Goal: Task Accomplishment & Management: Complete application form

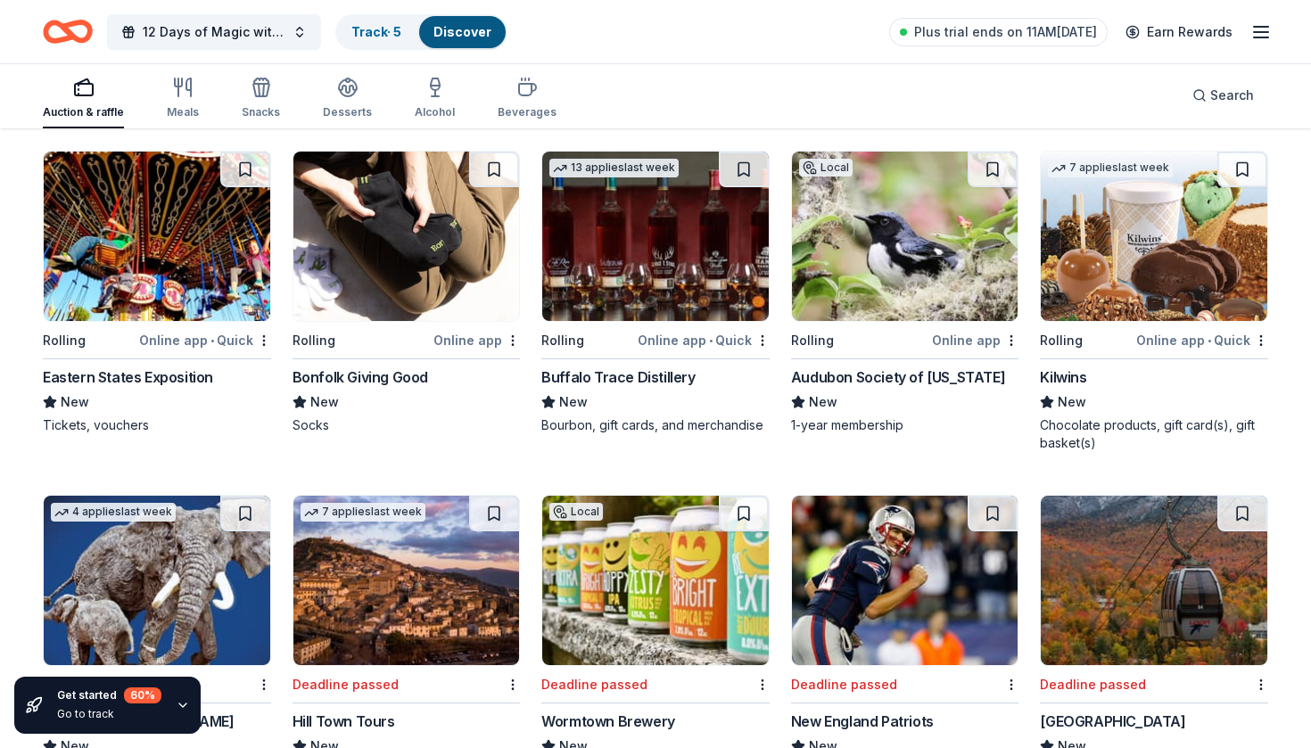
scroll to position [1908, 0]
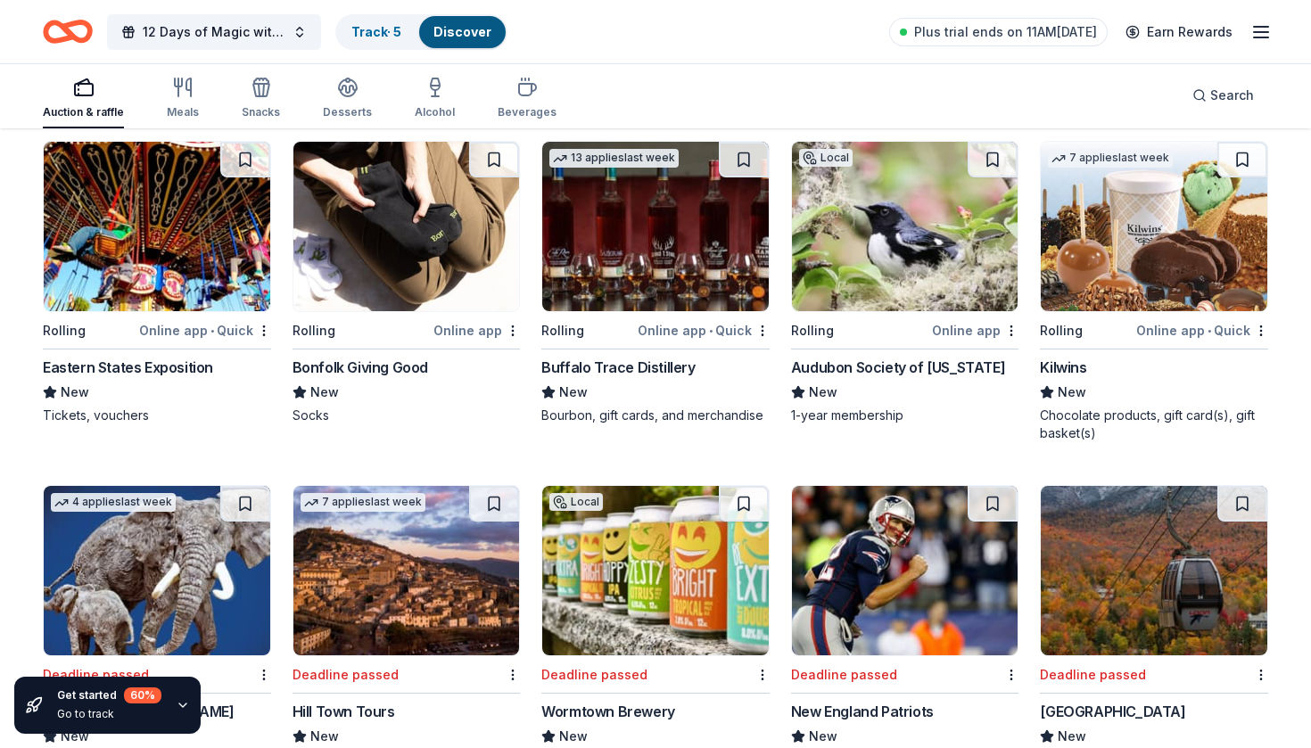
click at [866, 362] on div "Audubon Society of Rhode Island" at bounding box center [898, 367] width 214 height 21
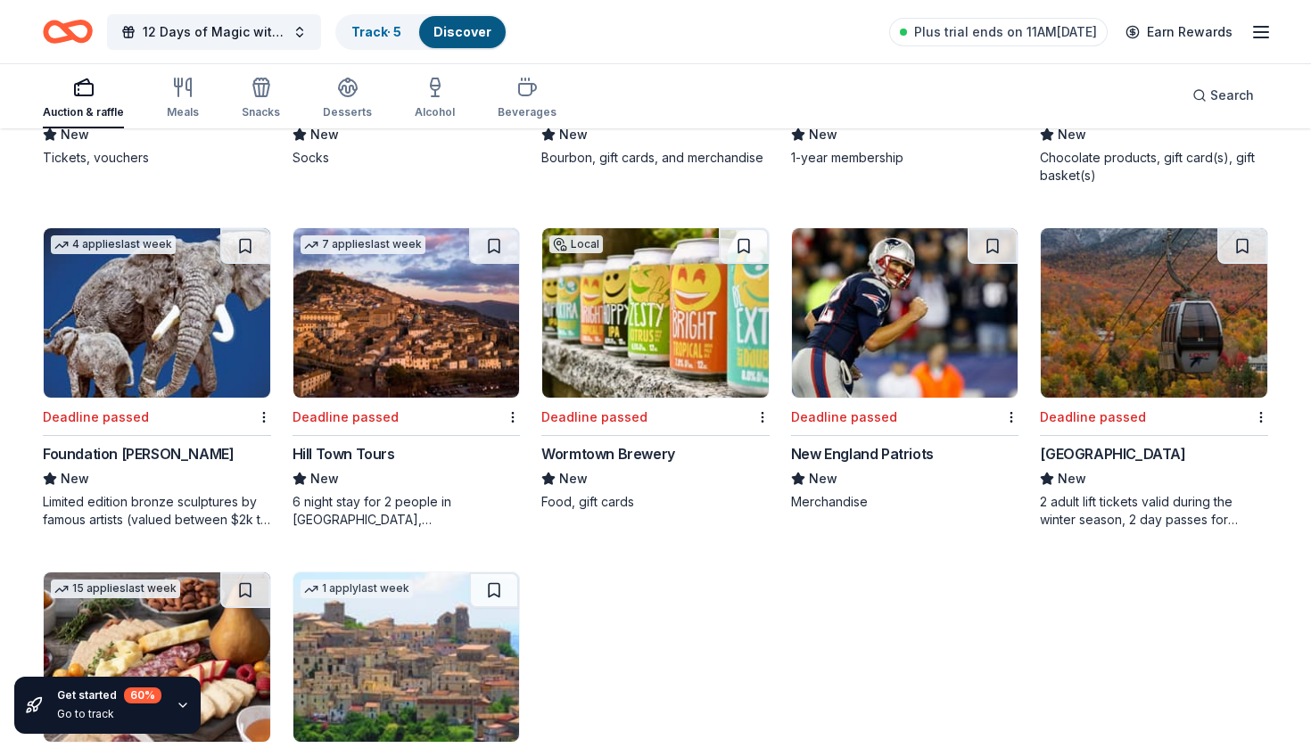
scroll to position [2167, 0]
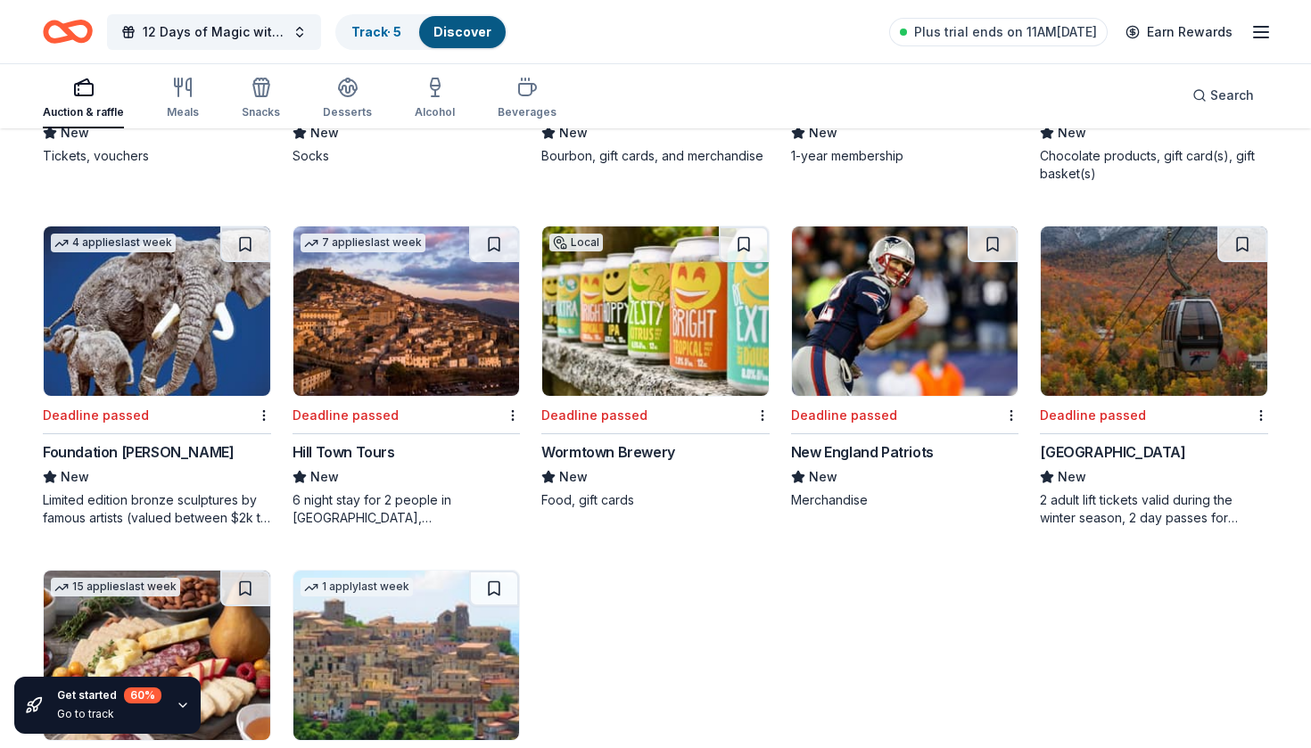
click at [621, 451] on div "Wormtown Brewery" at bounding box center [608, 451] width 134 height 21
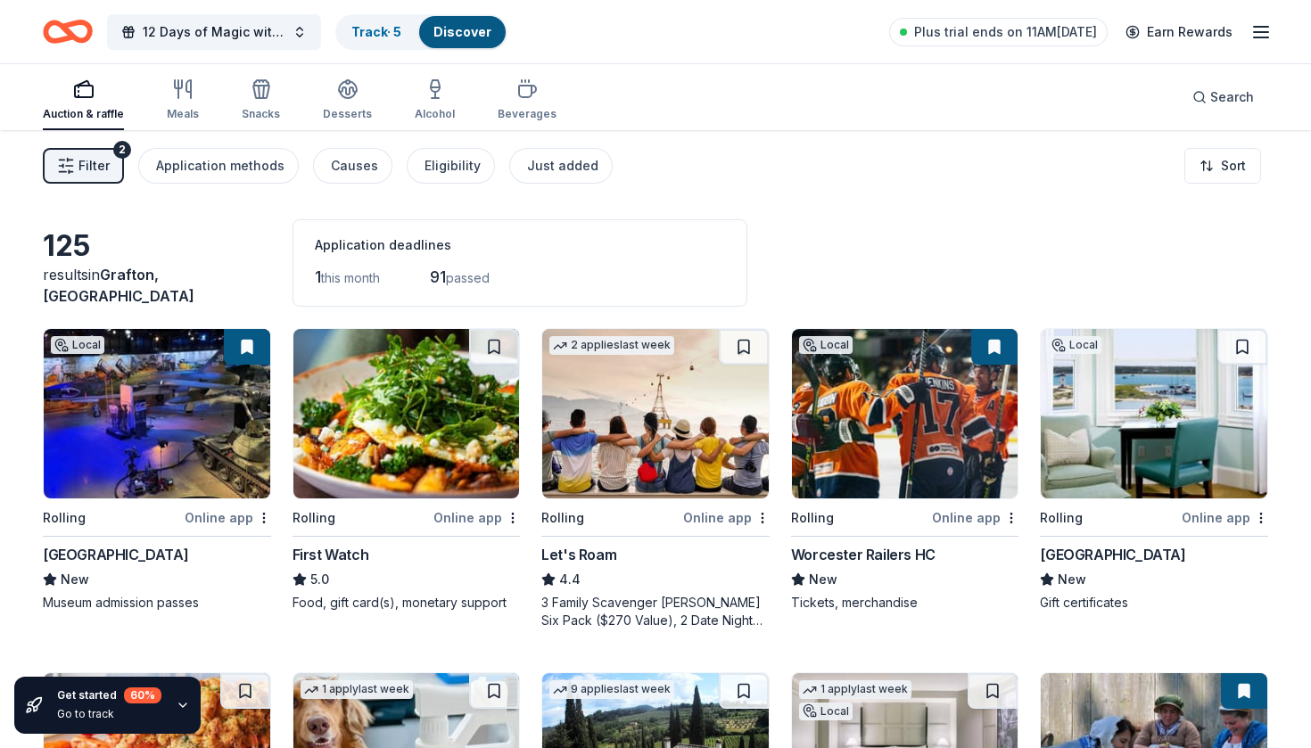
scroll to position [0, 0]
click at [185, 101] on div "Meals" at bounding box center [183, 99] width 32 height 43
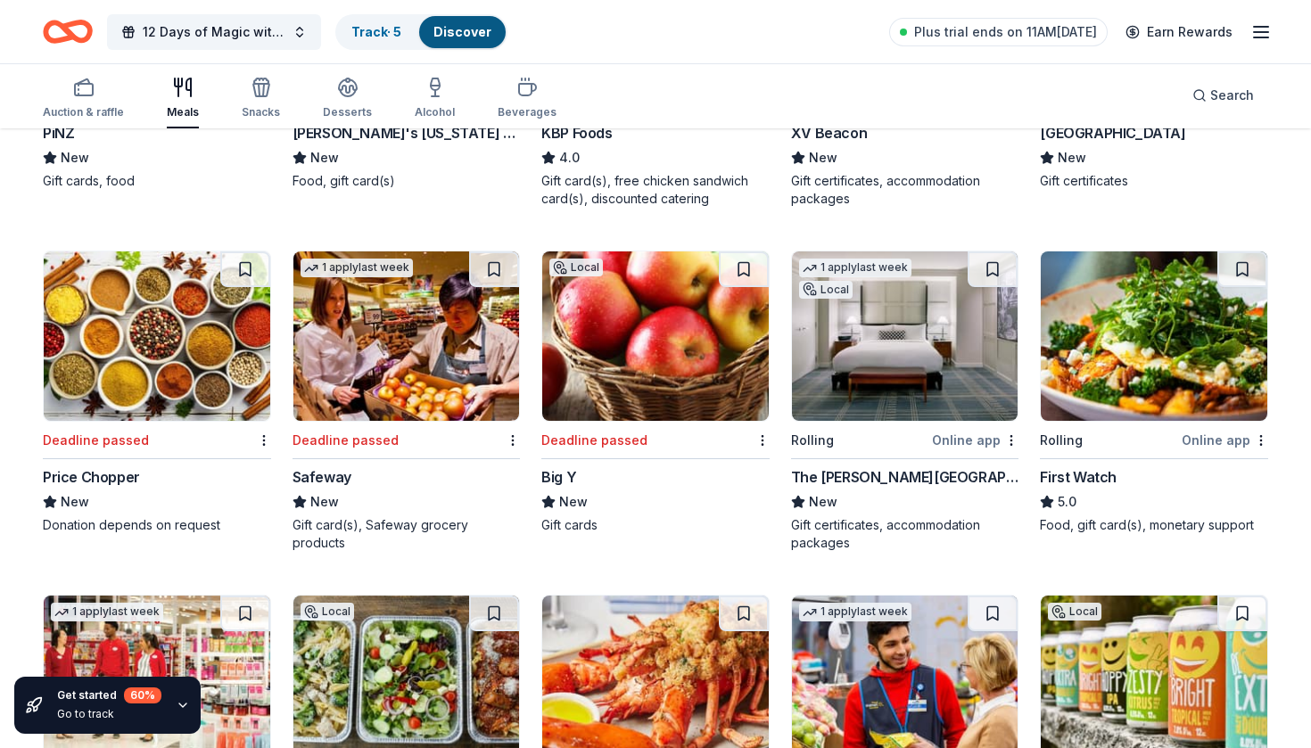
scroll to position [426, 0]
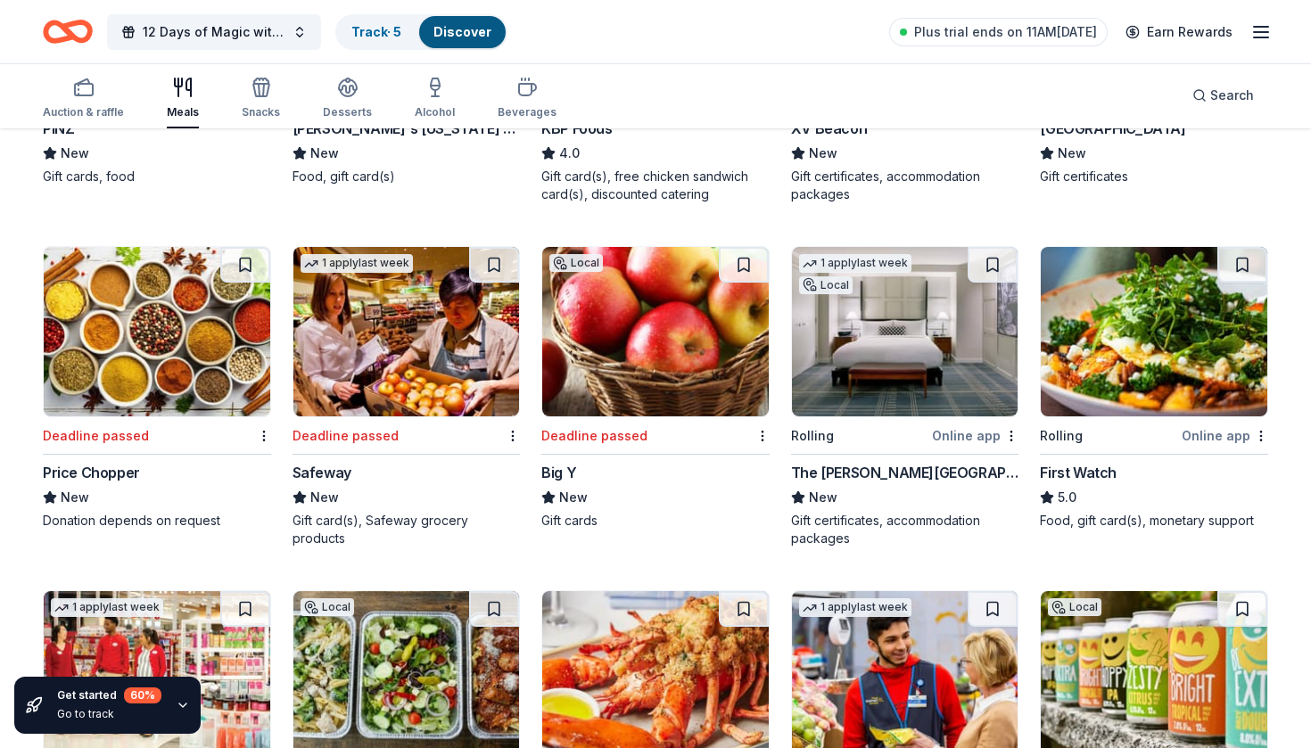
click at [847, 477] on div "The Charles Hotel" at bounding box center [905, 472] width 228 height 21
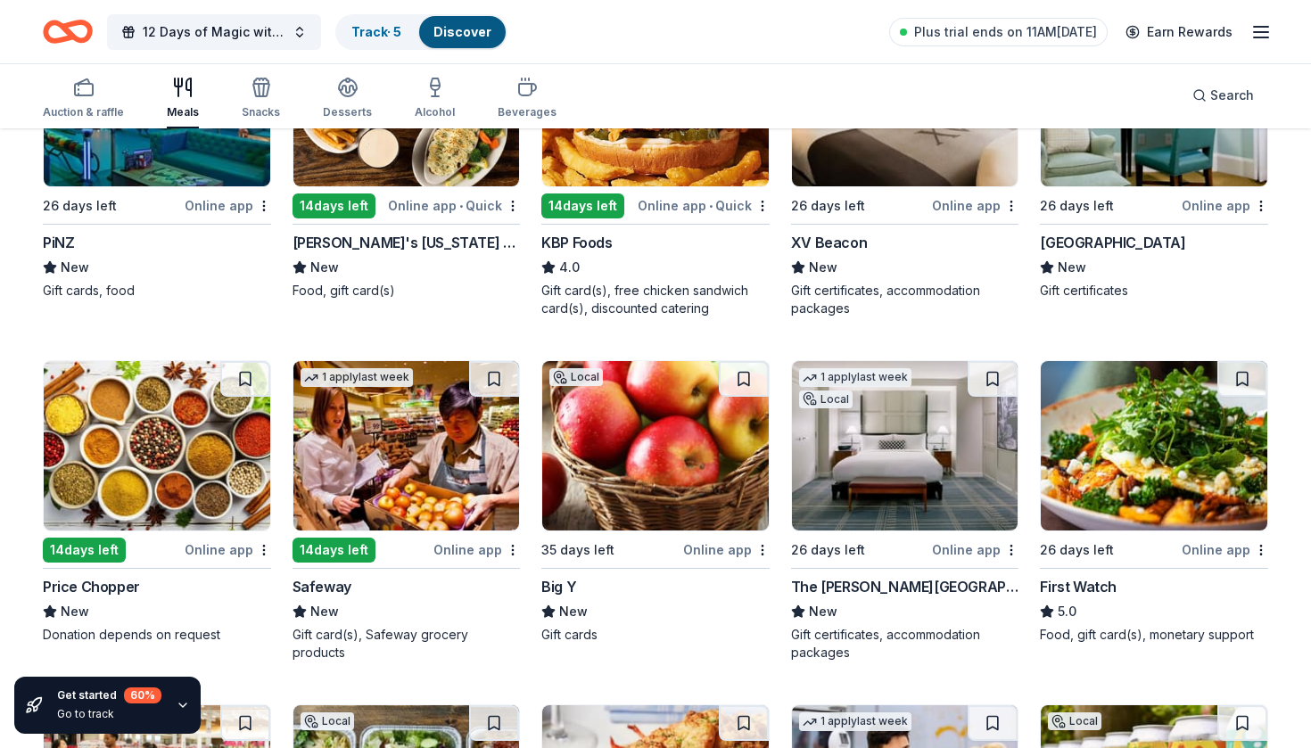
scroll to position [315, 0]
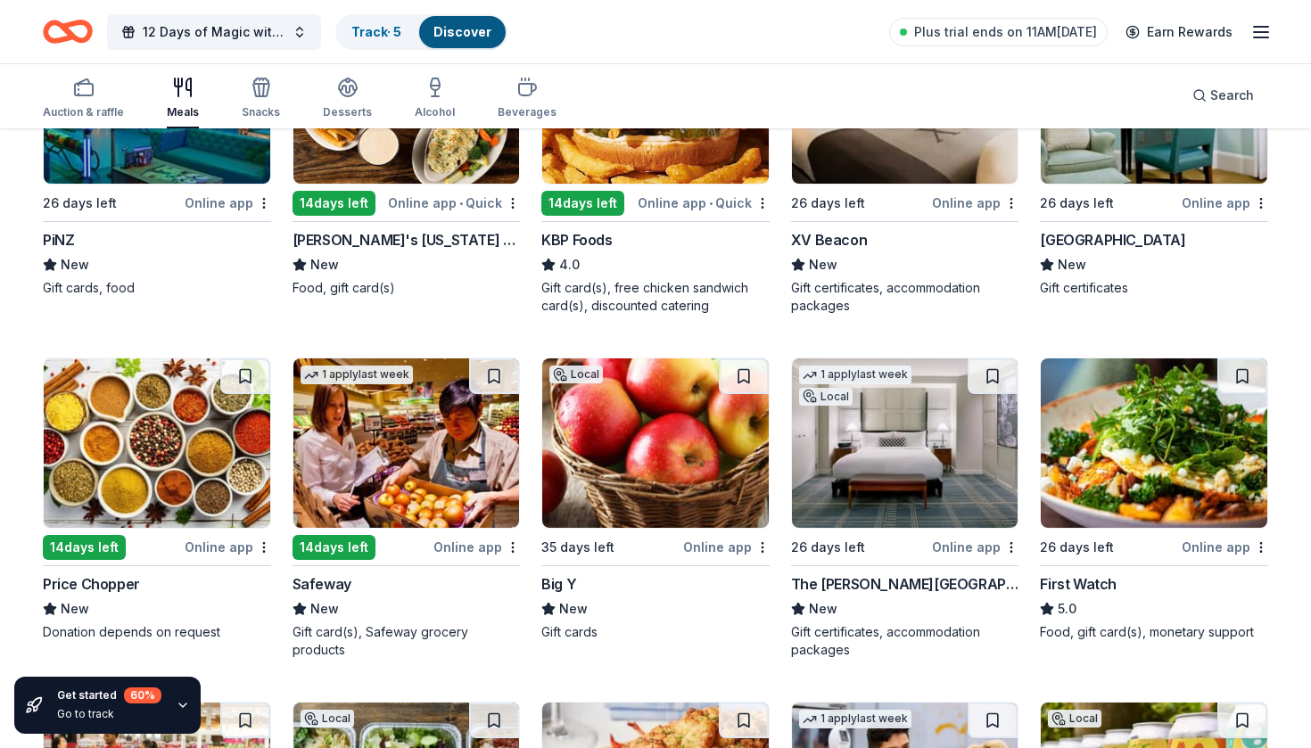
click at [568, 586] on div "Big Y" at bounding box center [558, 583] width 35 height 21
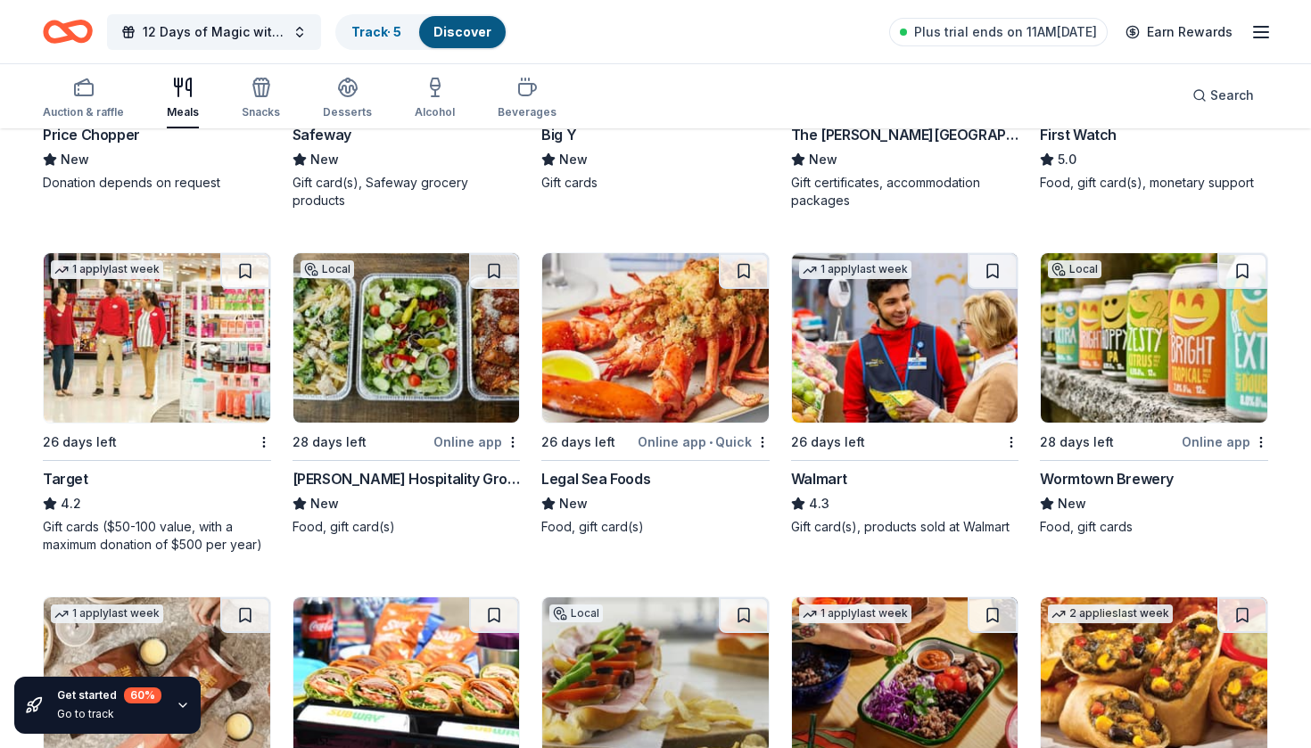
scroll to position [767, 0]
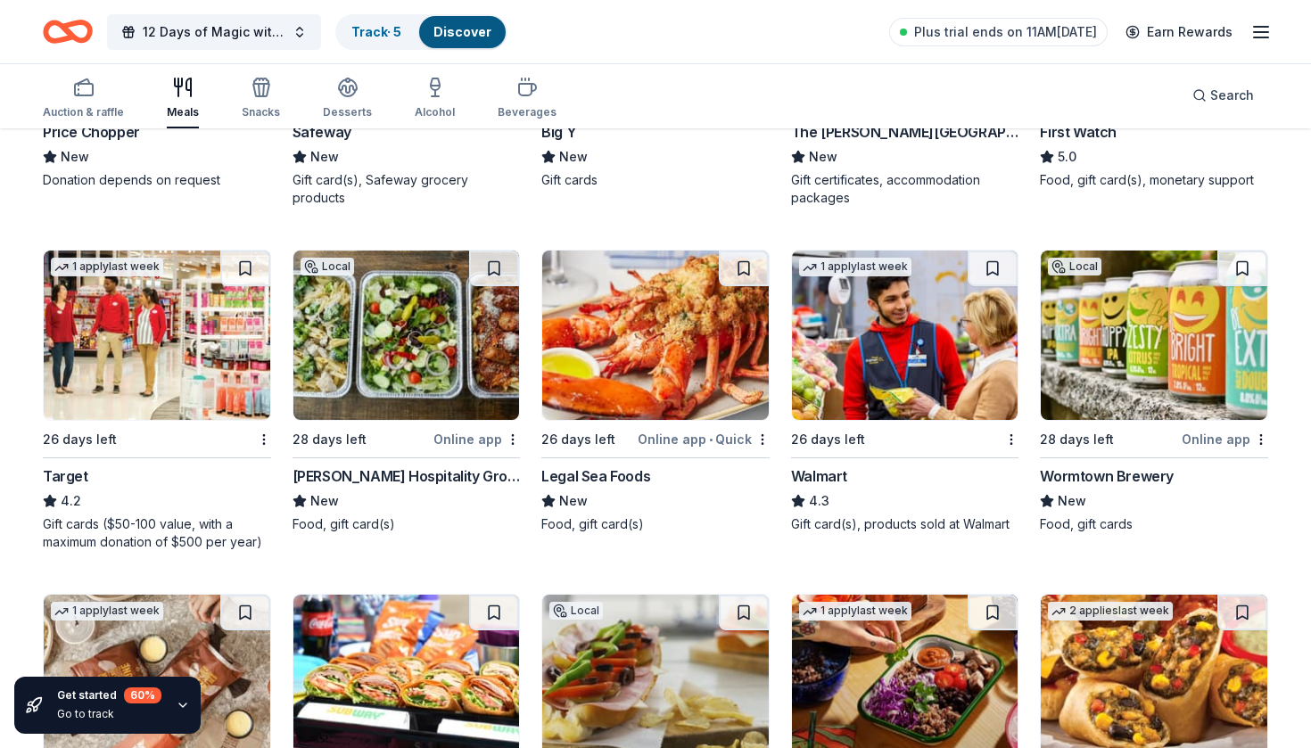
click at [1097, 469] on div "Wormtown Brewery" at bounding box center [1107, 475] width 134 height 21
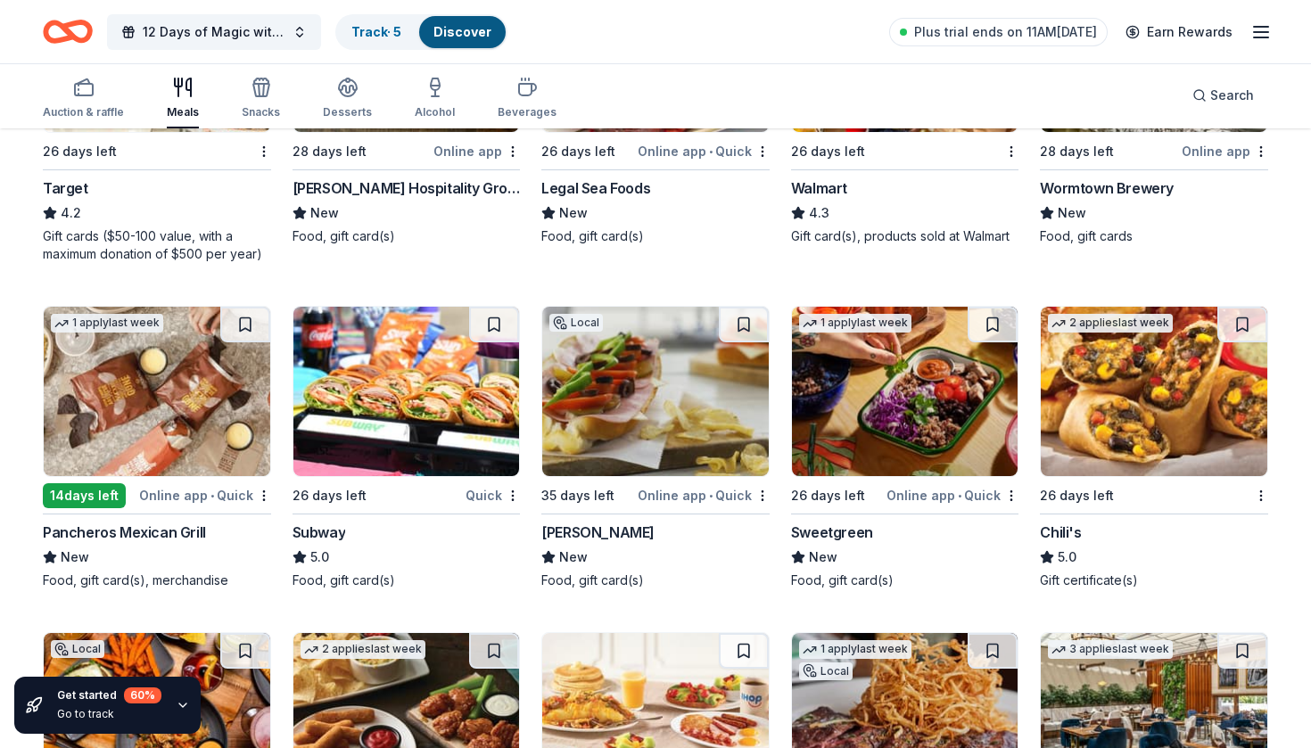
scroll to position [1076, 0]
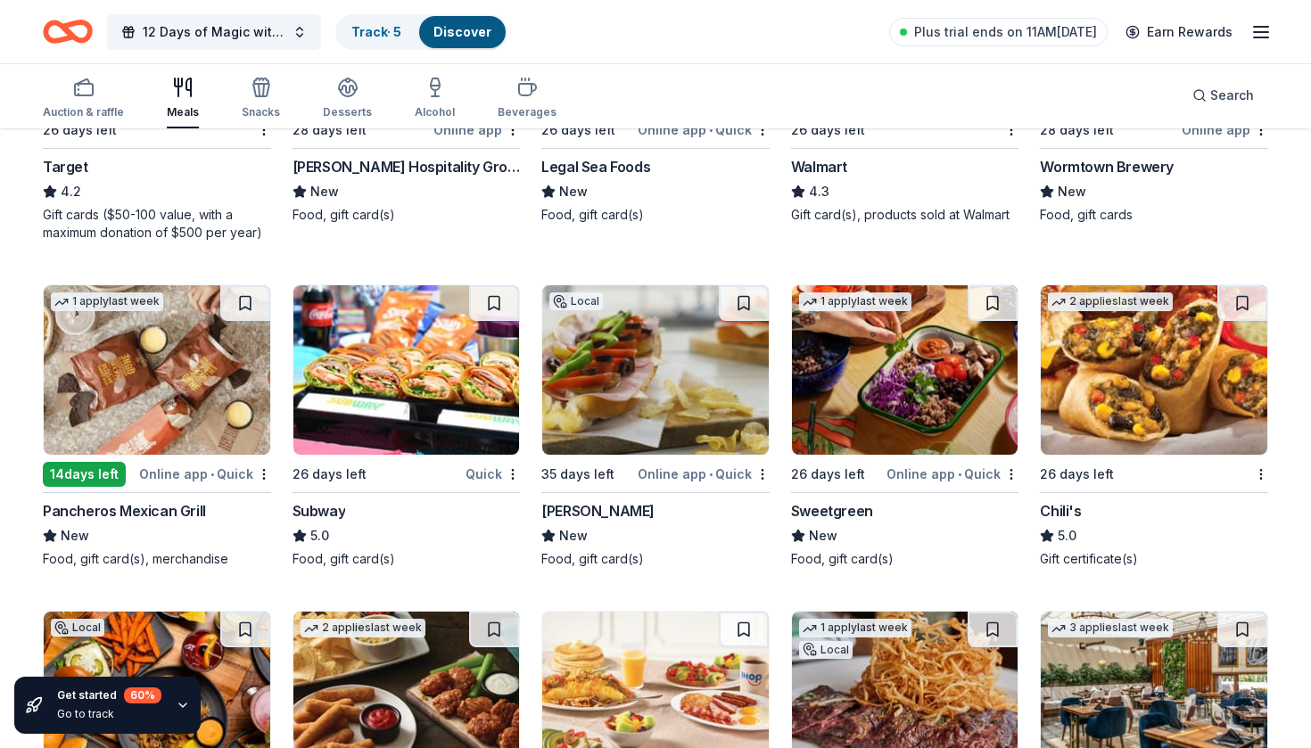
click at [147, 512] on div "Pancheros Mexican Grill" at bounding box center [124, 510] width 163 height 21
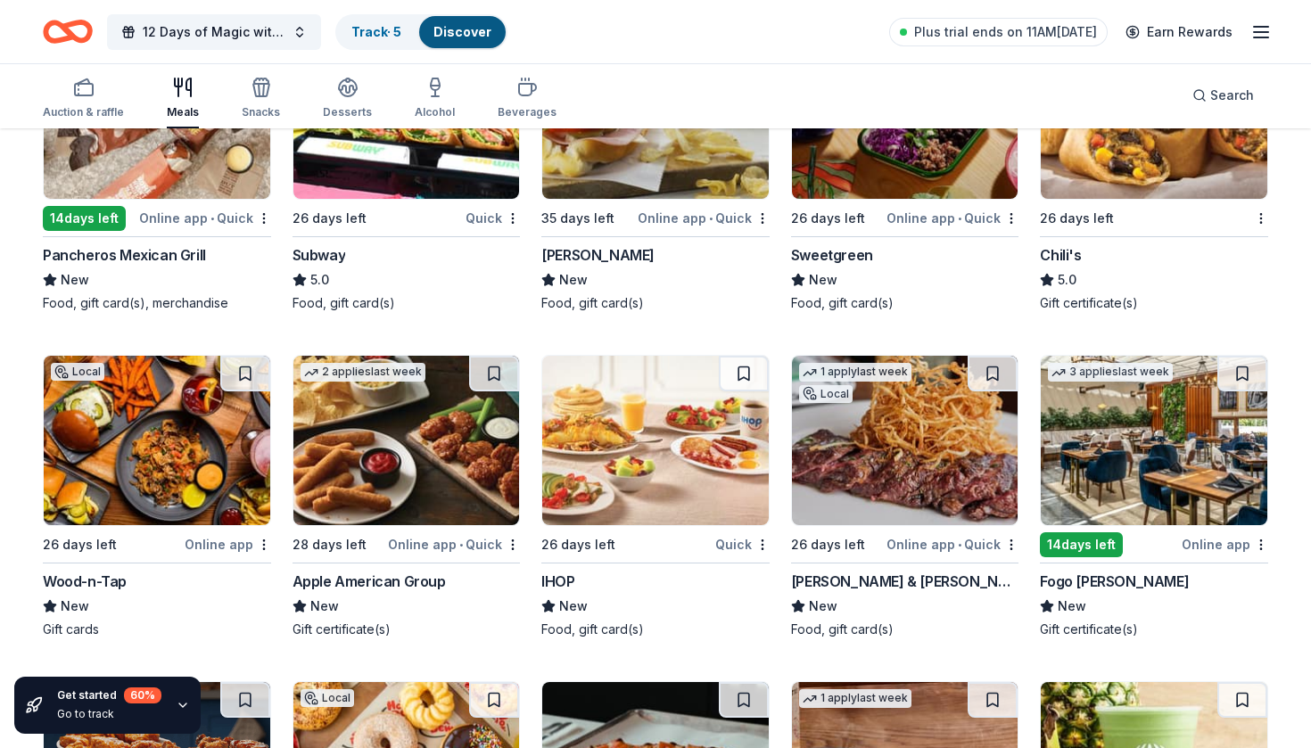
scroll to position [1337, 0]
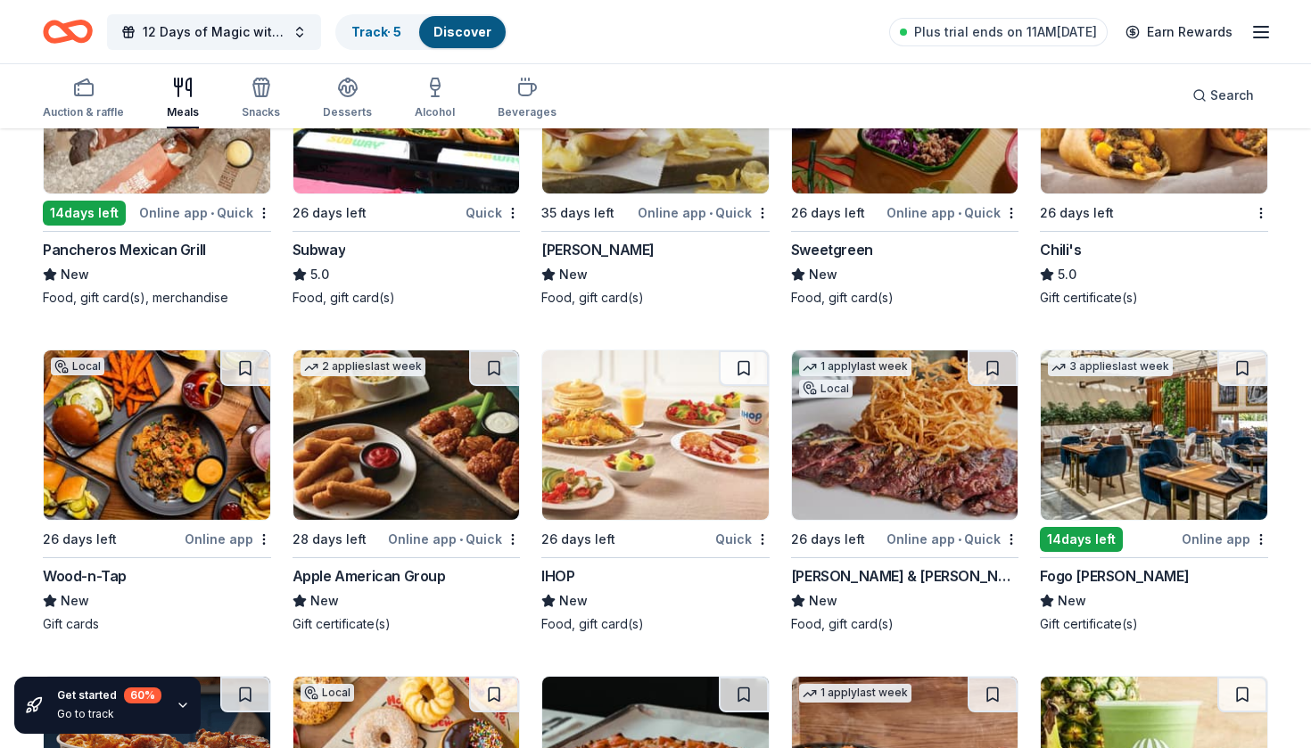
click at [96, 580] on div "Wood-n-Tap" at bounding box center [85, 575] width 84 height 21
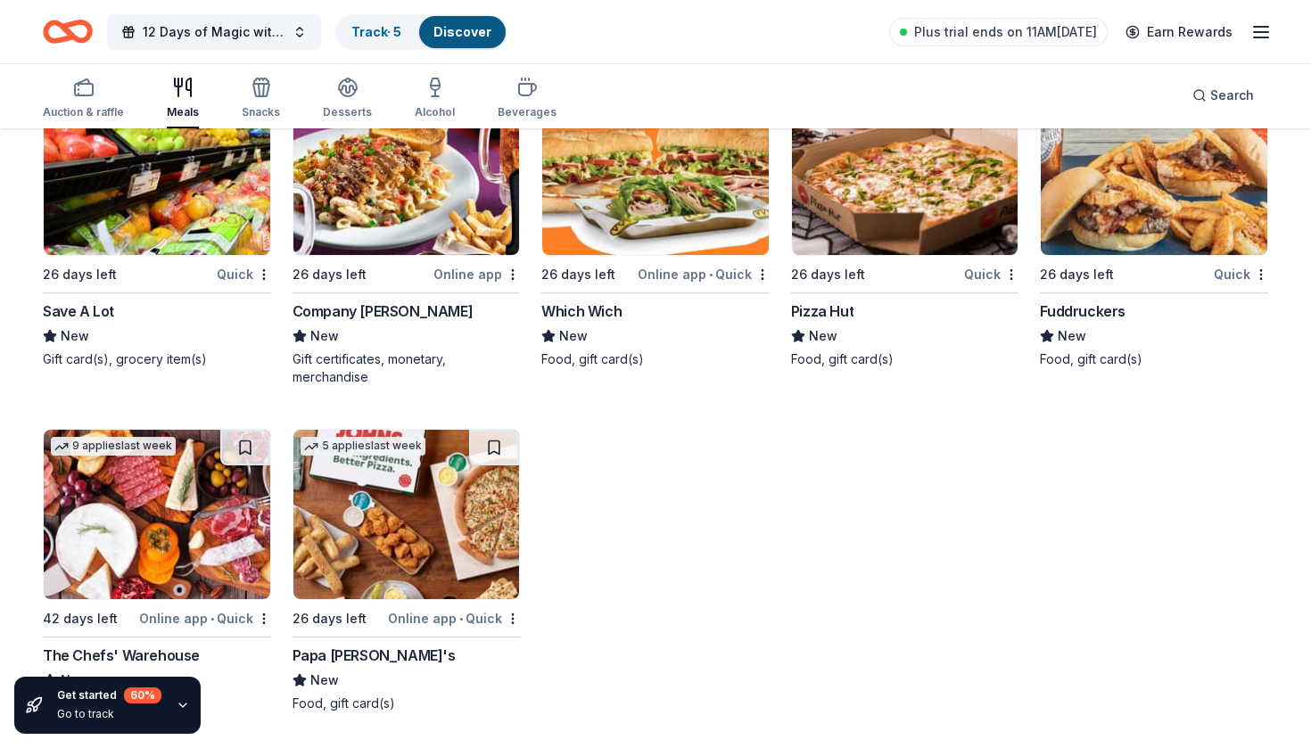
scroll to position [2599, 0]
click at [1093, 316] on div "Fuddruckers" at bounding box center [1083, 310] width 86 height 21
click at [326, 678] on span "New" at bounding box center [324, 680] width 29 height 21
click at [831, 316] on div "Pizza Hut" at bounding box center [822, 310] width 62 height 21
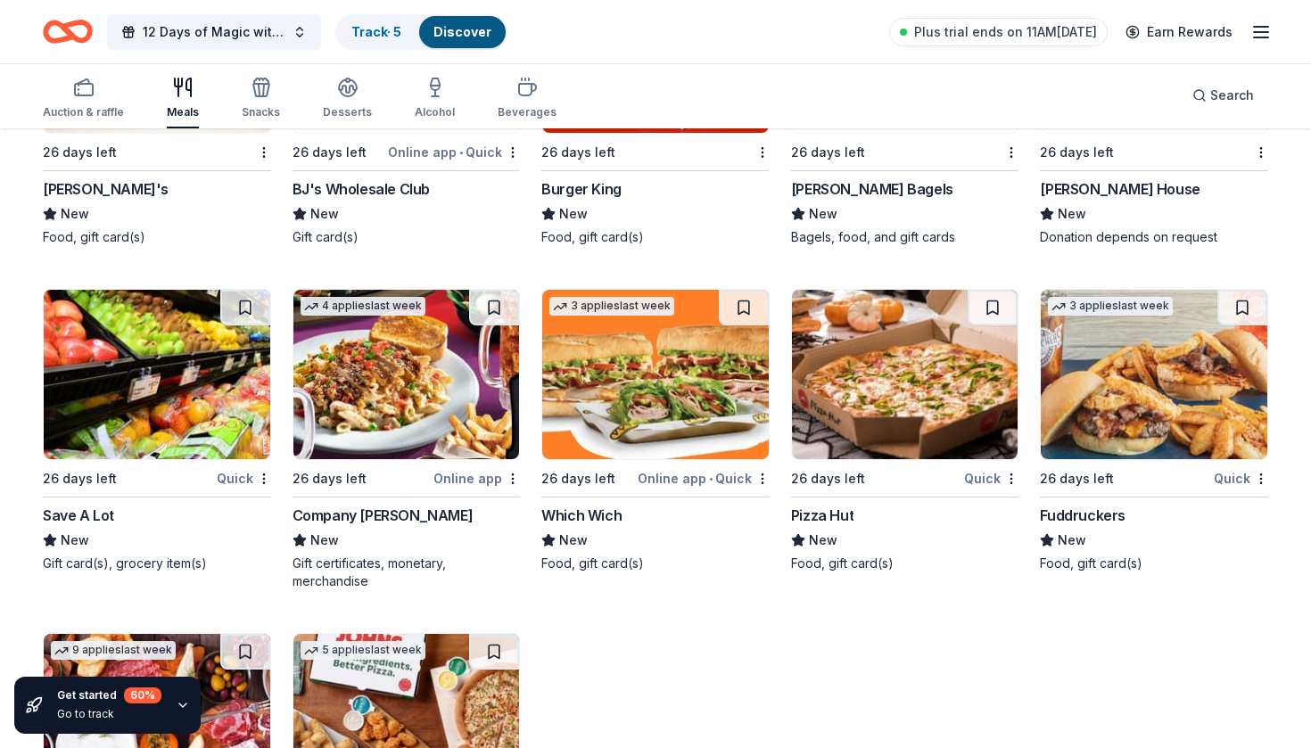
scroll to position [1985, 0]
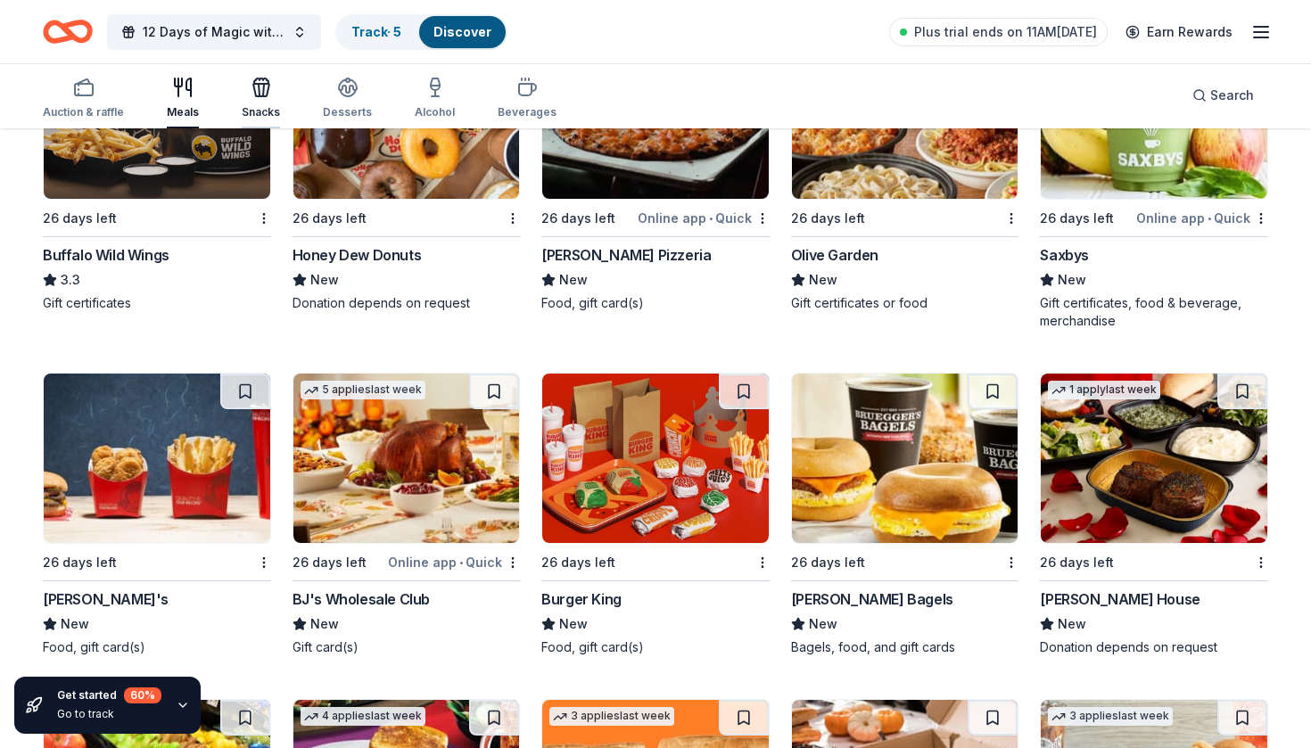
click at [261, 108] on div "Snacks" at bounding box center [261, 112] width 38 height 14
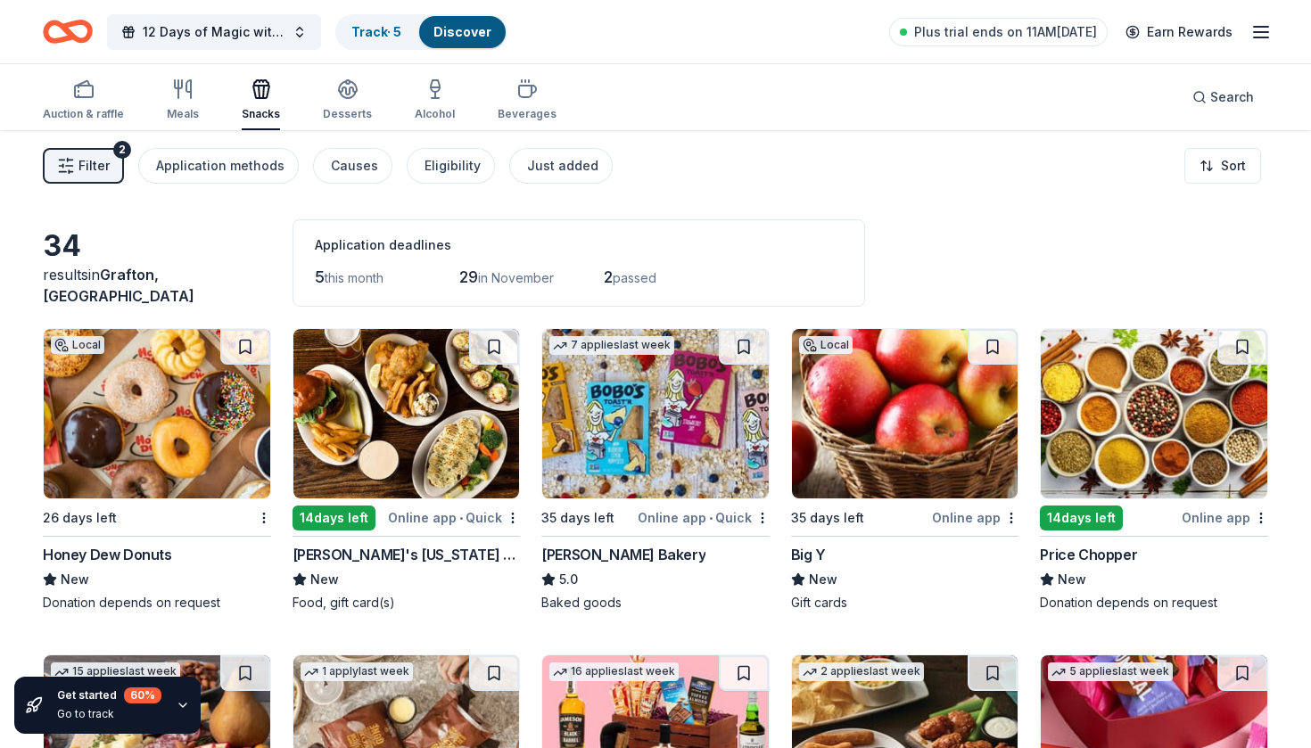
click at [596, 556] on div "Bobo's Bakery" at bounding box center [623, 554] width 164 height 21
click at [340, 112] on div "Desserts" at bounding box center [347, 114] width 49 height 14
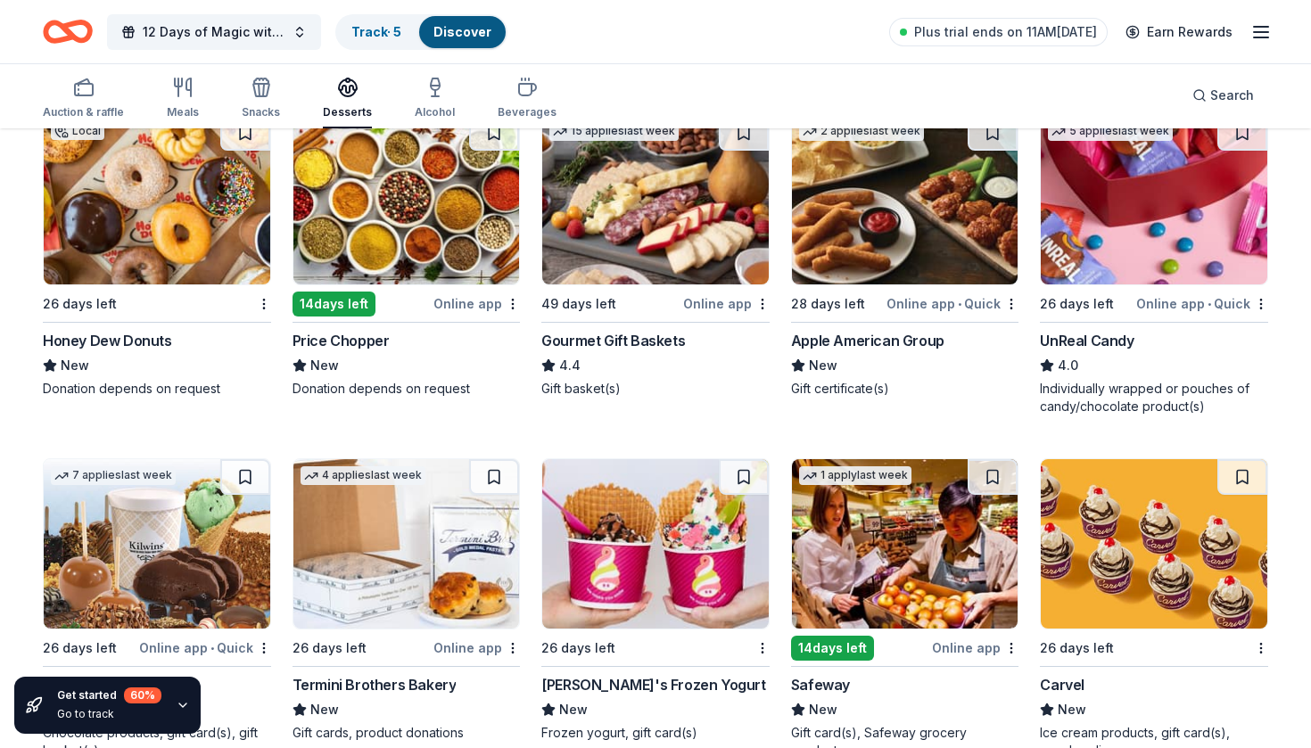
scroll to position [229, 0]
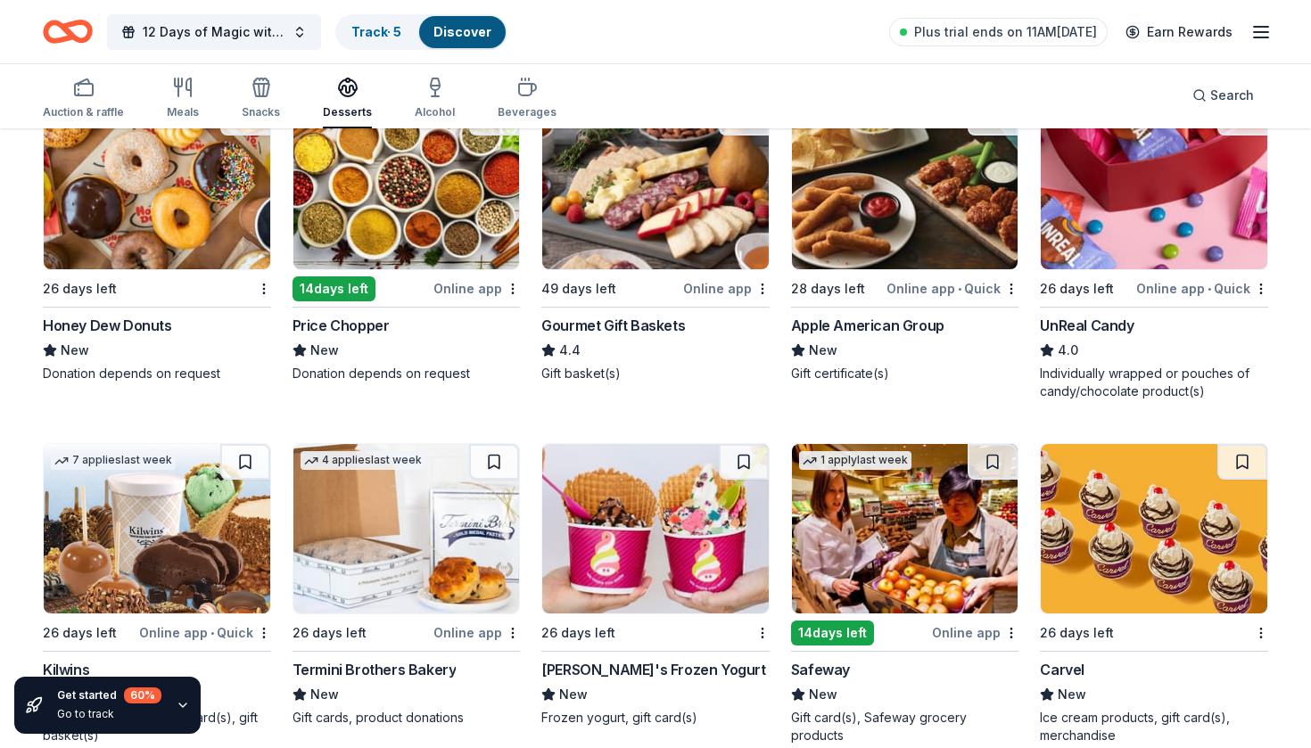
click at [647, 325] on div "Gourmet Gift Baskets" at bounding box center [613, 325] width 144 height 21
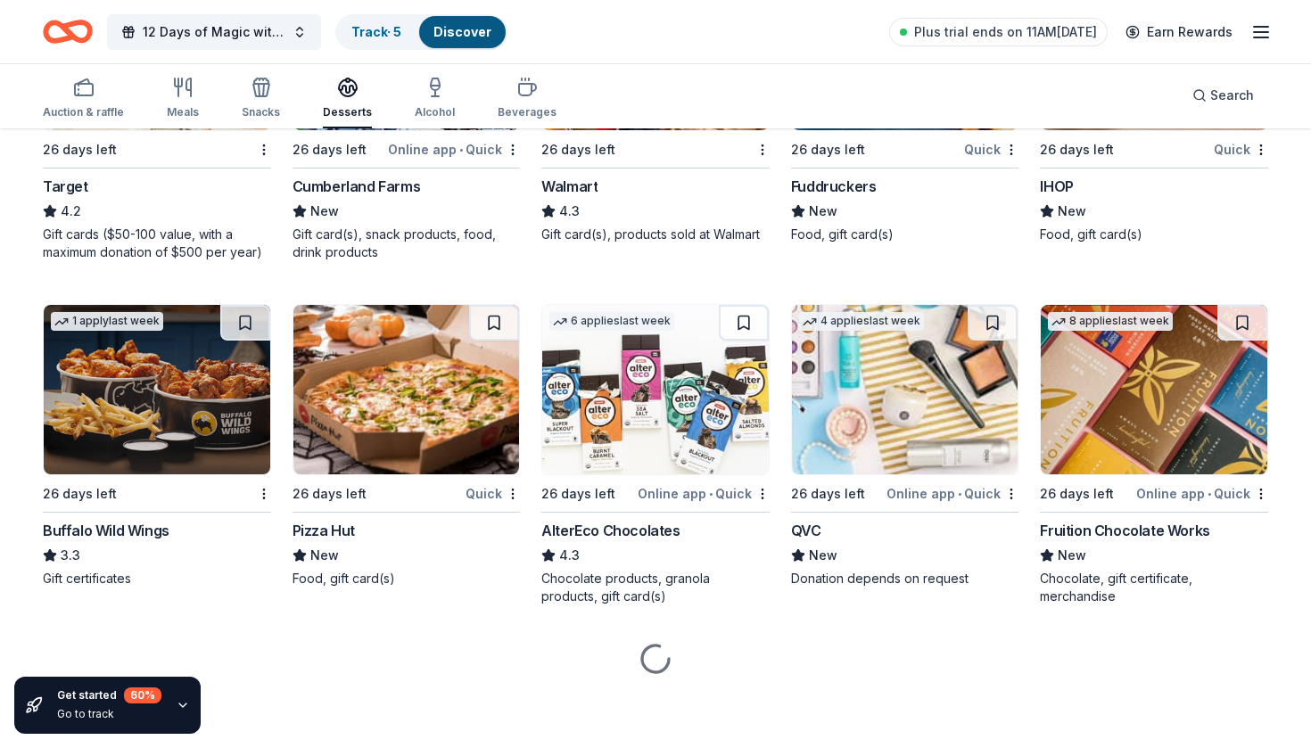
scroll to position [1056, 0]
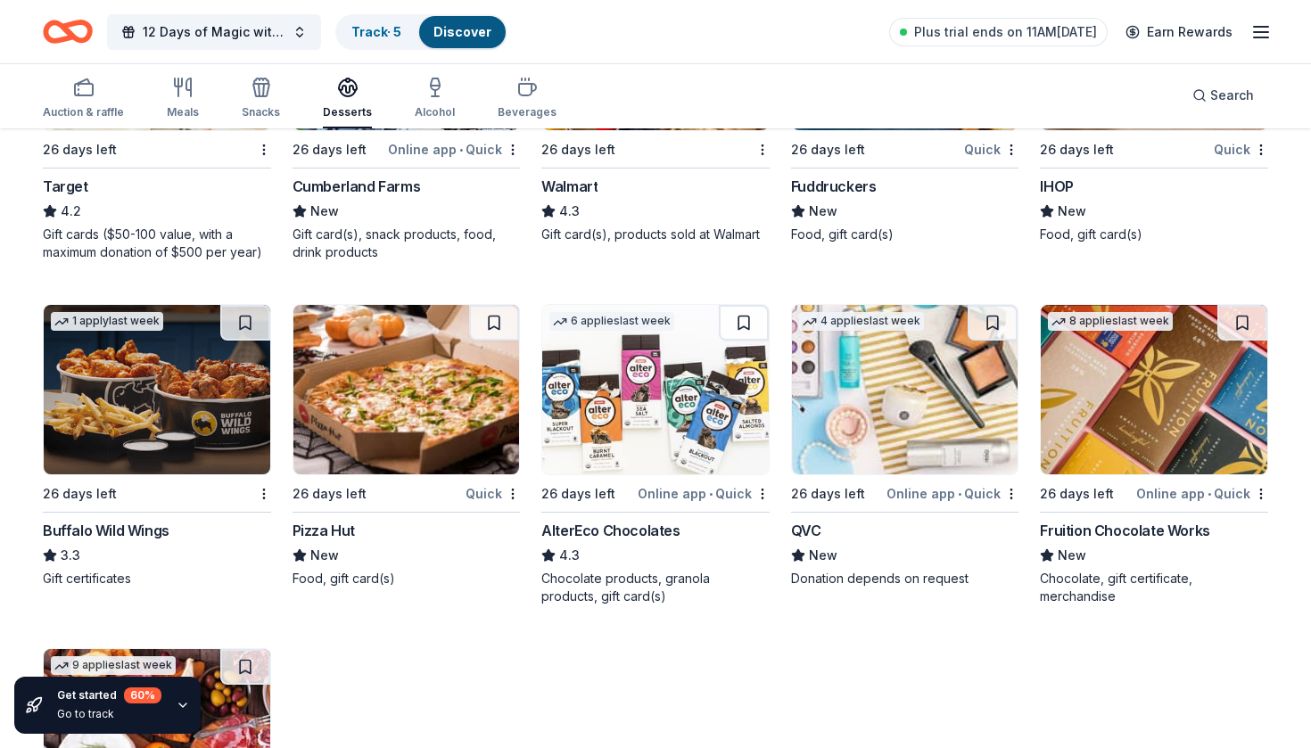
click at [1109, 529] on div "Fruition Chocolate Works" at bounding box center [1124, 530] width 169 height 21
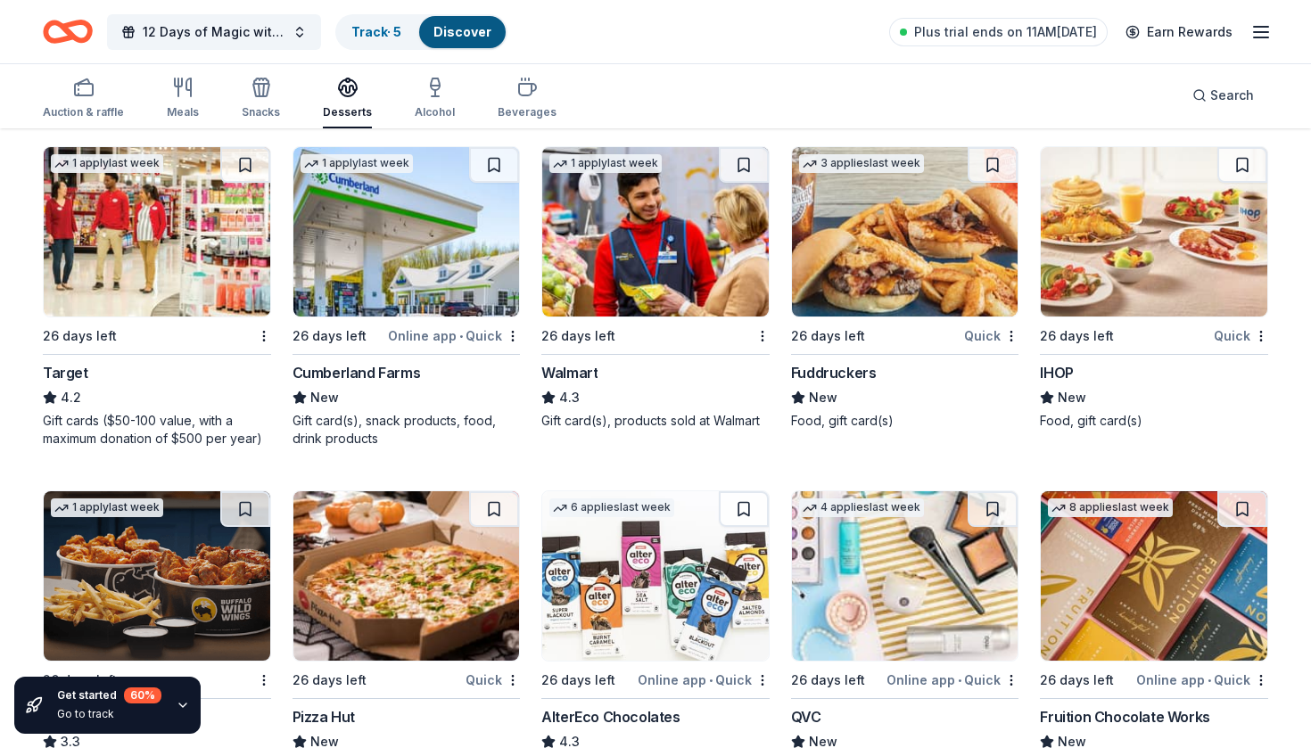
scroll to position [852, 0]
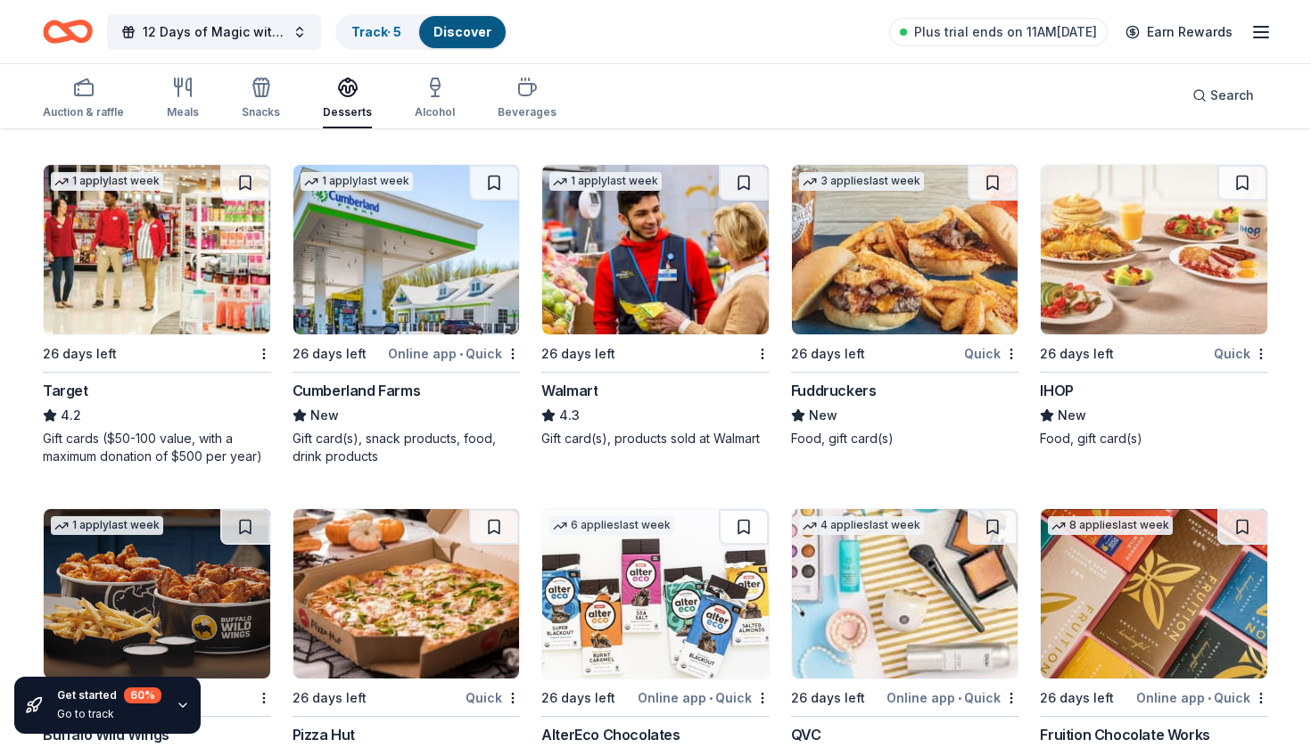
click at [591, 390] on div "Walmart" at bounding box center [569, 390] width 56 height 21
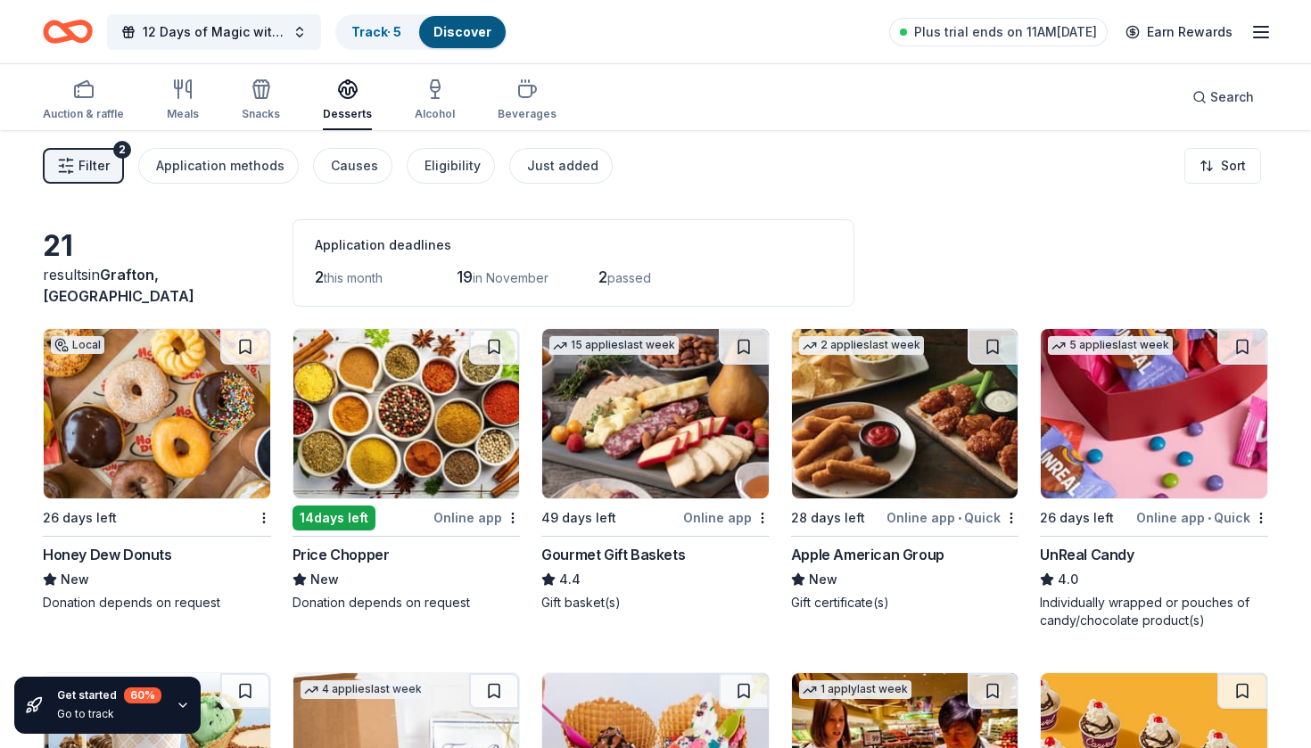
scroll to position [0, 0]
click at [432, 107] on div "Alcohol" at bounding box center [435, 114] width 40 height 14
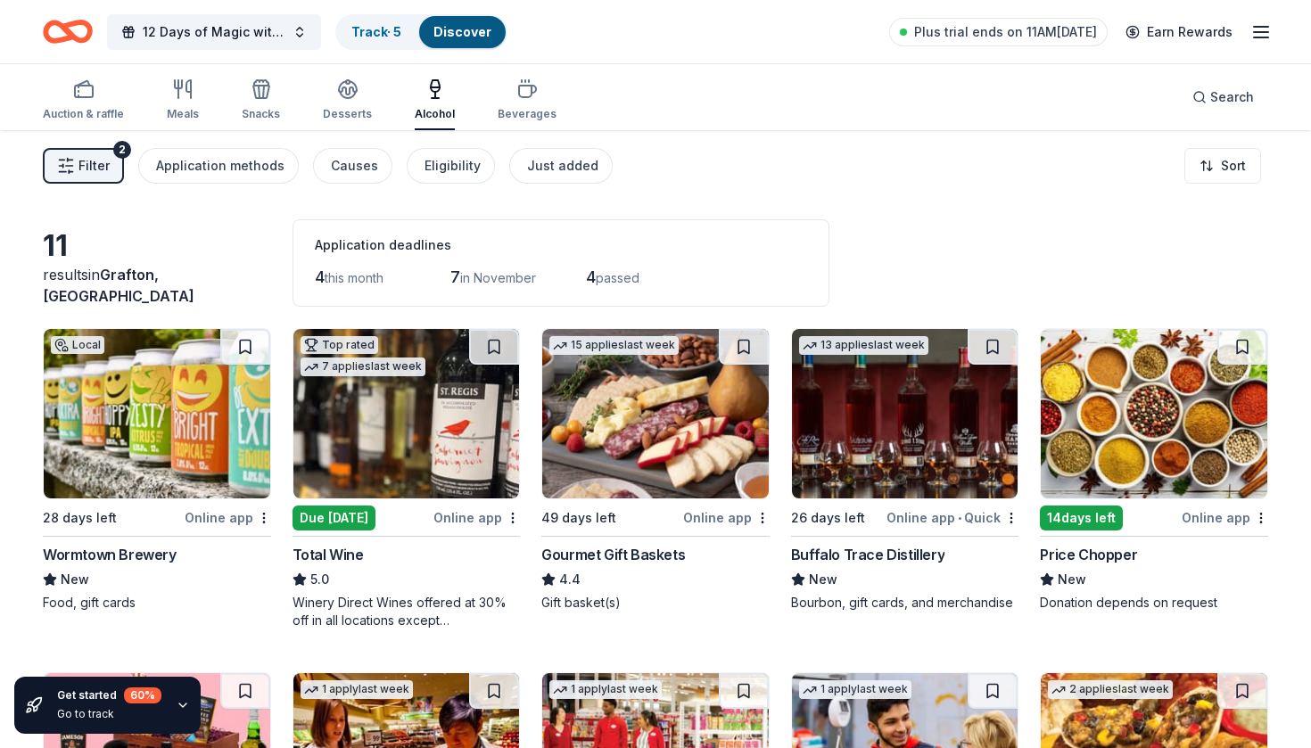
click at [341, 555] on div "Total Wine" at bounding box center [327, 554] width 71 height 21
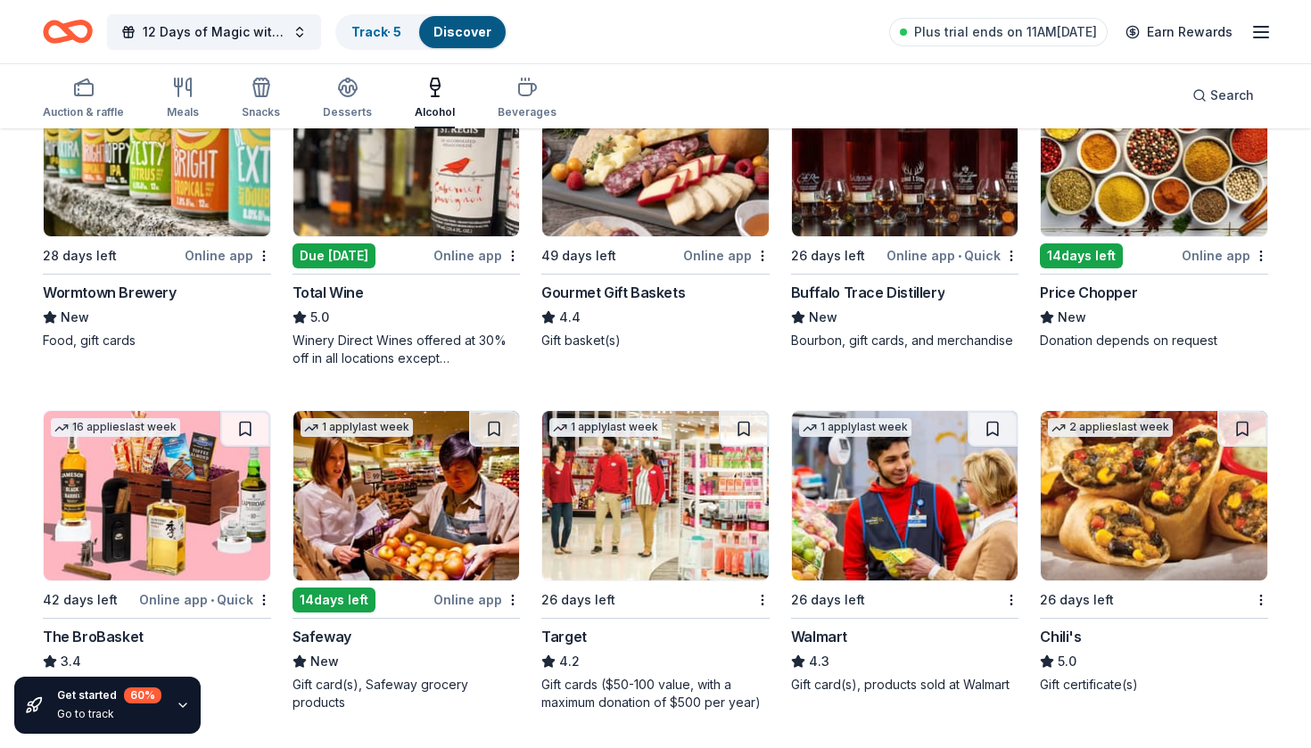
scroll to position [274, 0]
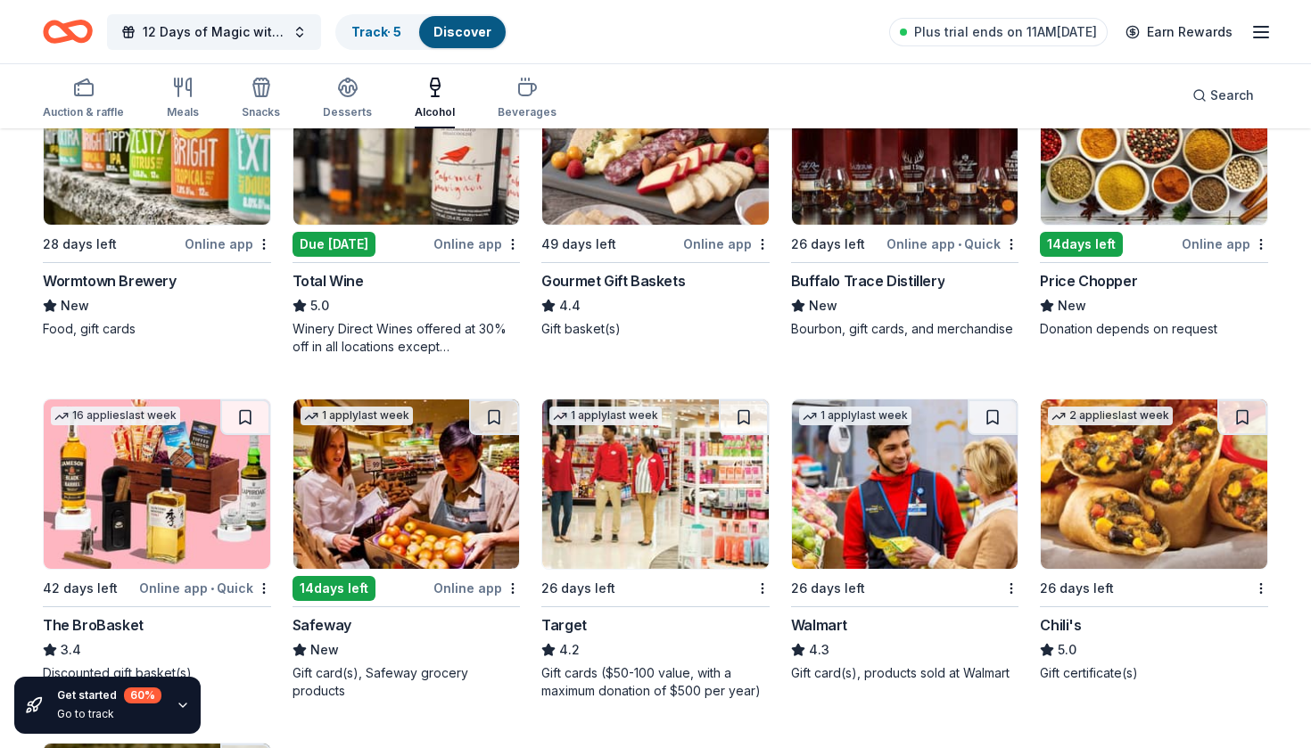
click at [879, 278] on div "Buffalo Trace Distillery" at bounding box center [867, 280] width 153 height 21
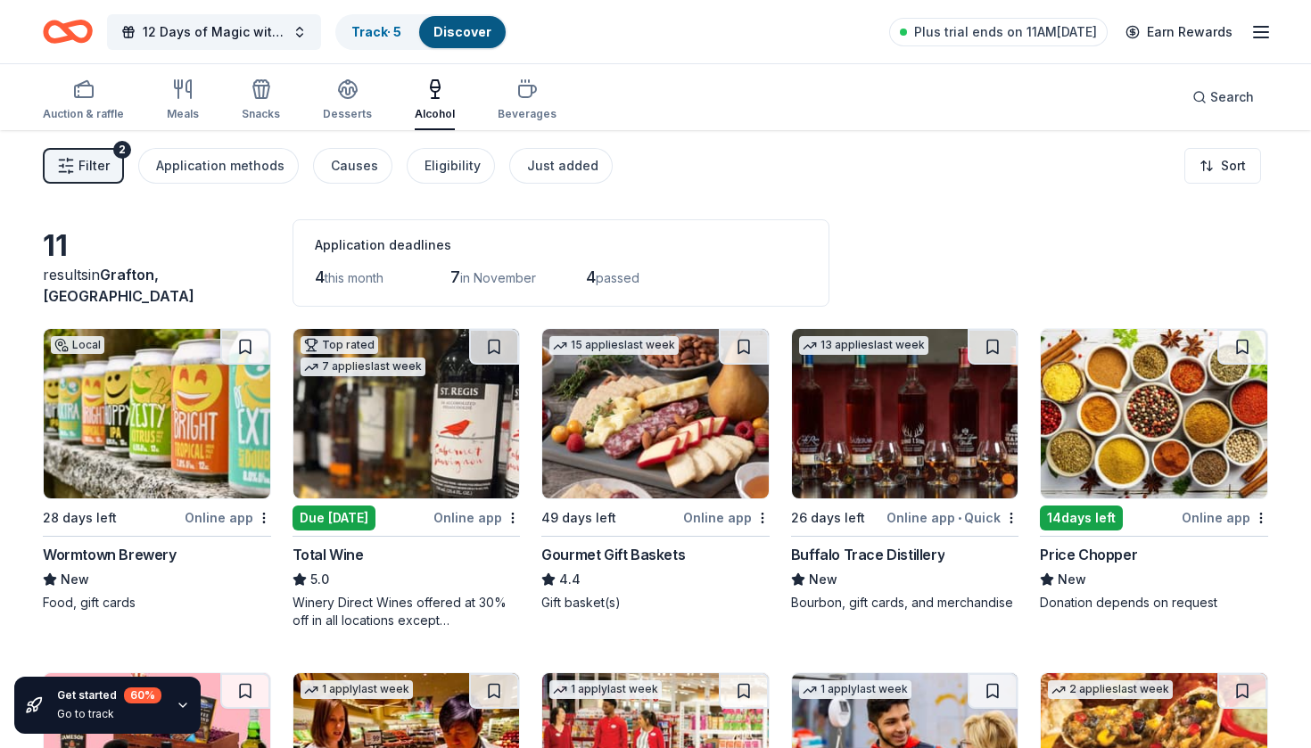
scroll to position [0, 0]
click at [518, 116] on div "Beverages" at bounding box center [526, 114] width 59 height 14
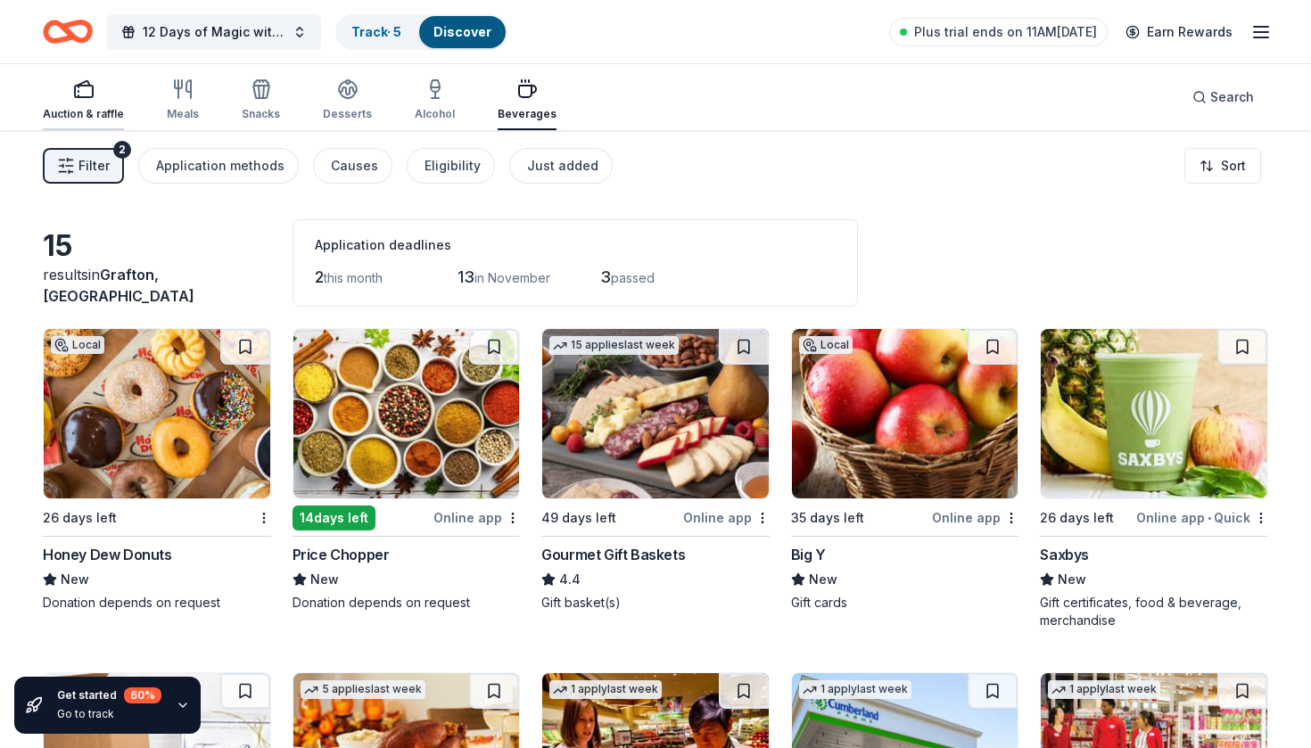
click at [102, 113] on div "Auction & raffle" at bounding box center [83, 114] width 81 height 14
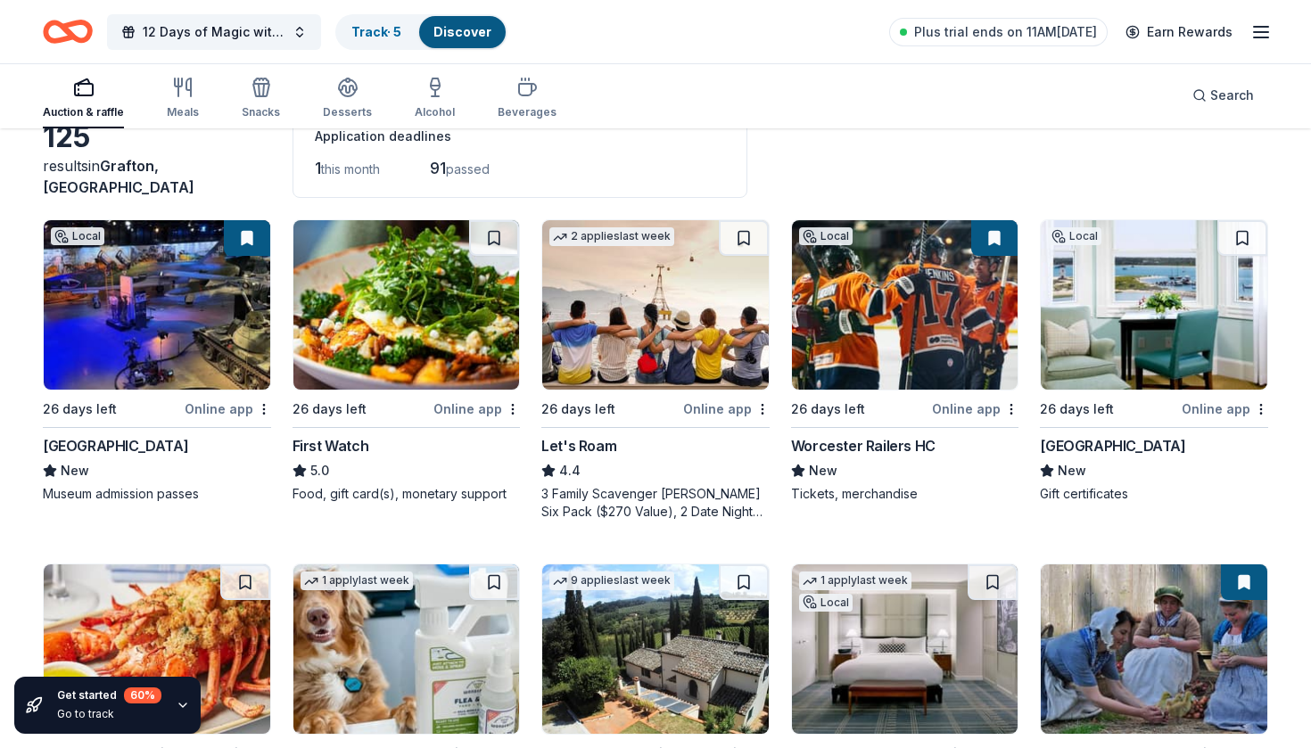
scroll to position [111, 0]
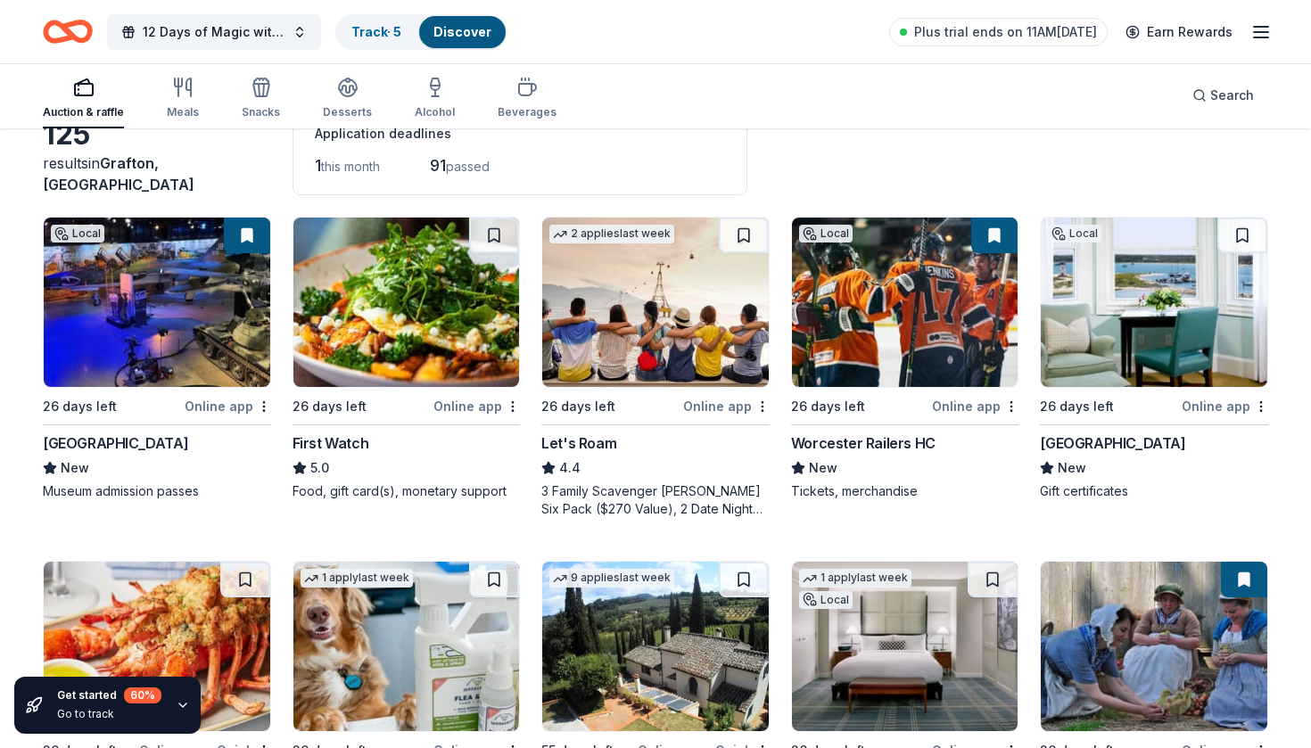
click at [584, 441] on div "Let's Roam" at bounding box center [578, 442] width 75 height 21
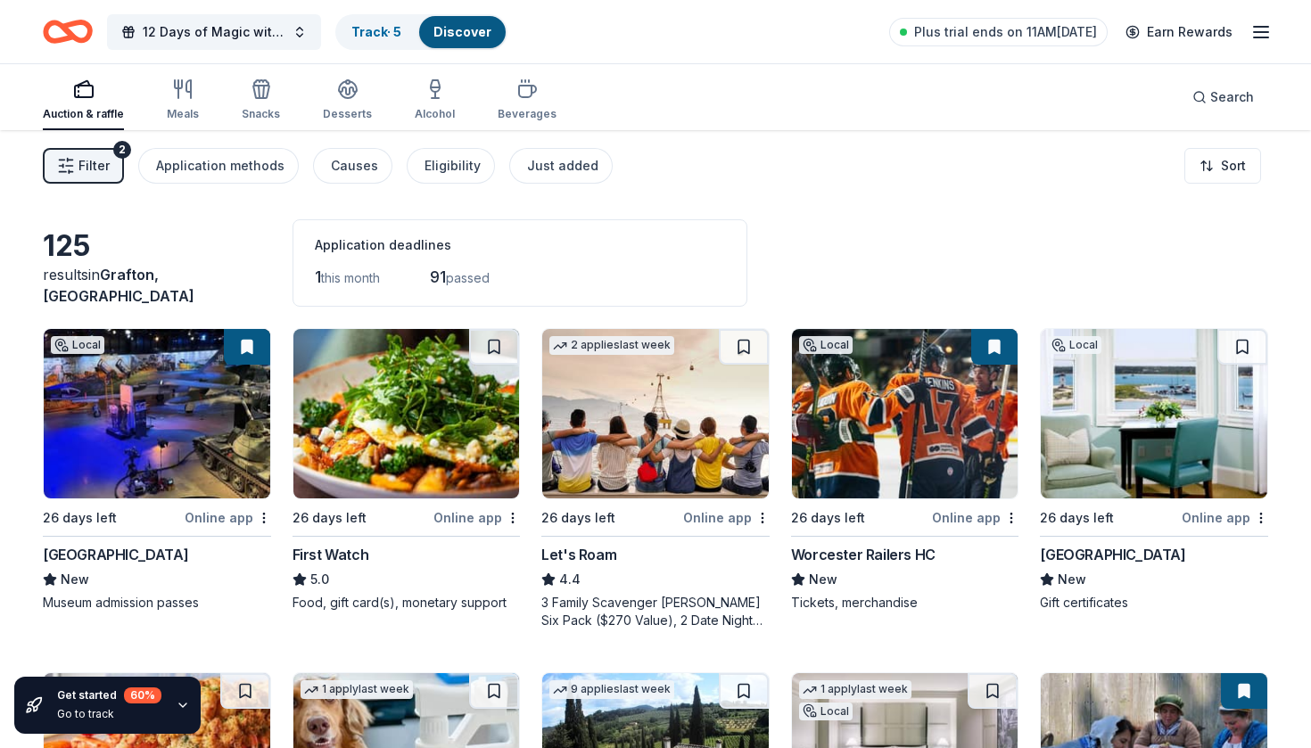
scroll to position [0, 0]
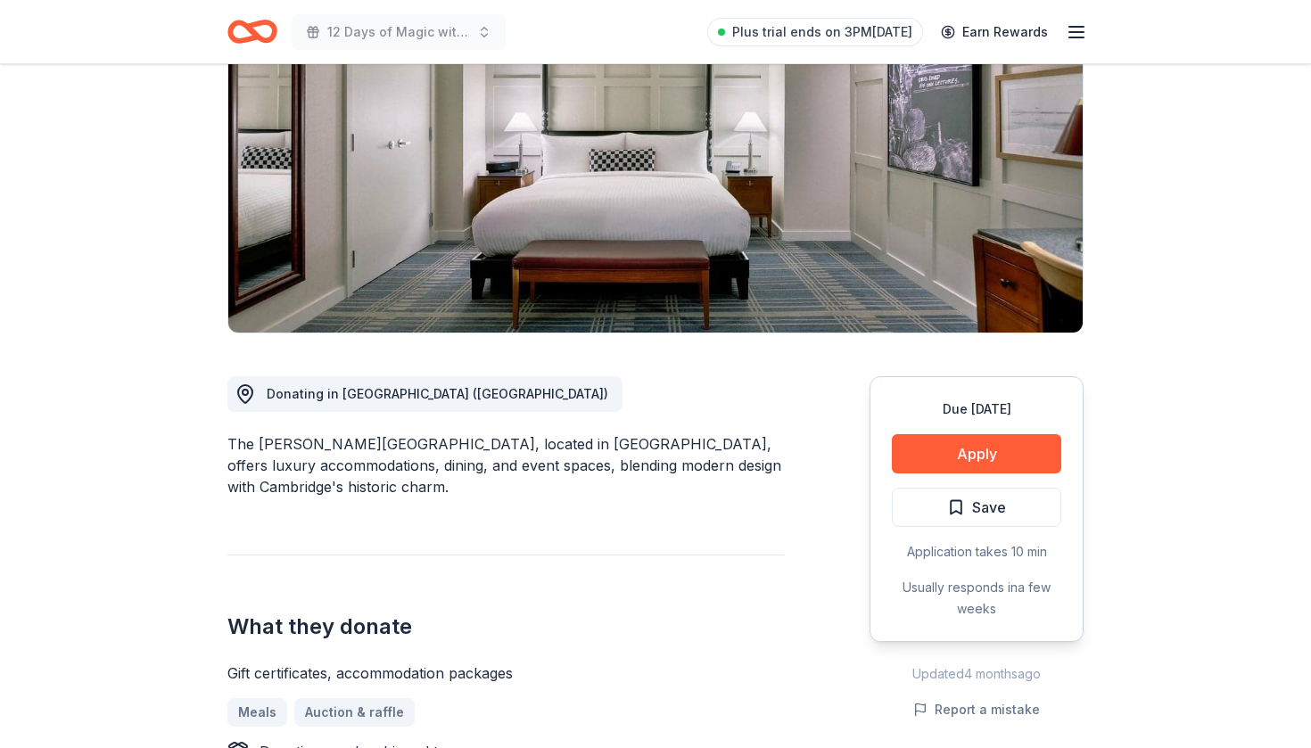
scroll to position [231, 0]
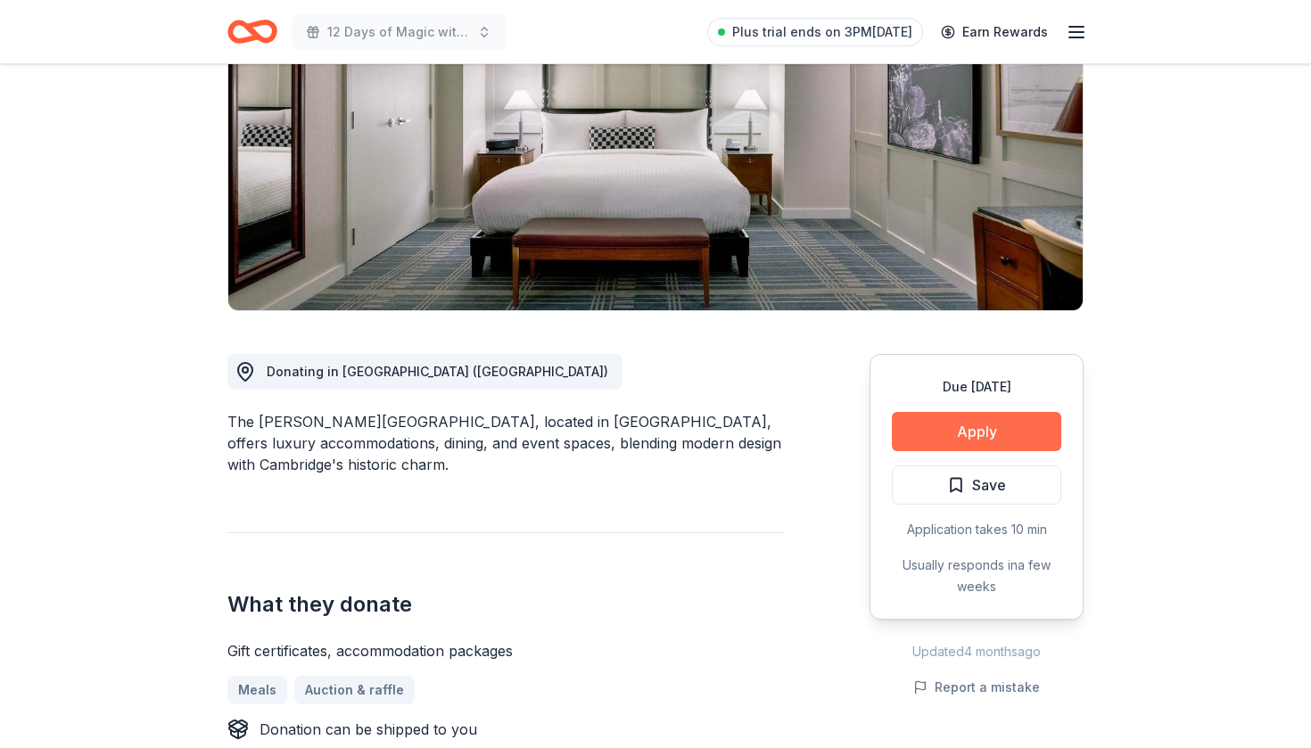
click at [944, 431] on button "Apply" at bounding box center [976, 431] width 169 height 39
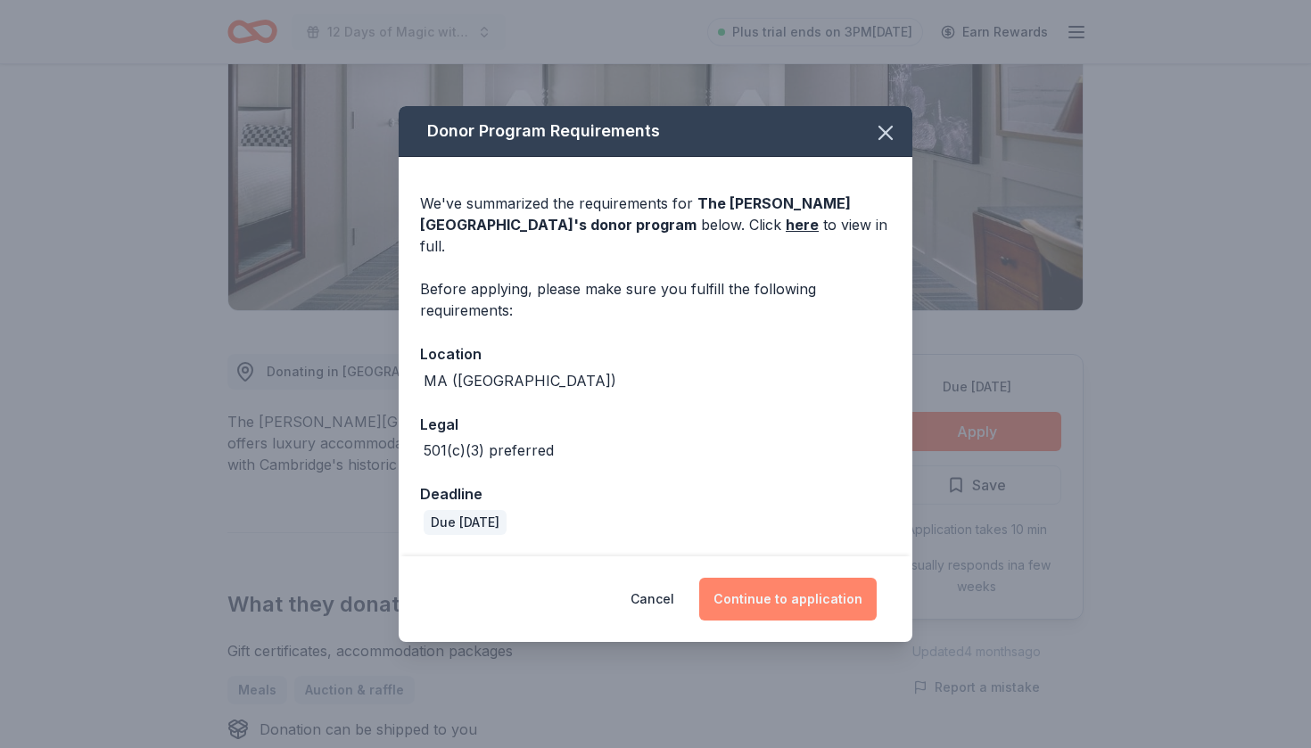
click at [804, 594] on button "Continue to application" at bounding box center [787, 599] width 177 height 43
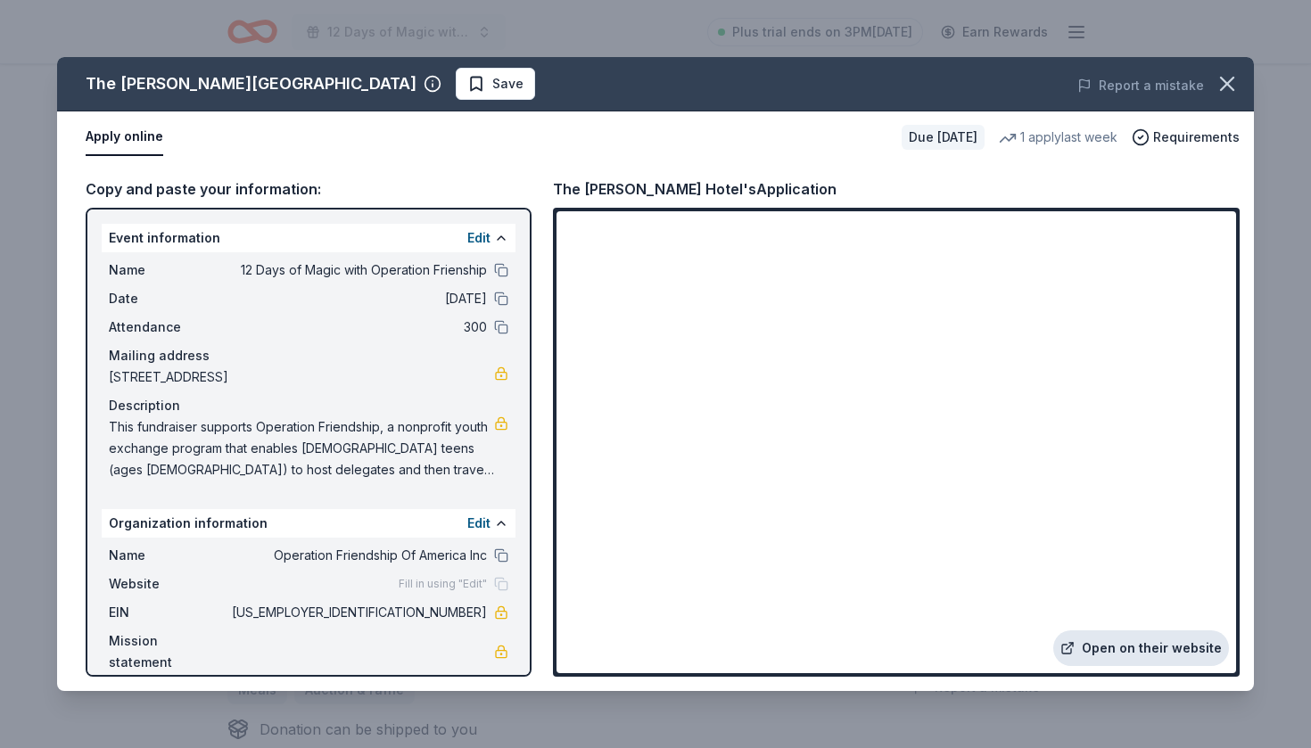
click at [1188, 653] on link "Open on their website" at bounding box center [1141, 648] width 176 height 36
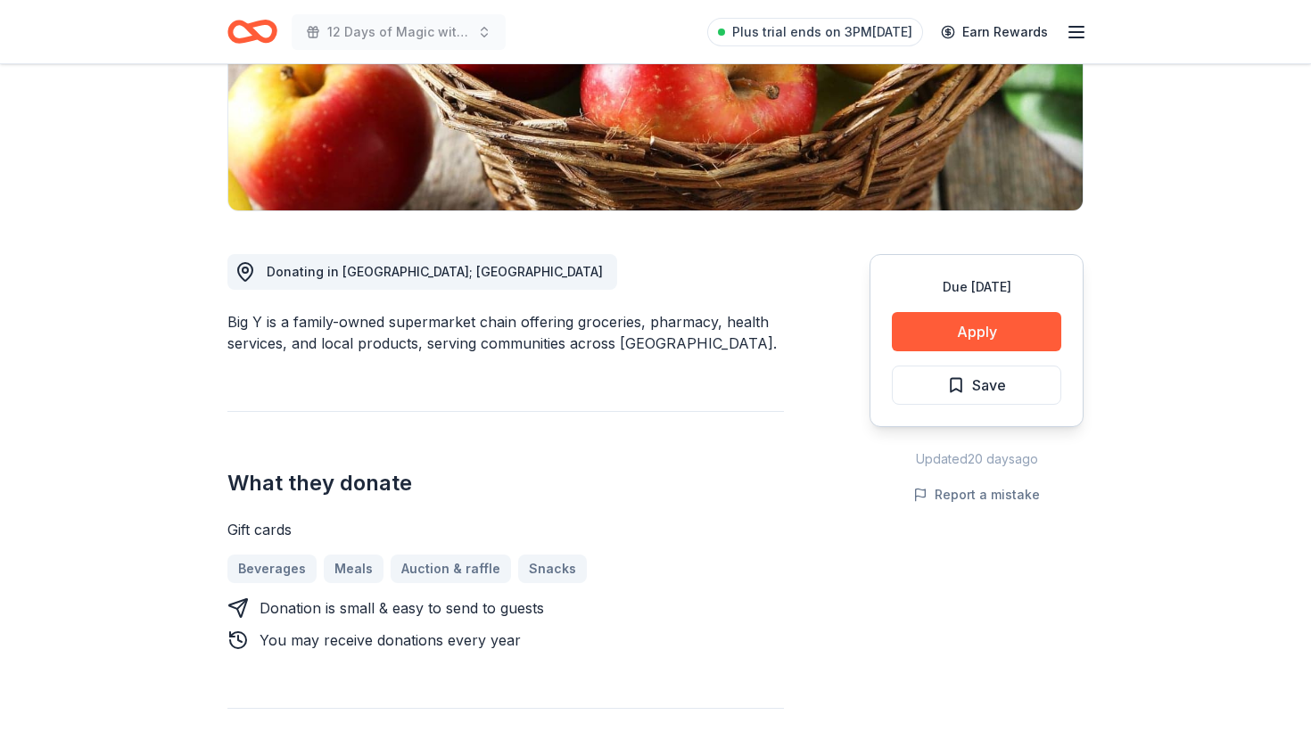
scroll to position [351, 0]
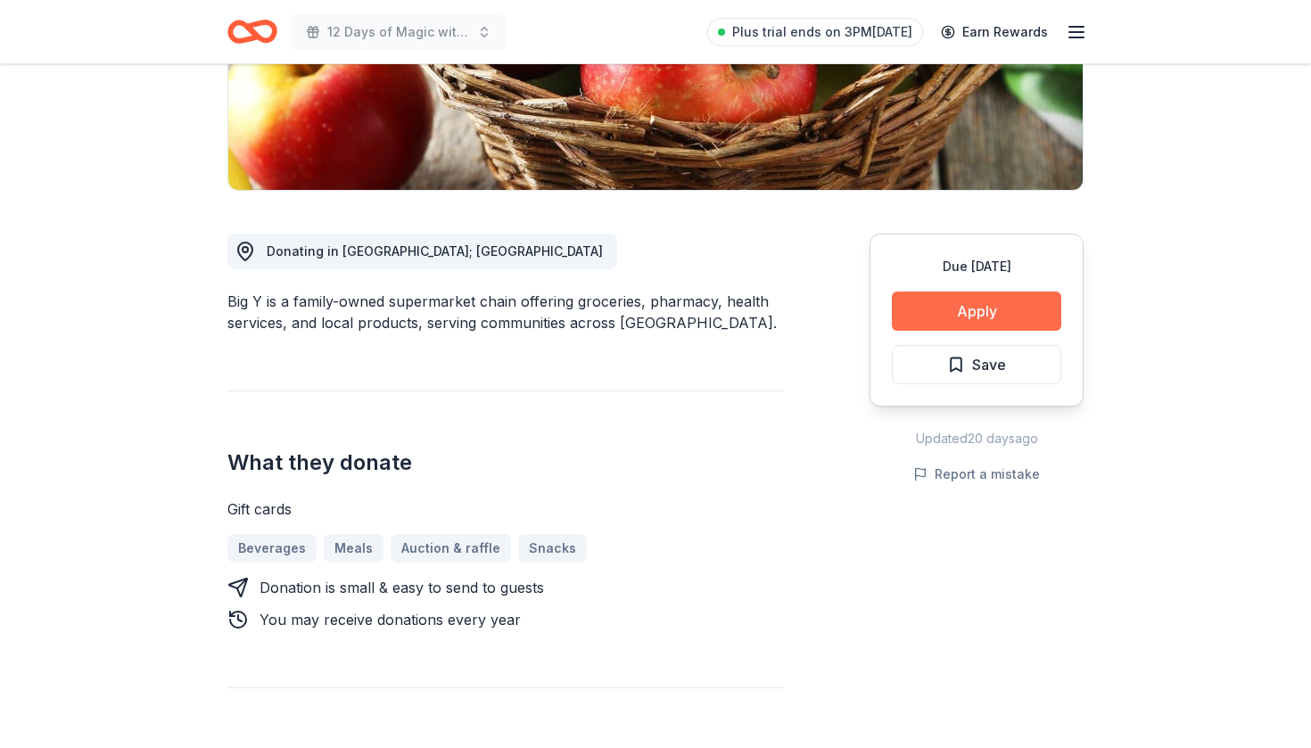
click at [933, 309] on button "Apply" at bounding box center [976, 311] width 169 height 39
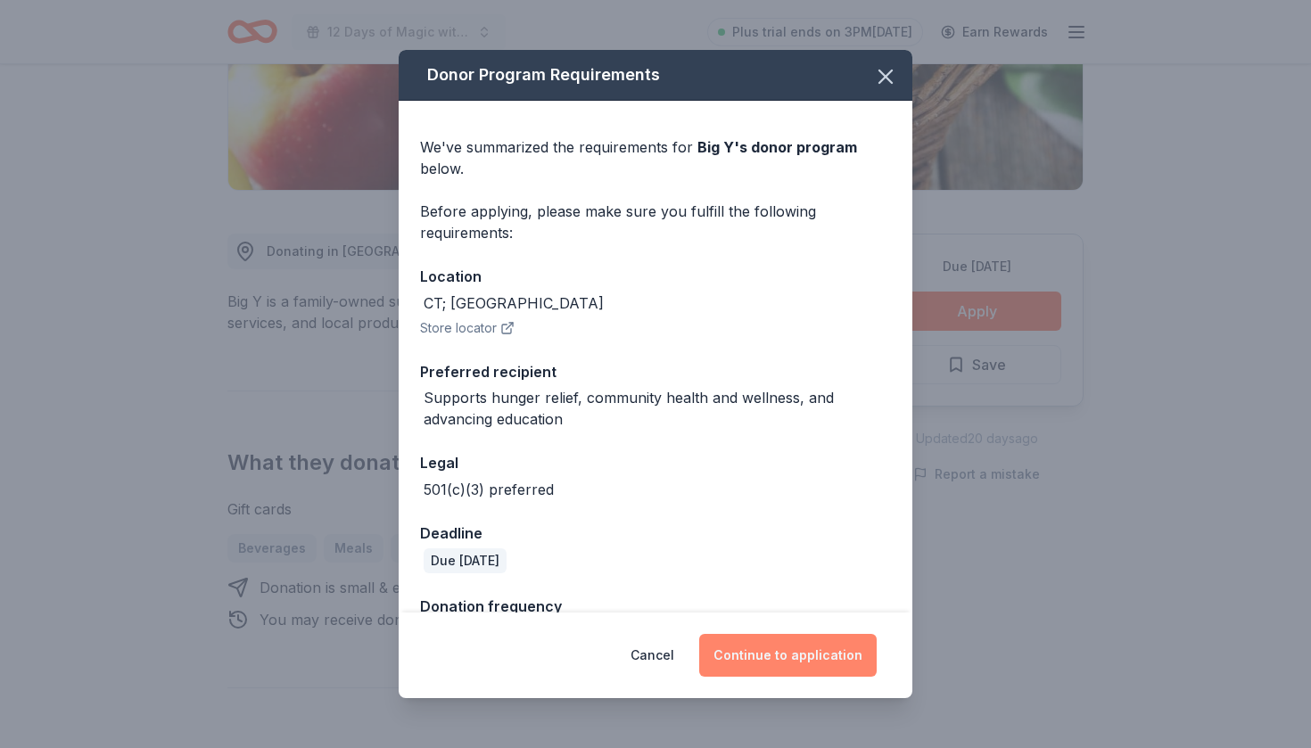
click at [804, 654] on button "Continue to application" at bounding box center [787, 655] width 177 height 43
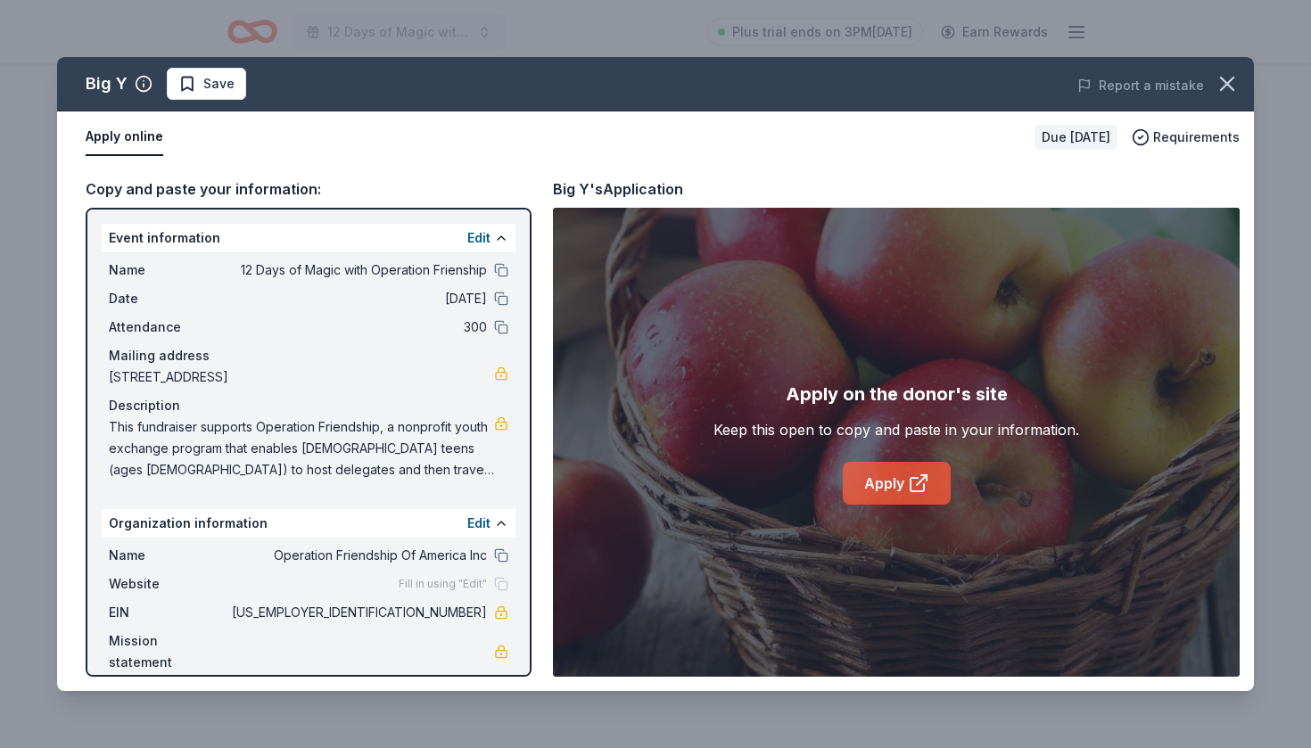
click at [898, 482] on link "Apply" at bounding box center [897, 483] width 108 height 43
click at [1223, 81] on icon "button" at bounding box center [1227, 84] width 12 height 12
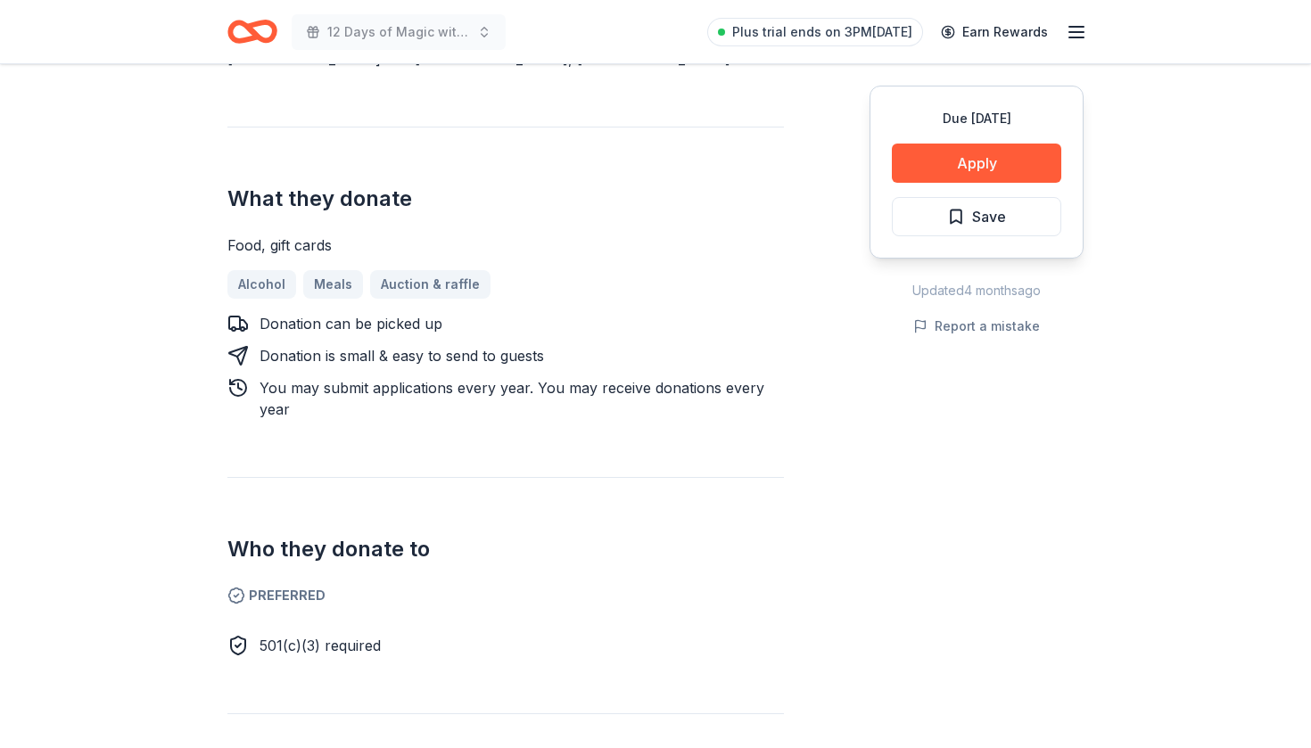
scroll to position [645, 0]
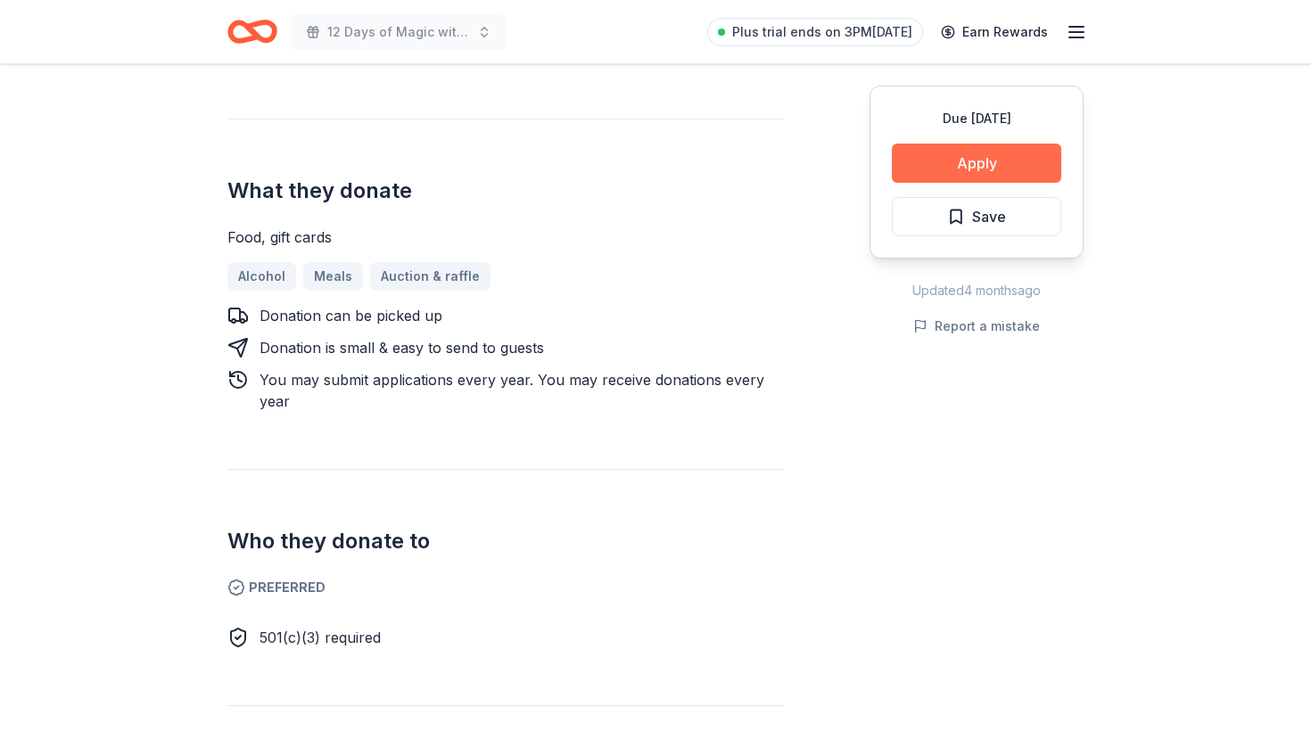
click at [941, 161] on button "Apply" at bounding box center [976, 163] width 169 height 39
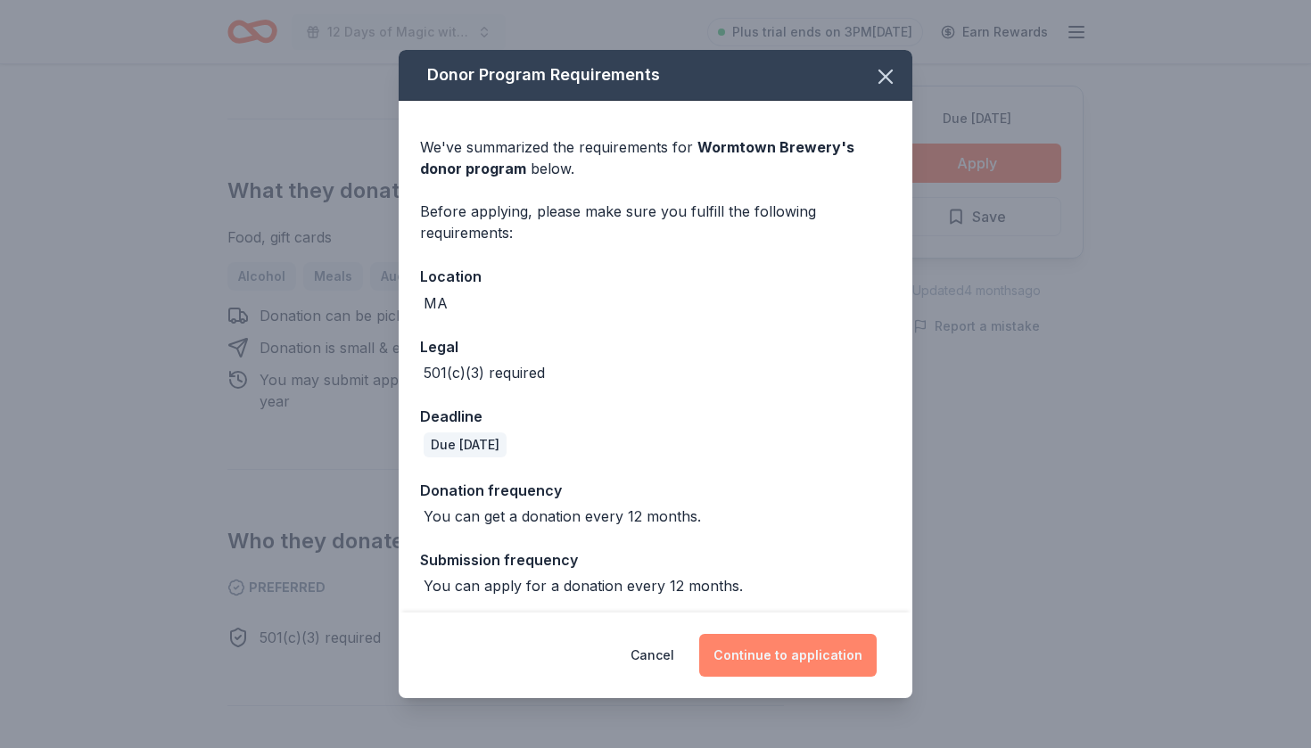
click at [822, 654] on button "Continue to application" at bounding box center [787, 655] width 177 height 43
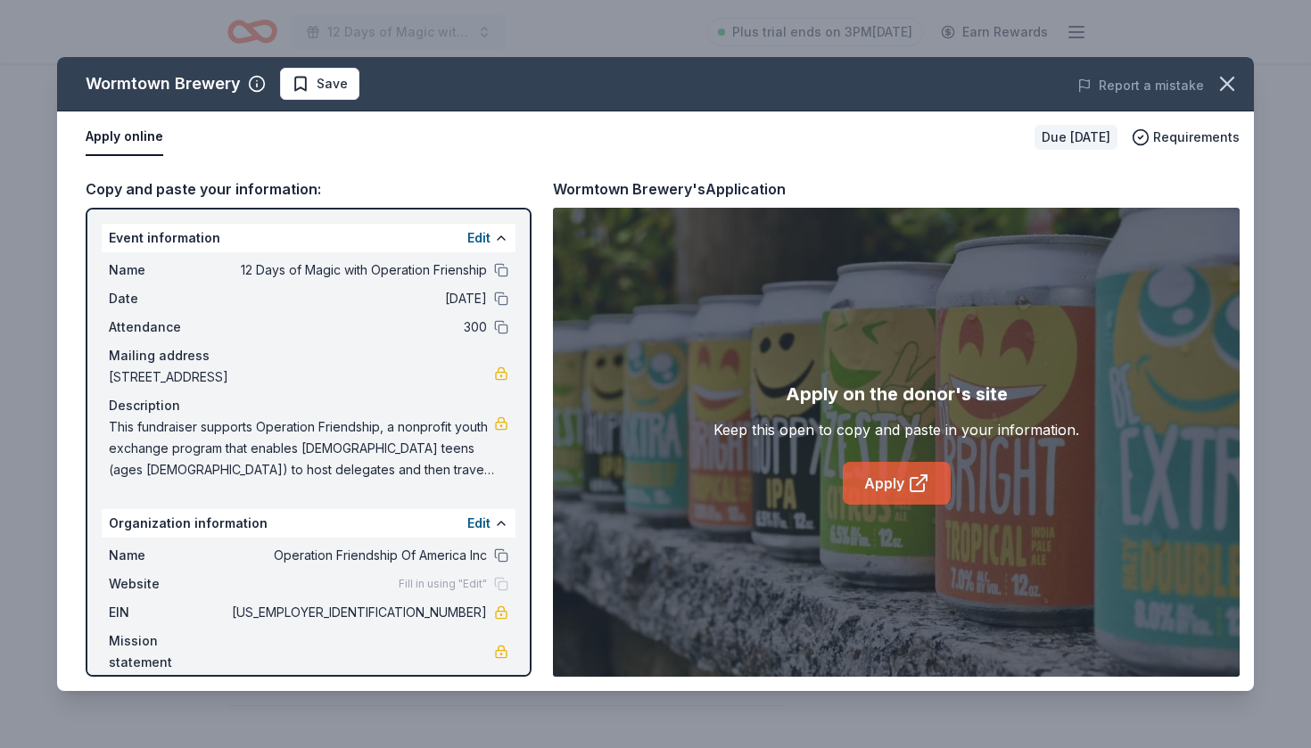
click at [892, 486] on link "Apply" at bounding box center [897, 483] width 108 height 43
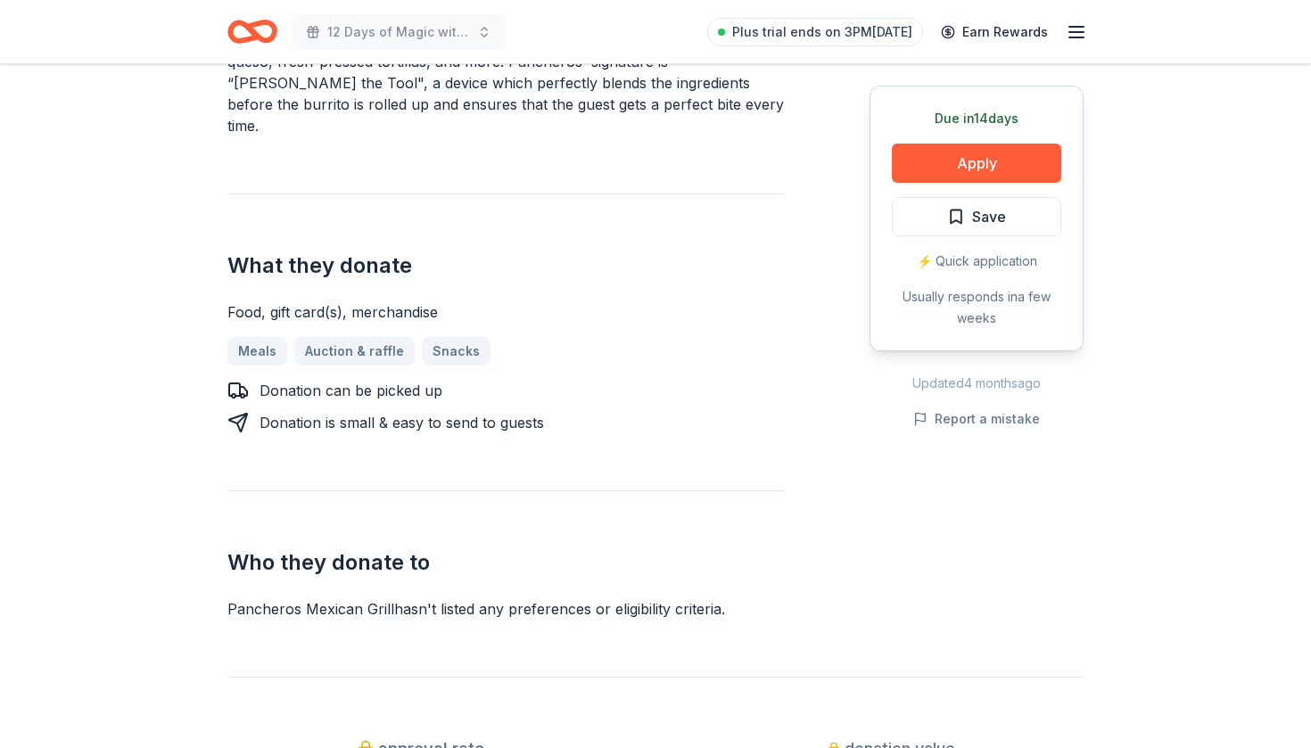
scroll to position [647, 0]
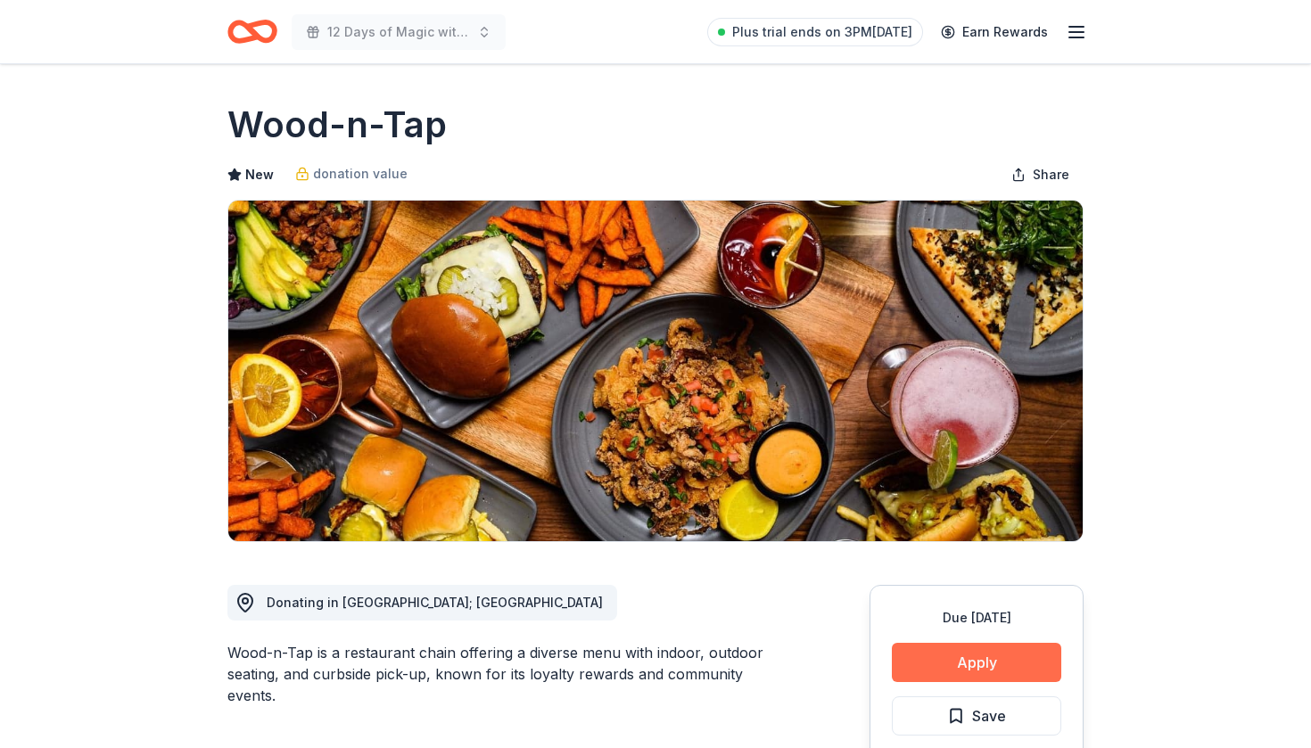
click at [1008, 664] on button "Apply" at bounding box center [976, 662] width 169 height 39
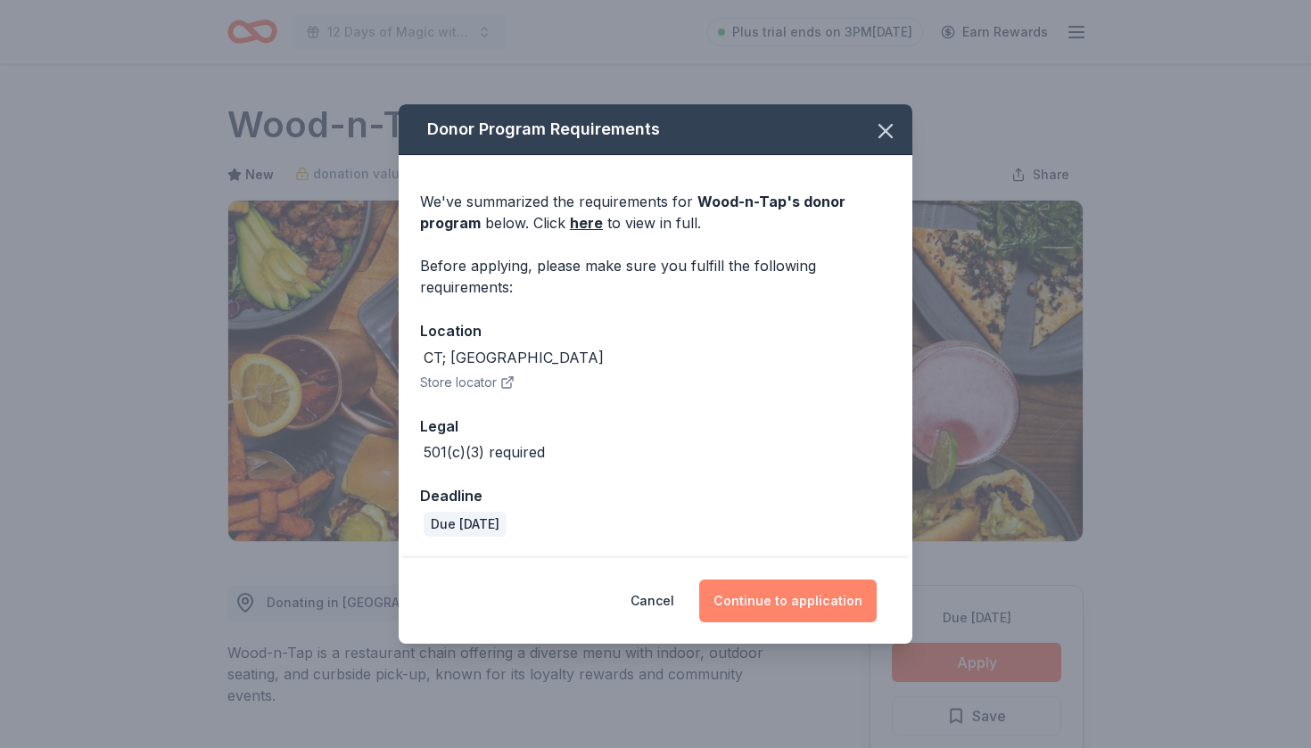
click at [821, 607] on button "Continue to application" at bounding box center [787, 601] width 177 height 43
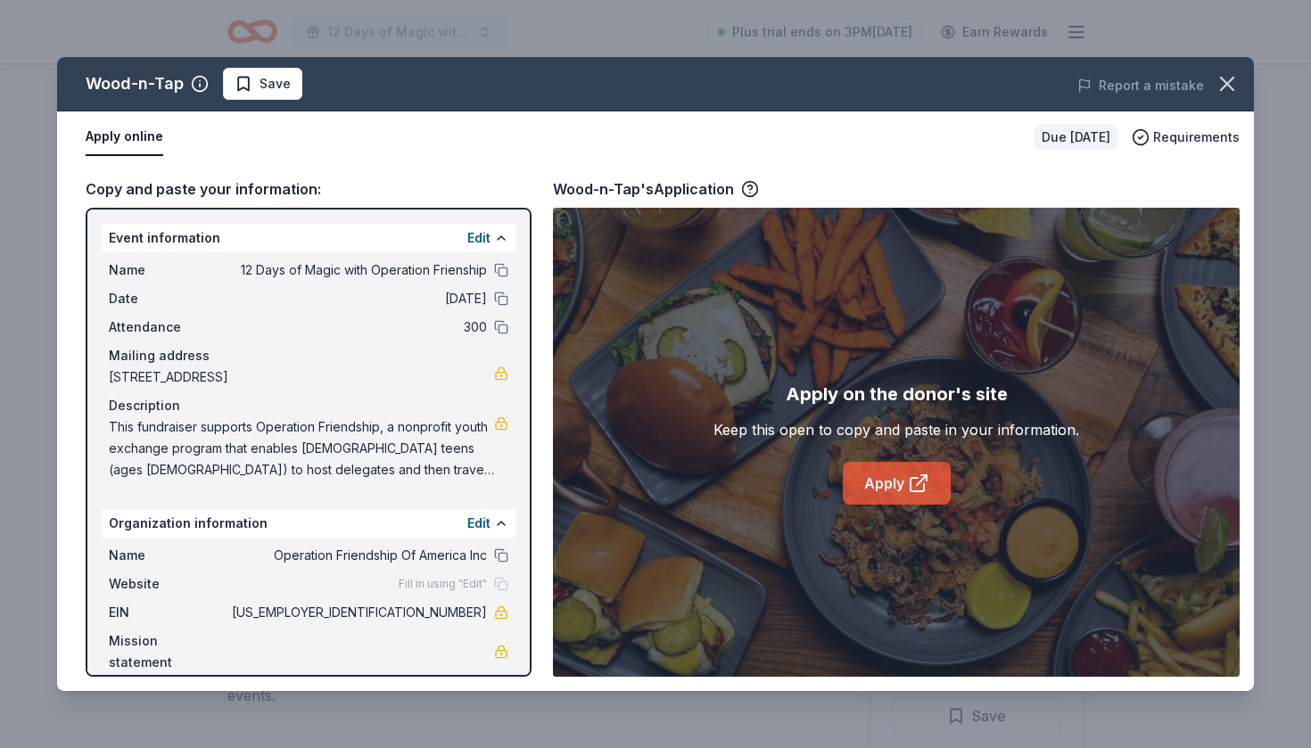
click at [920, 487] on icon at bounding box center [918, 483] width 21 height 21
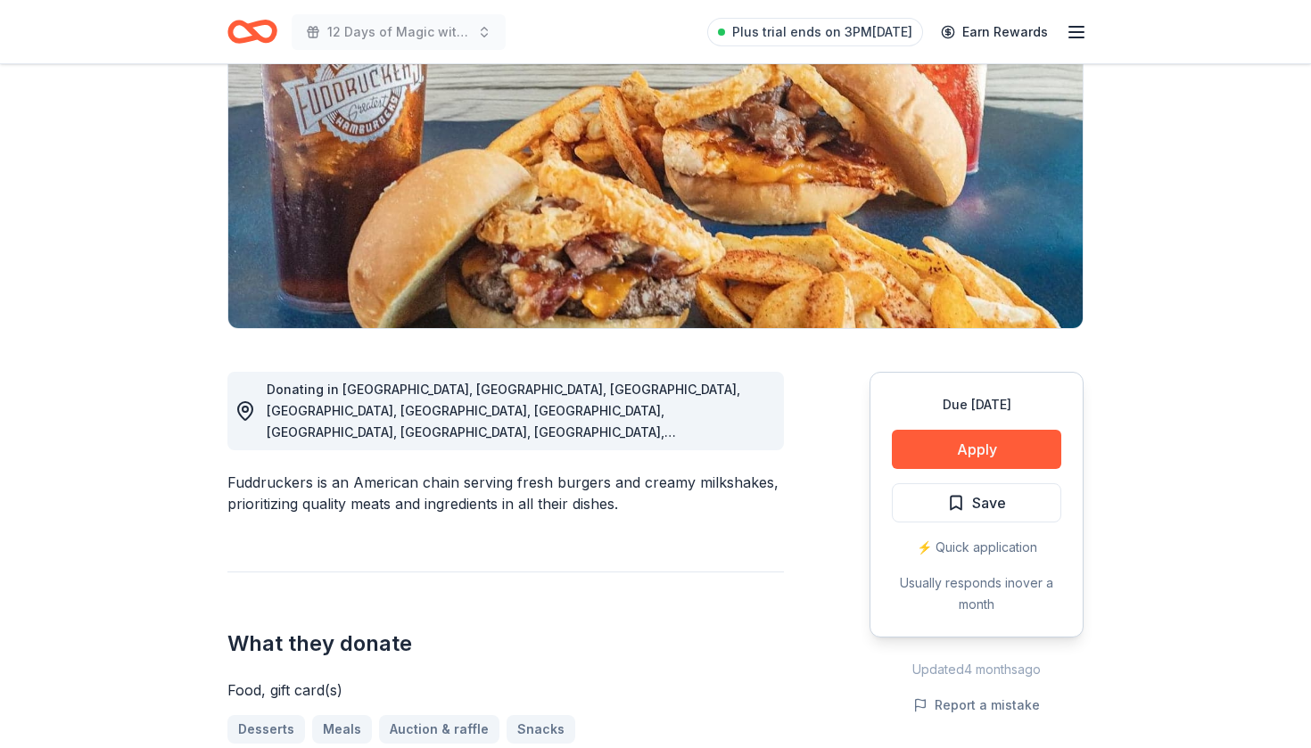
scroll to position [230, 0]
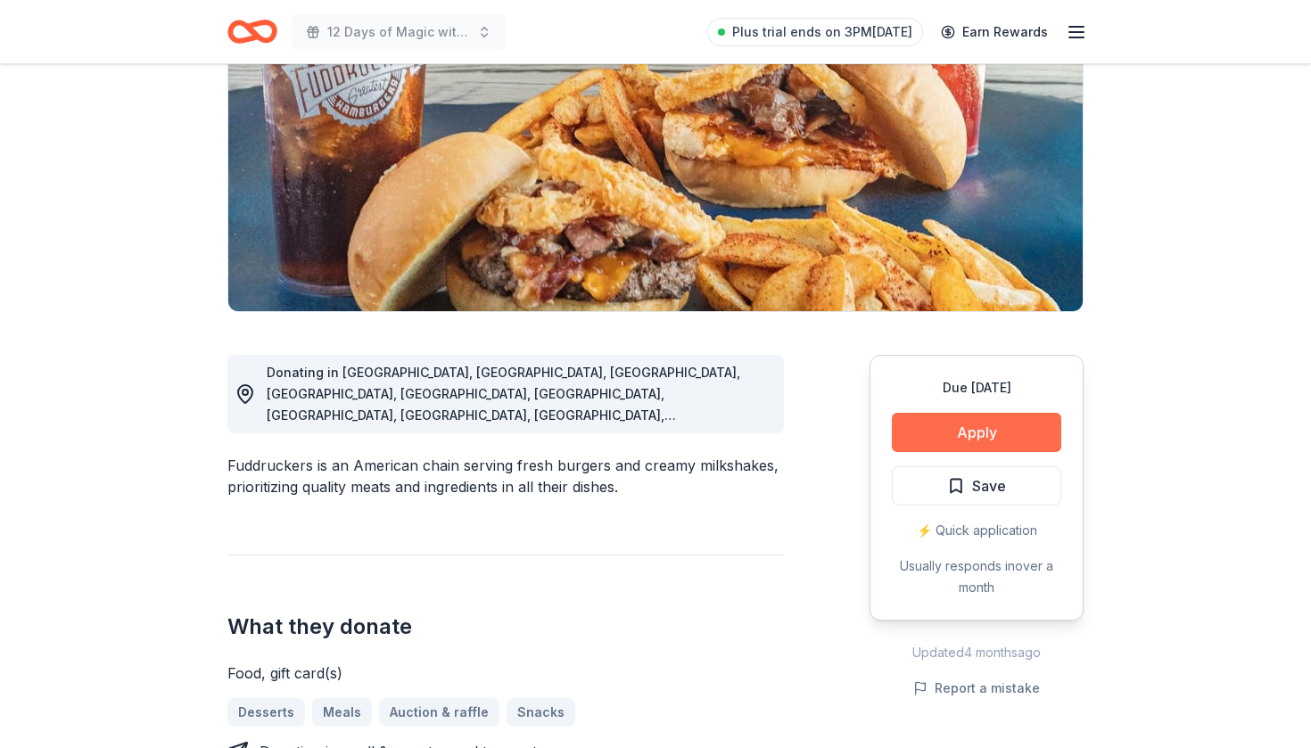
click at [963, 427] on button "Apply" at bounding box center [976, 432] width 169 height 39
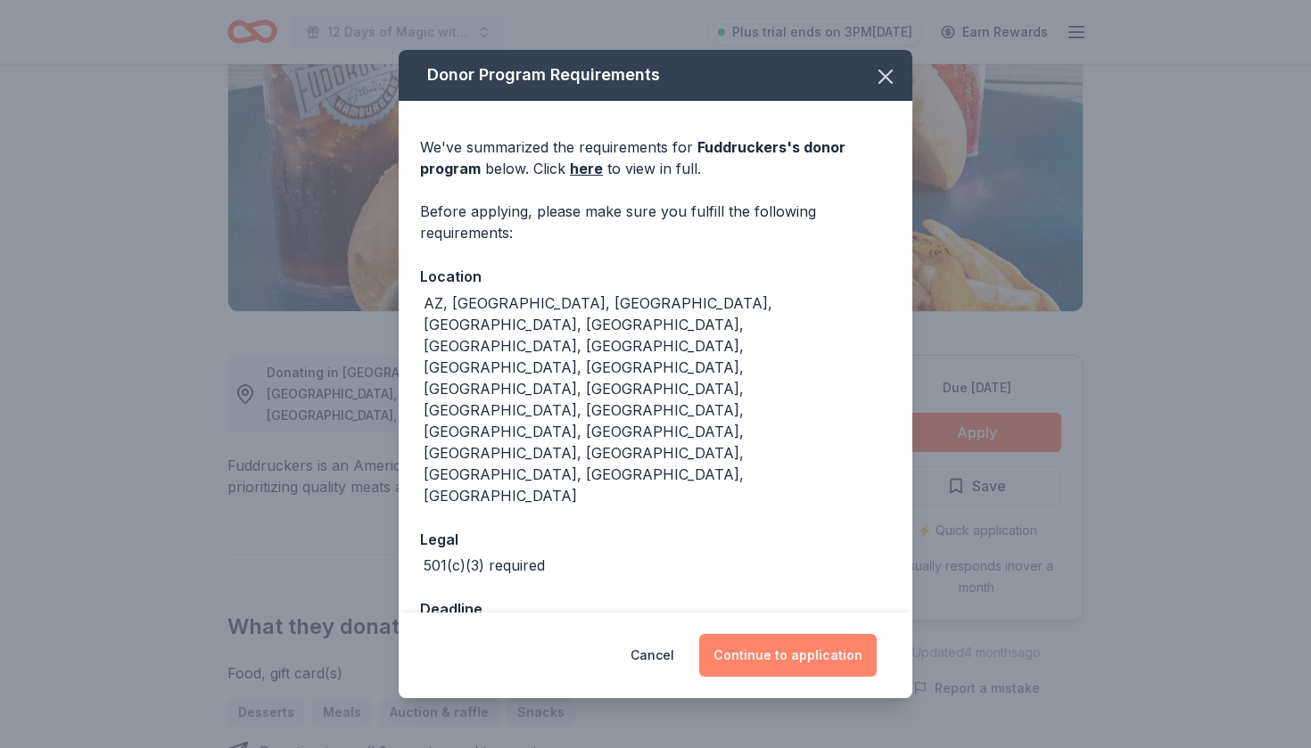
click at [792, 634] on button "Continue to application" at bounding box center [787, 655] width 177 height 43
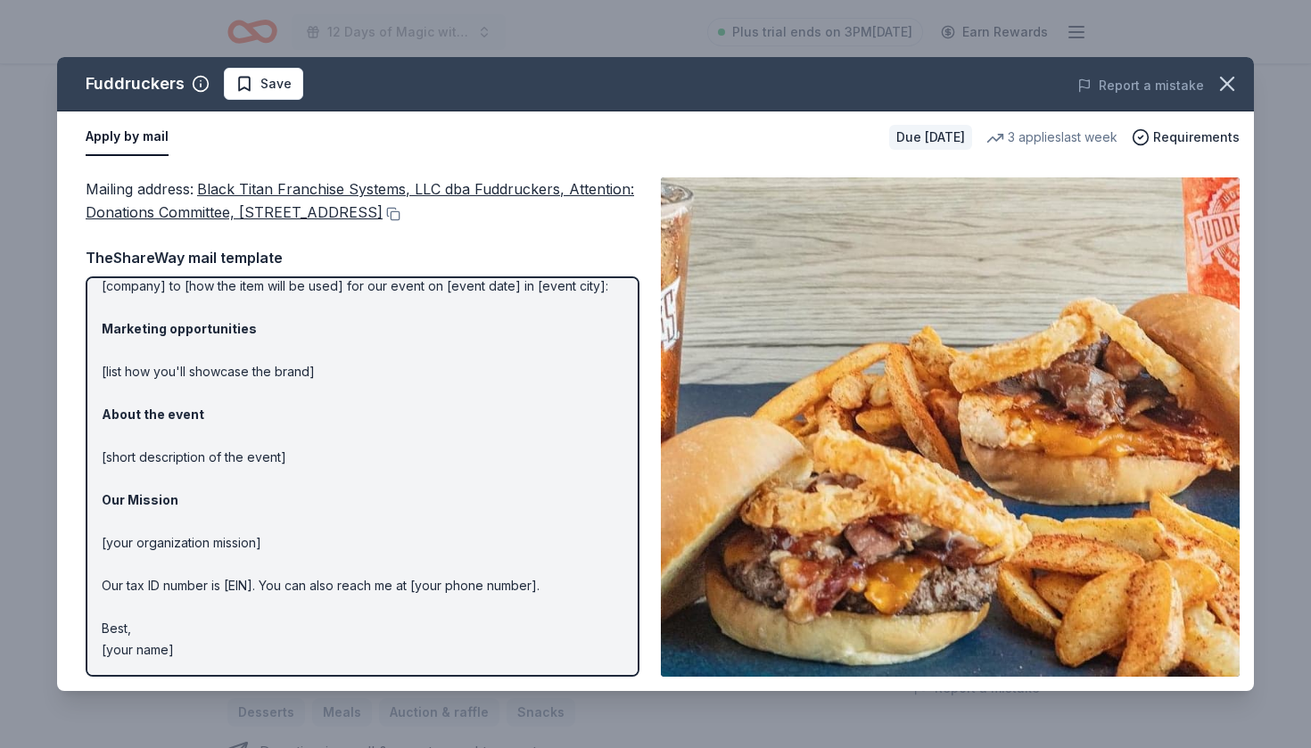
scroll to position [80, 0]
drag, startPoint x: 226, startPoint y: 654, endPoint x: 101, endPoint y: 455, distance: 235.5
click at [101, 455] on div "Hi [name/there], I am [your name] from [your org]. We are seeking [requested it…" at bounding box center [363, 476] width 554 height 400
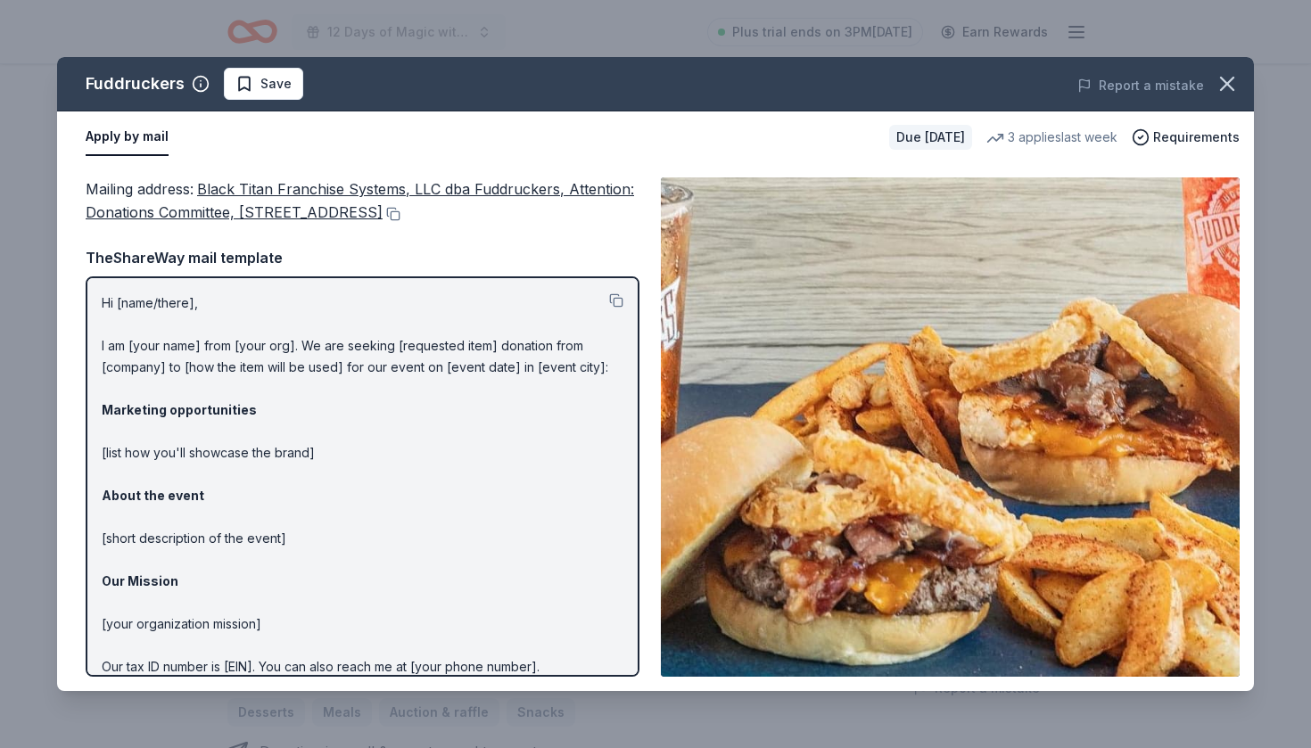
scroll to position [0, 0]
click at [617, 300] on button at bounding box center [616, 300] width 14 height 14
click at [400, 214] on button at bounding box center [391, 214] width 18 height 14
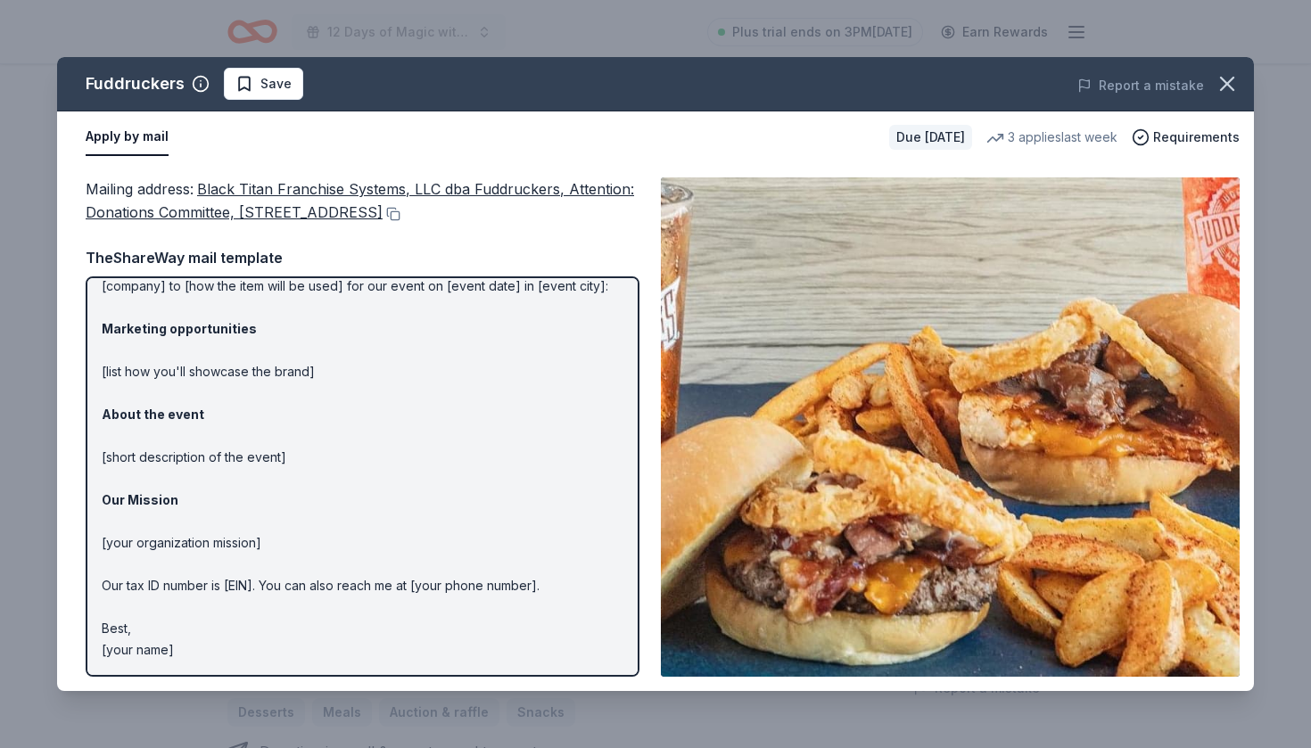
scroll to position [80, 0]
click at [1191, 136] on span "Requirements" at bounding box center [1196, 137] width 86 height 21
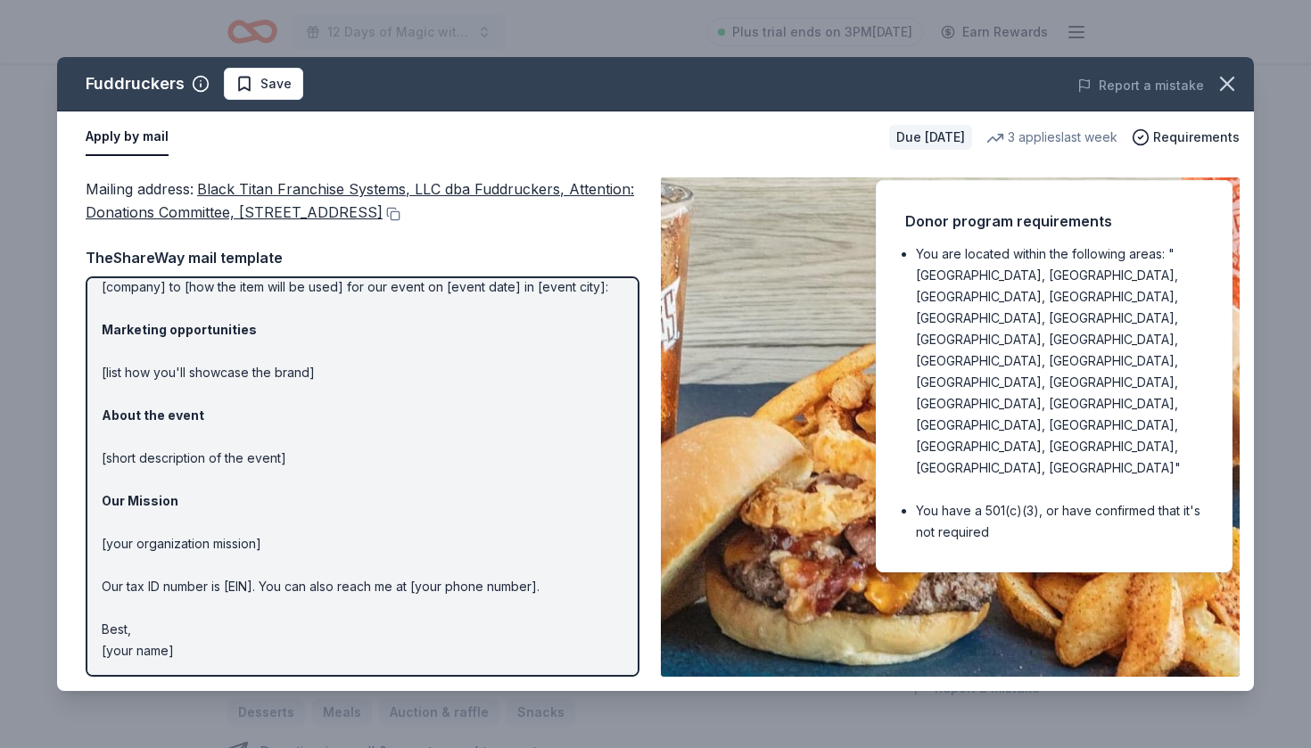
click at [750, 143] on div "Apply by mail" at bounding box center [480, 137] width 789 height 37
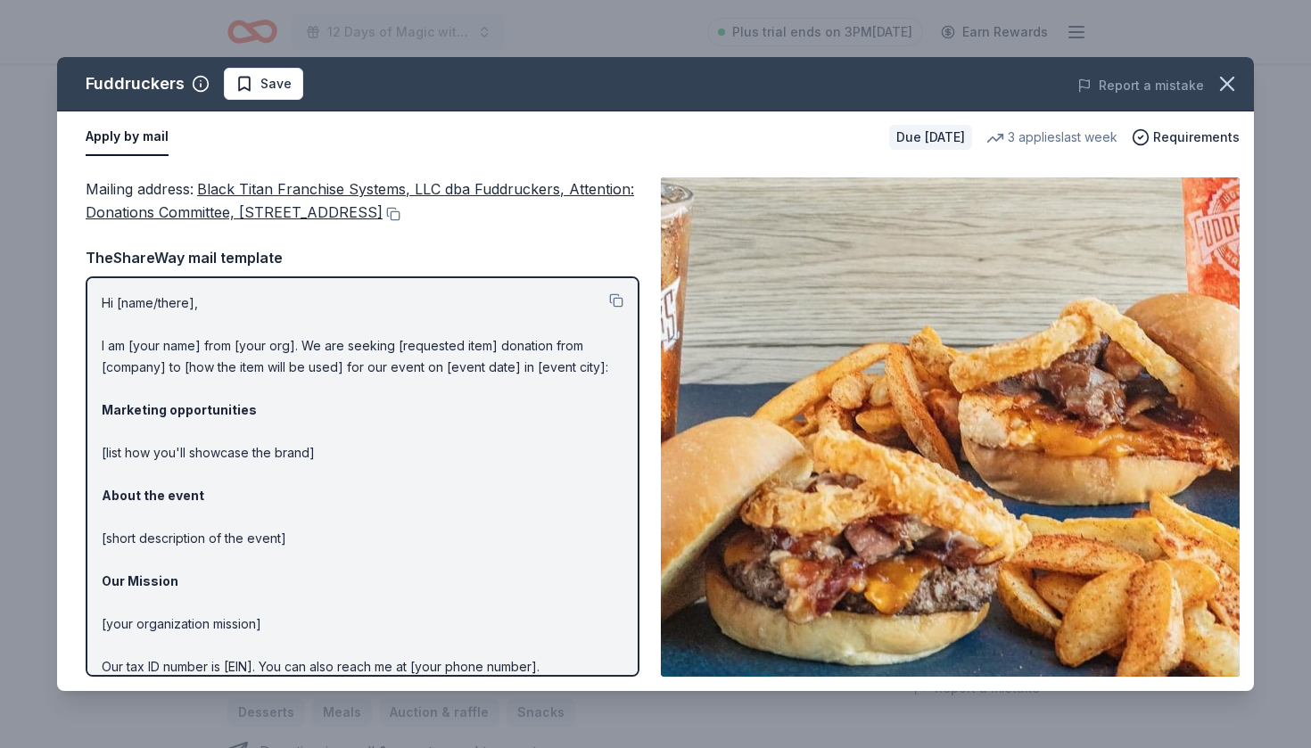
scroll to position [0, 0]
click at [1226, 87] on icon "button" at bounding box center [1226, 83] width 25 height 25
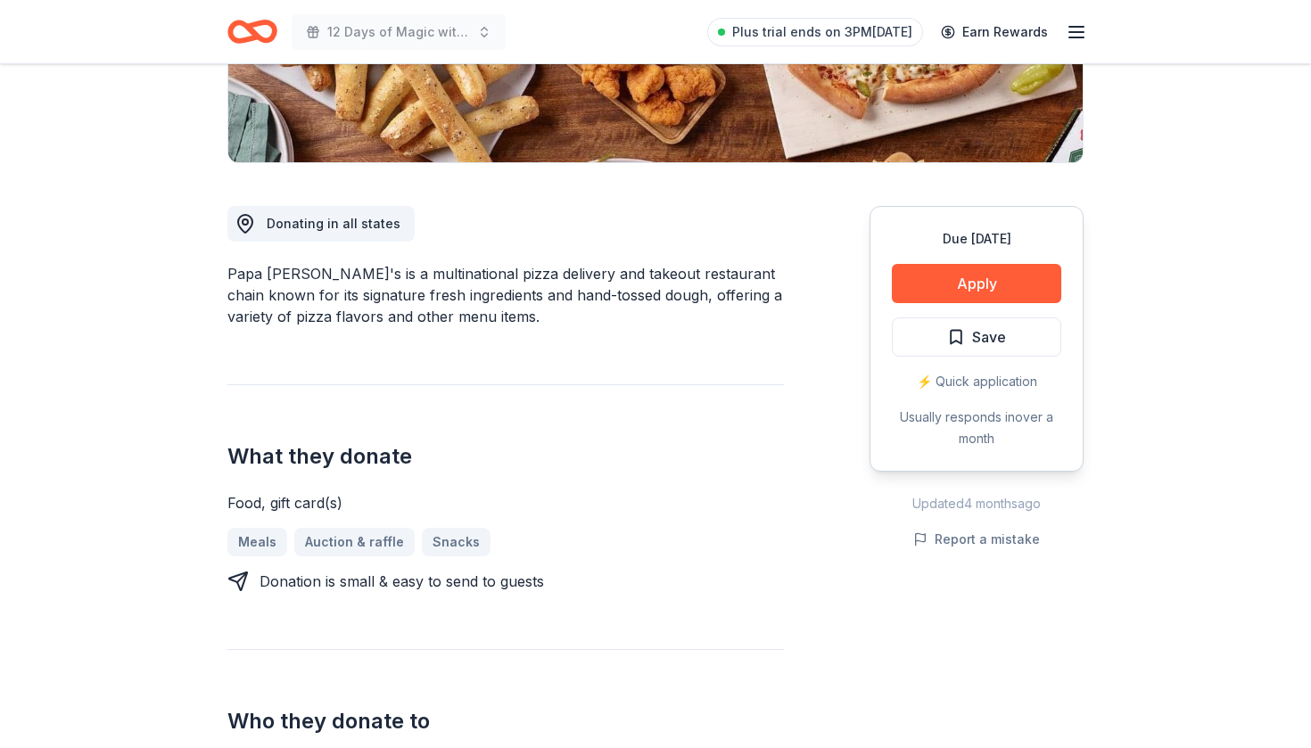
scroll to position [383, 0]
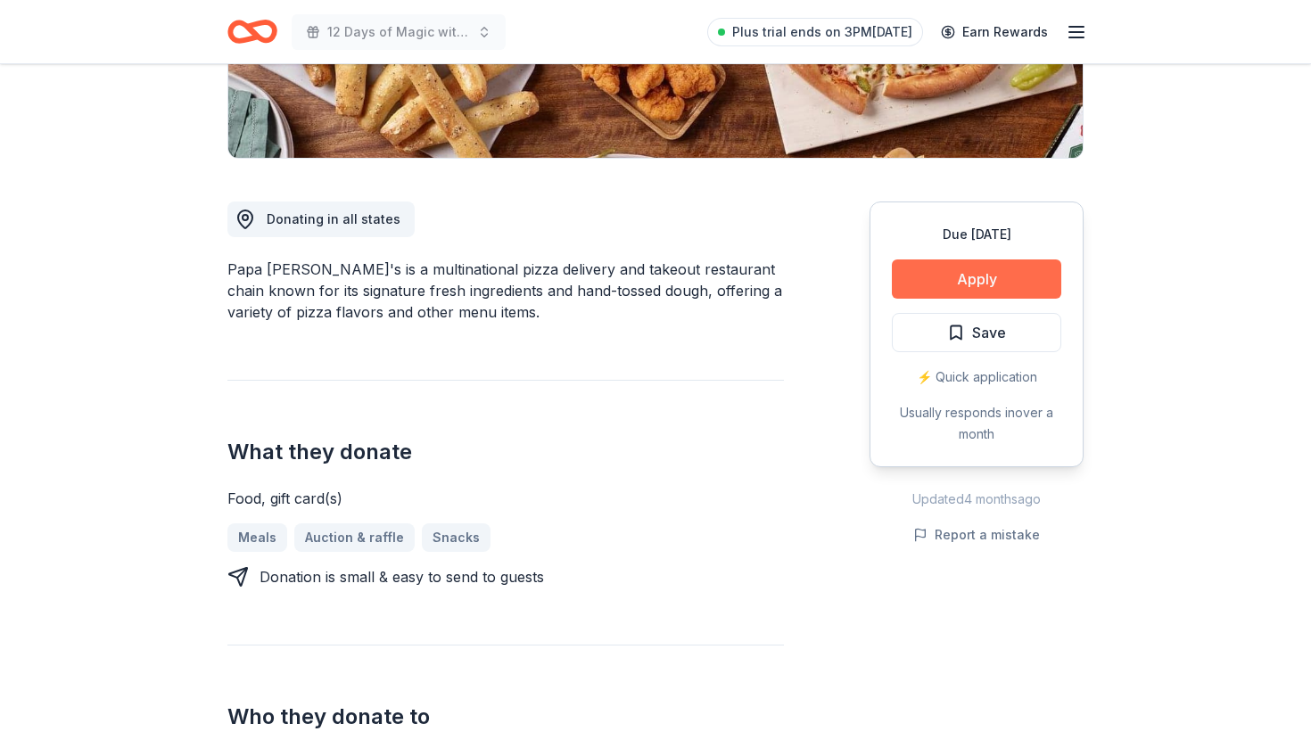
click at [949, 277] on button "Apply" at bounding box center [976, 278] width 169 height 39
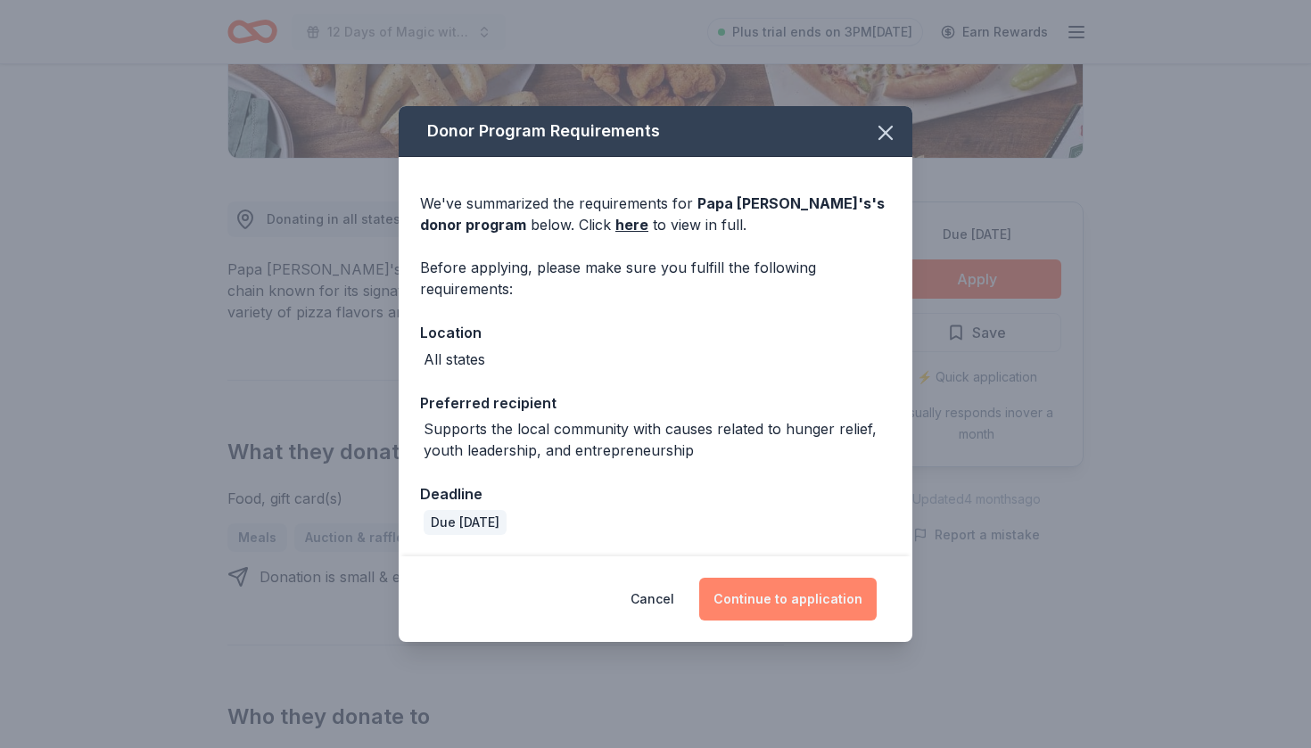
click at [818, 609] on button "Continue to application" at bounding box center [787, 599] width 177 height 43
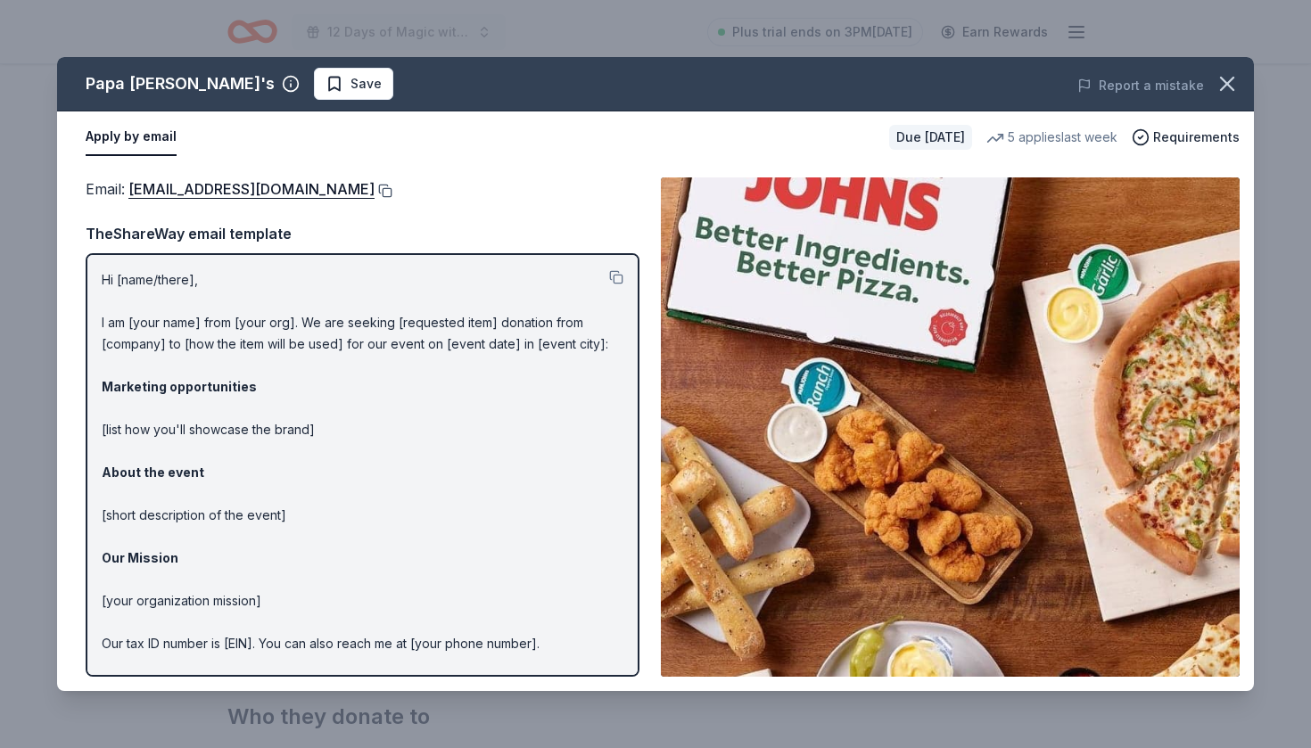
click at [374, 190] on button at bounding box center [383, 191] width 18 height 14
click at [1226, 85] on icon "button" at bounding box center [1227, 84] width 12 height 12
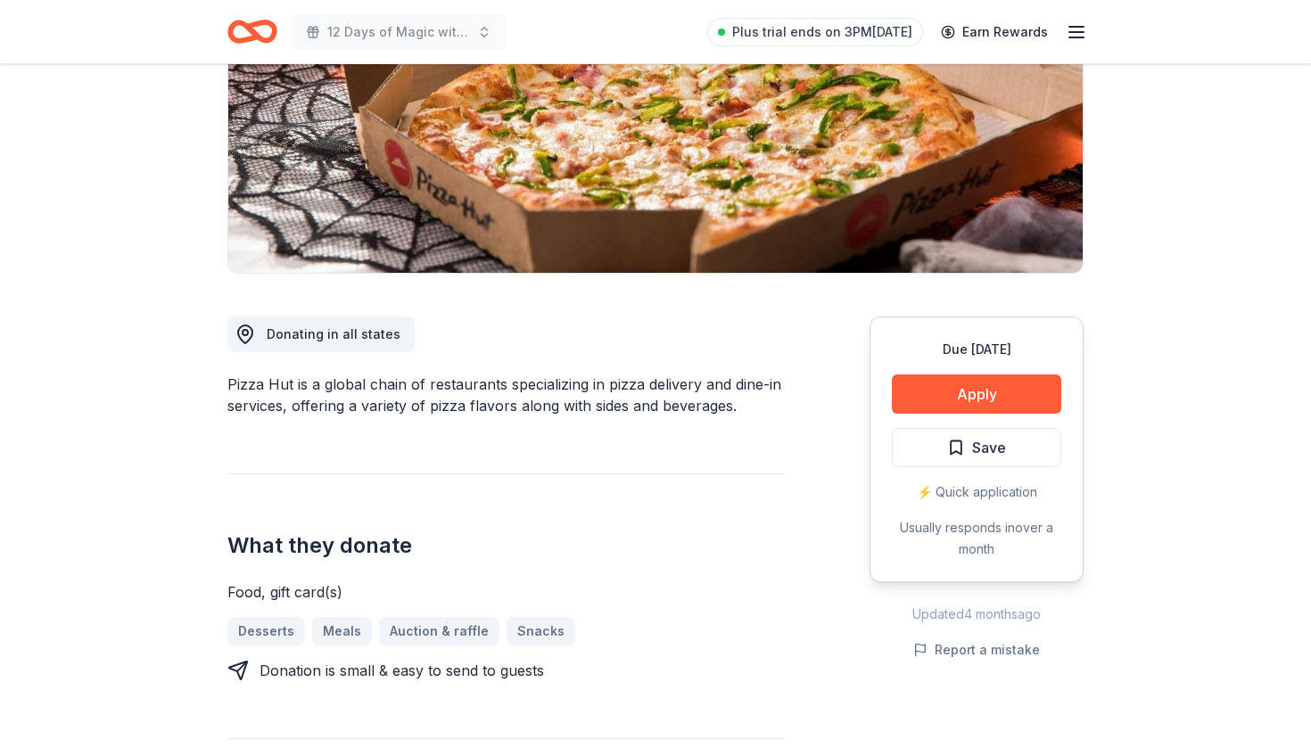
scroll to position [280, 0]
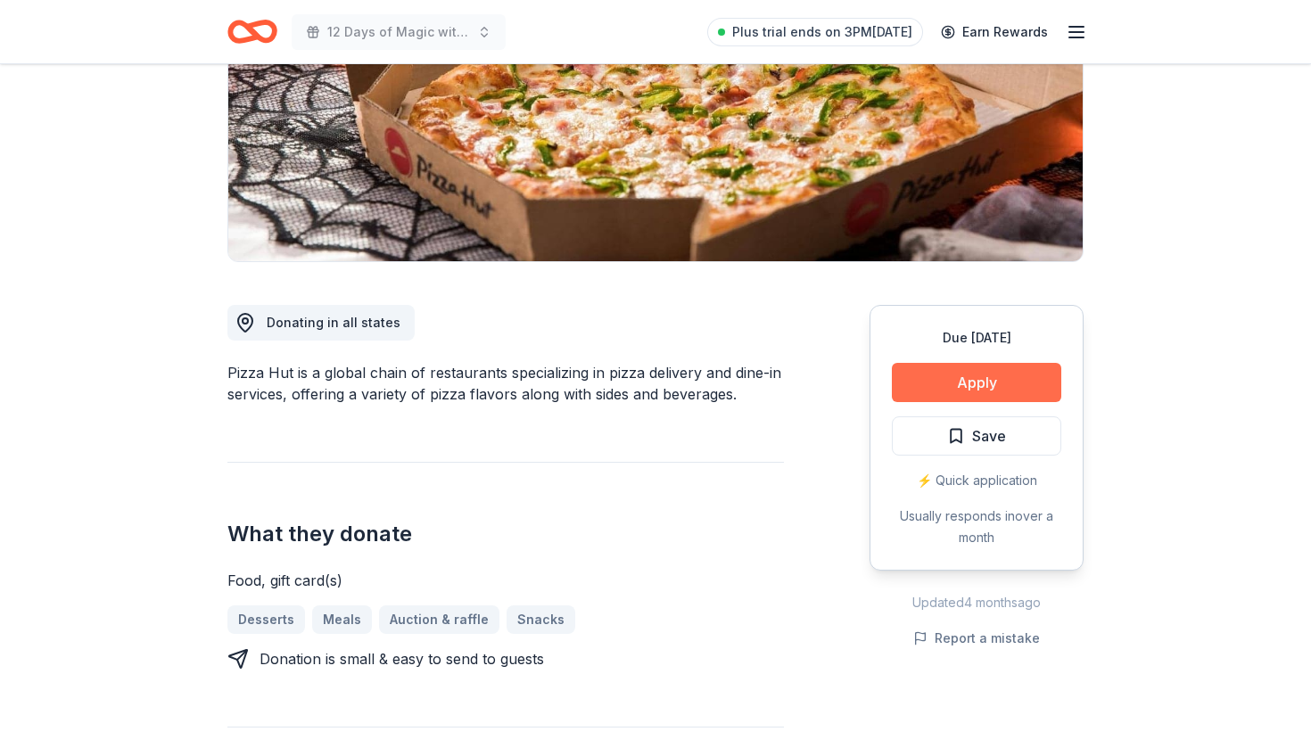
click at [940, 386] on button "Apply" at bounding box center [976, 382] width 169 height 39
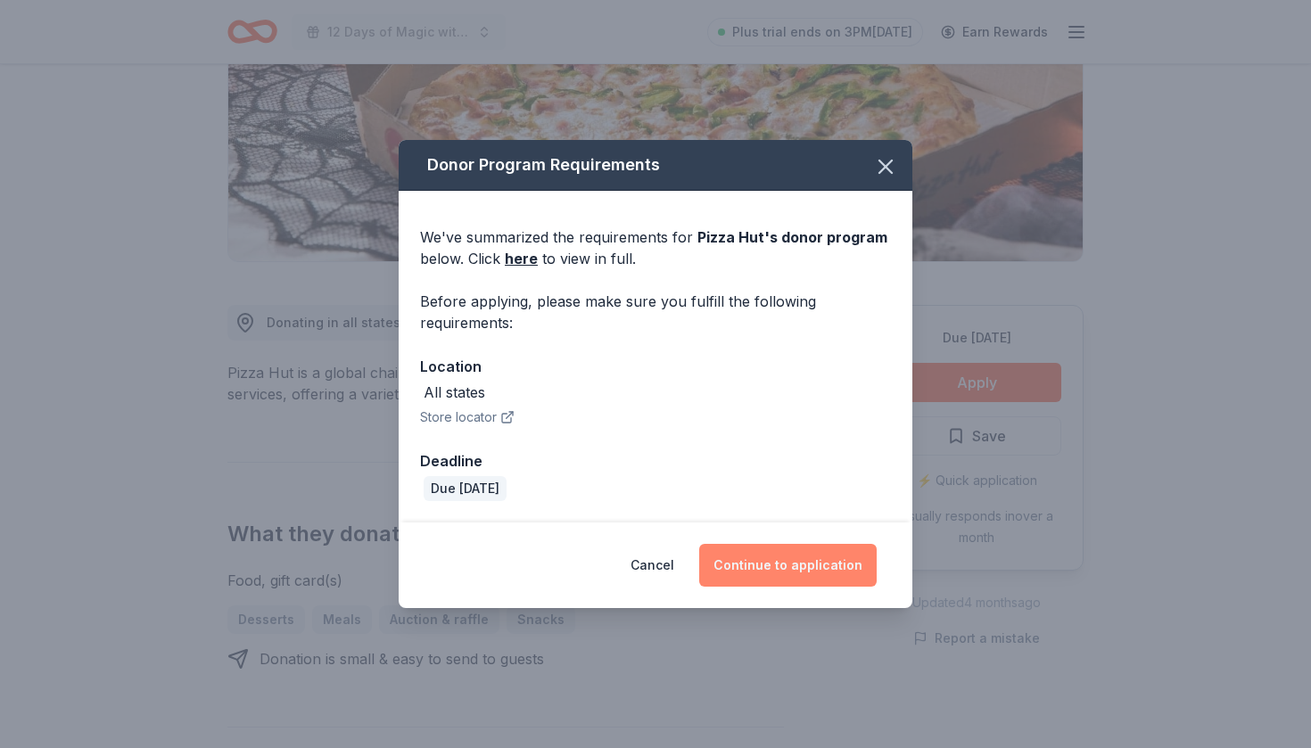
click at [789, 562] on button "Continue to application" at bounding box center [787, 565] width 177 height 43
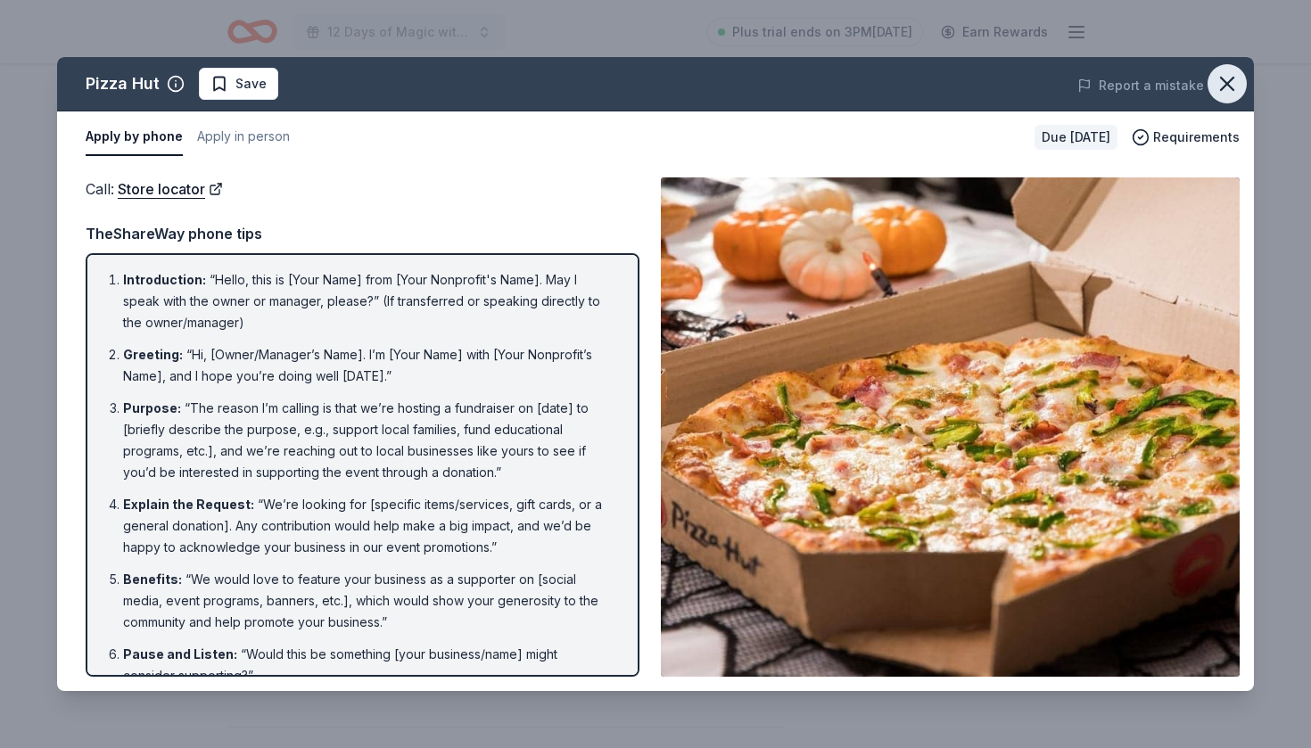
click at [1231, 91] on icon "button" at bounding box center [1226, 83] width 25 height 25
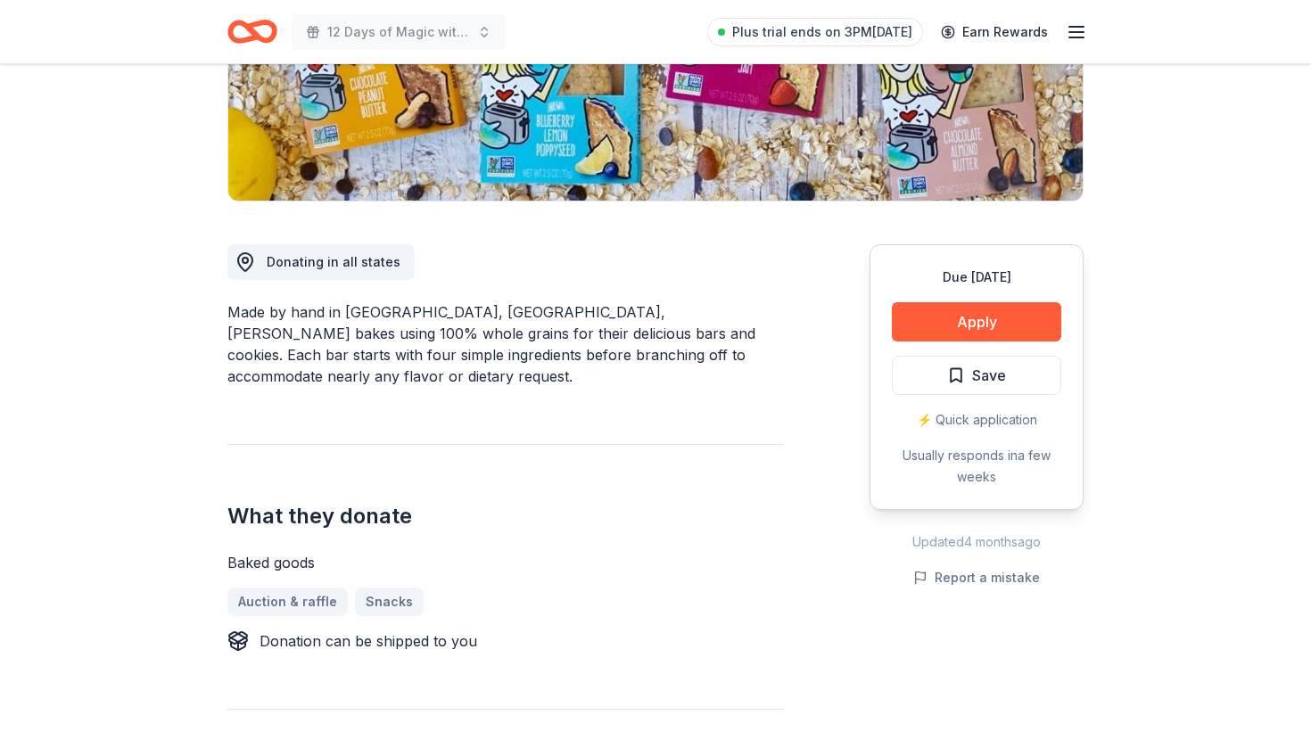
scroll to position [342, 0]
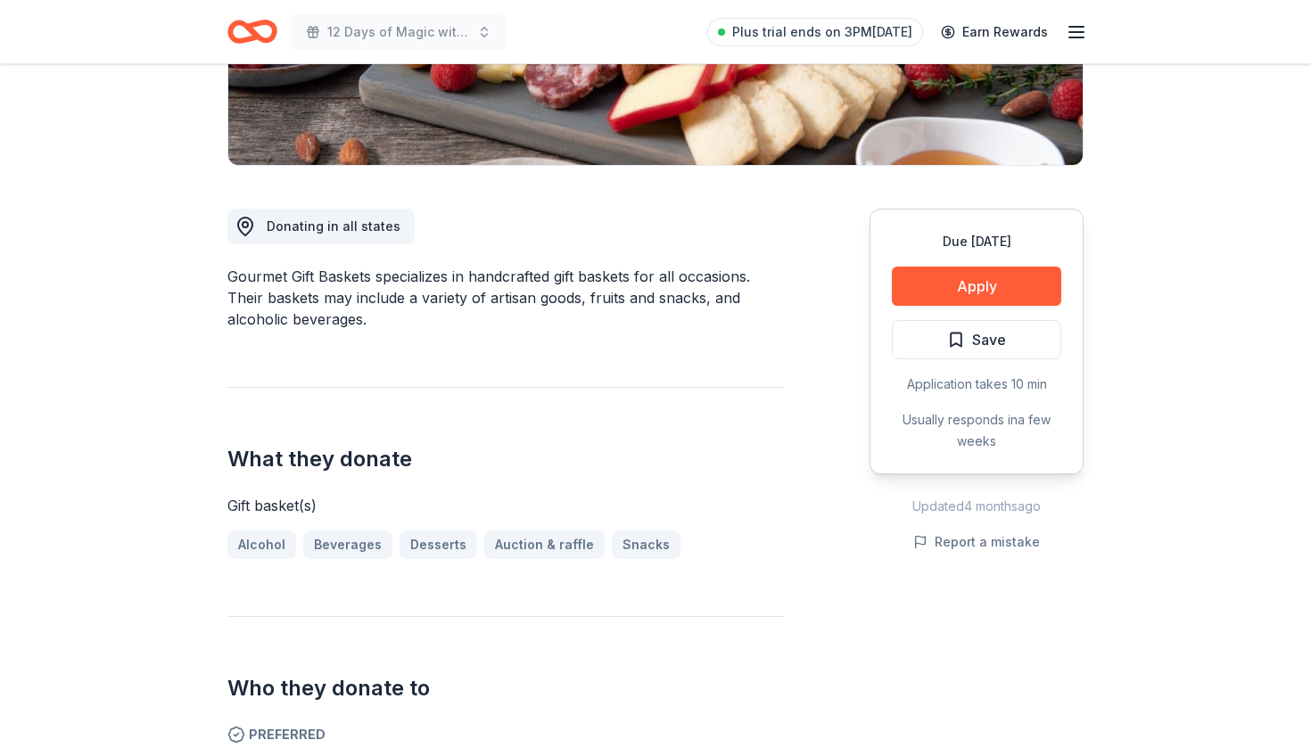
scroll to position [383, 0]
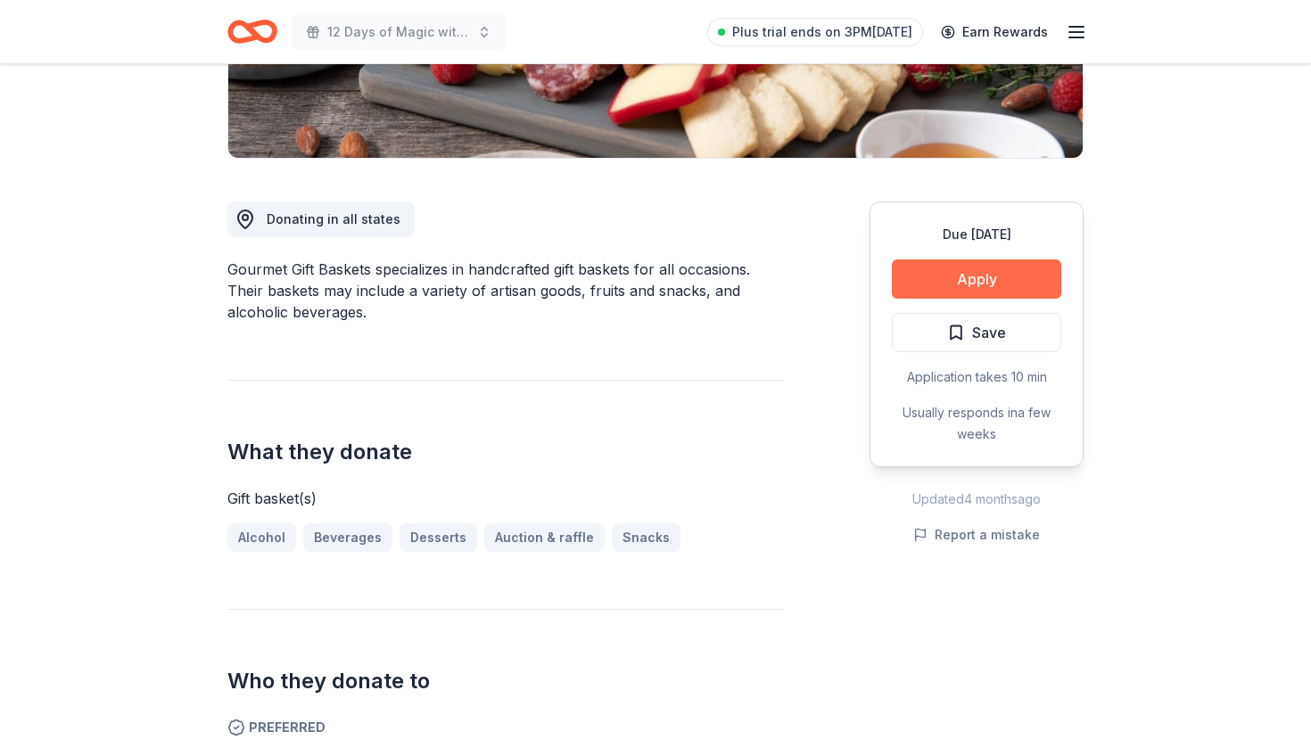
click at [1001, 271] on button "Apply" at bounding box center [976, 278] width 169 height 39
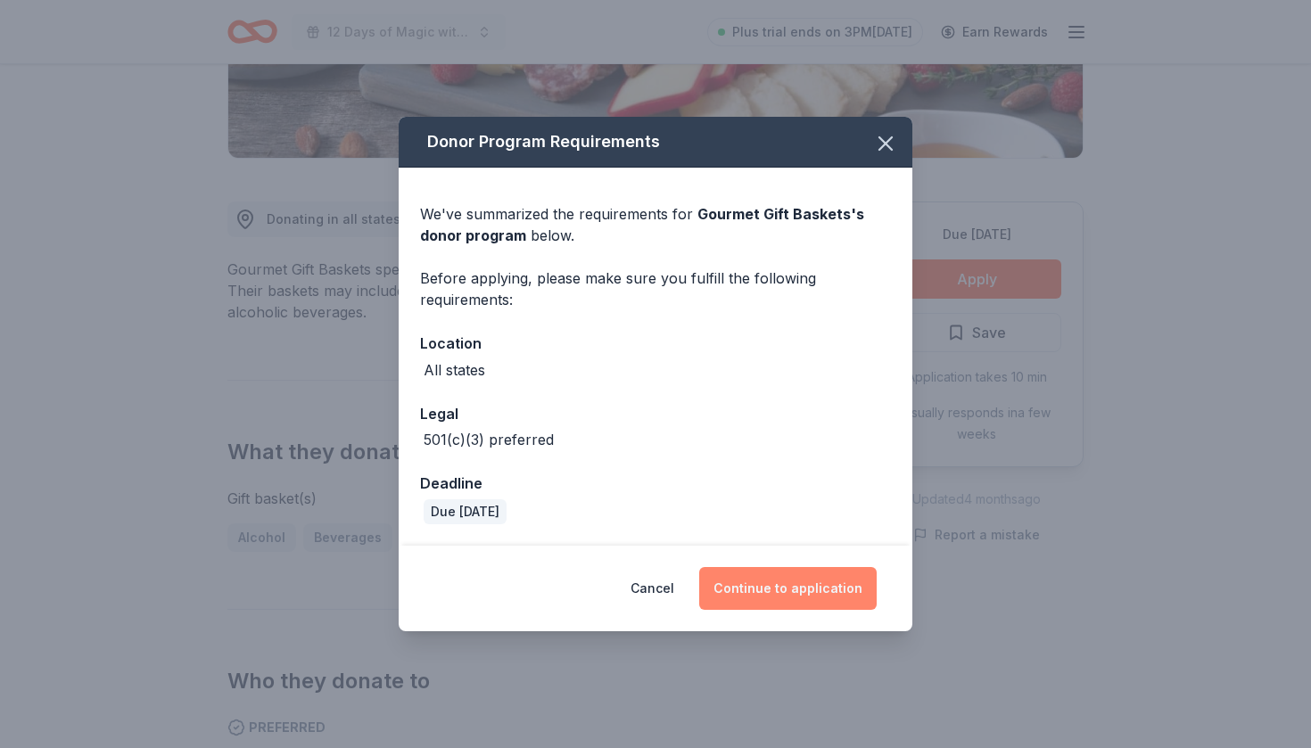
click at [826, 595] on button "Continue to application" at bounding box center [787, 588] width 177 height 43
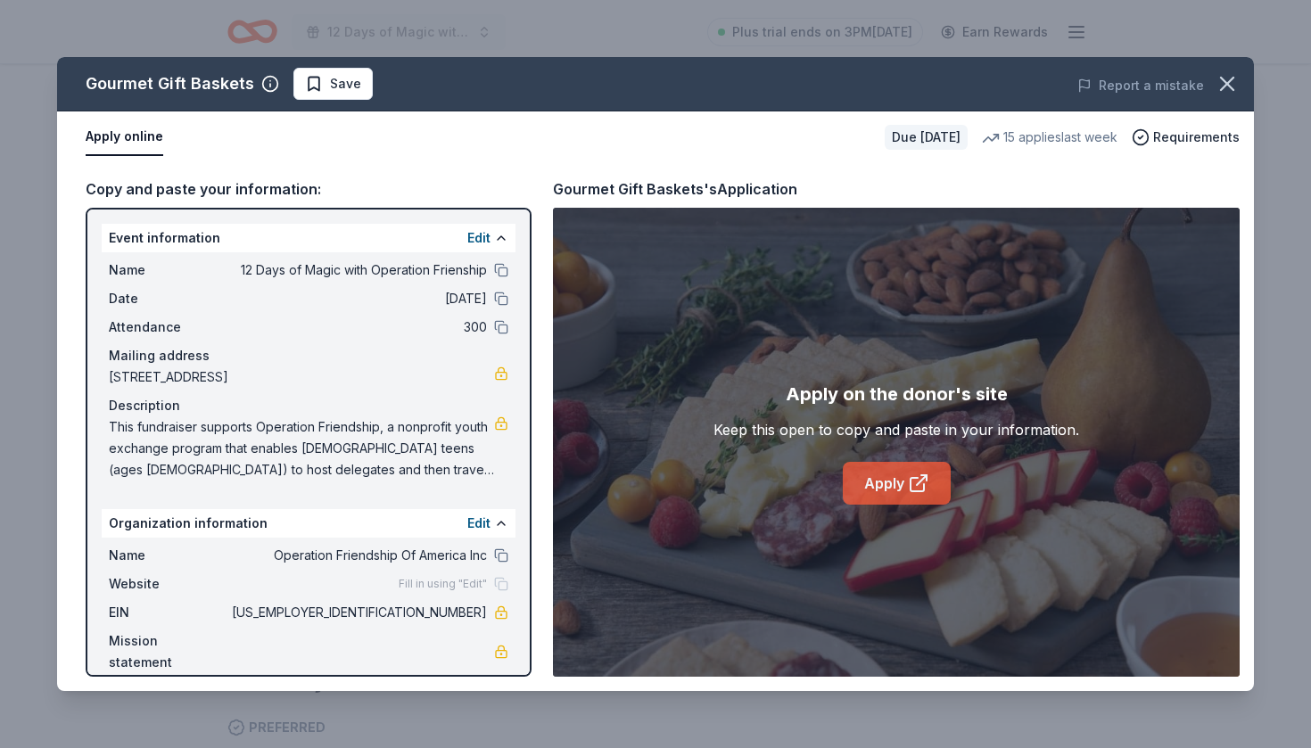
click at [889, 492] on link "Apply" at bounding box center [897, 483] width 108 height 43
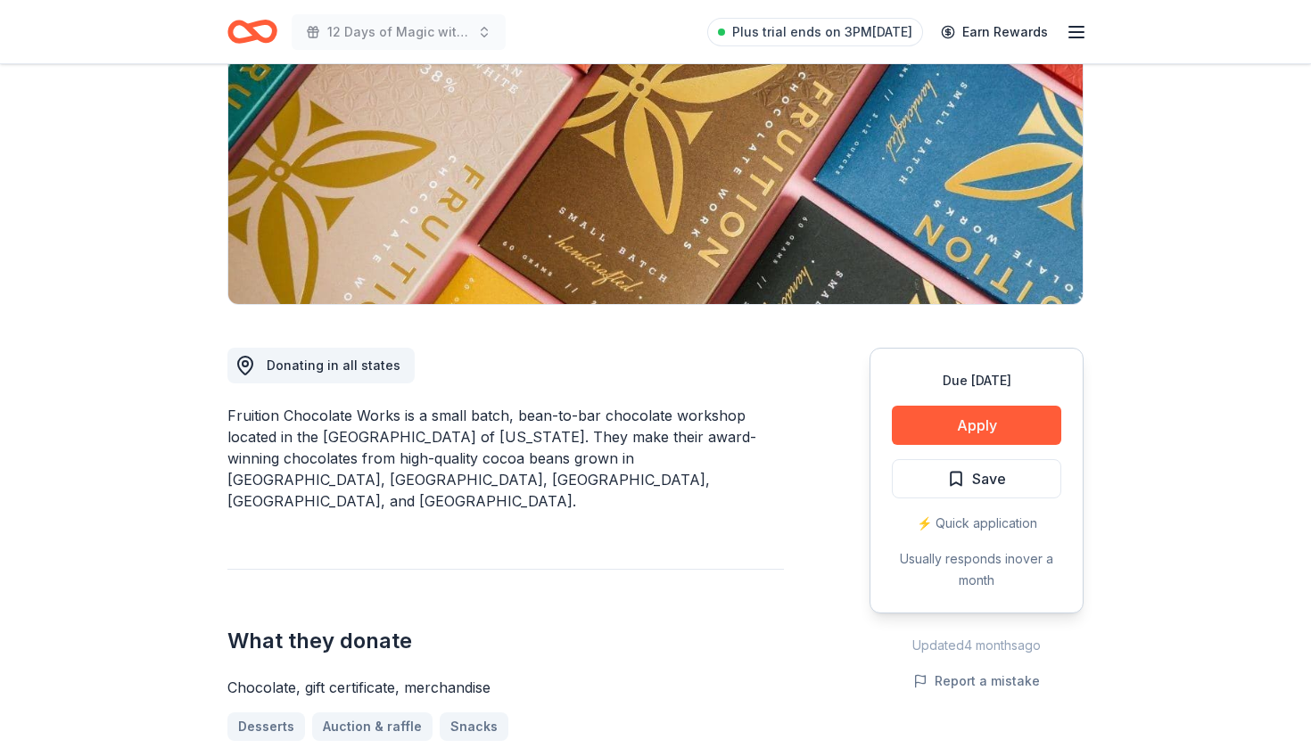
scroll to position [246, 0]
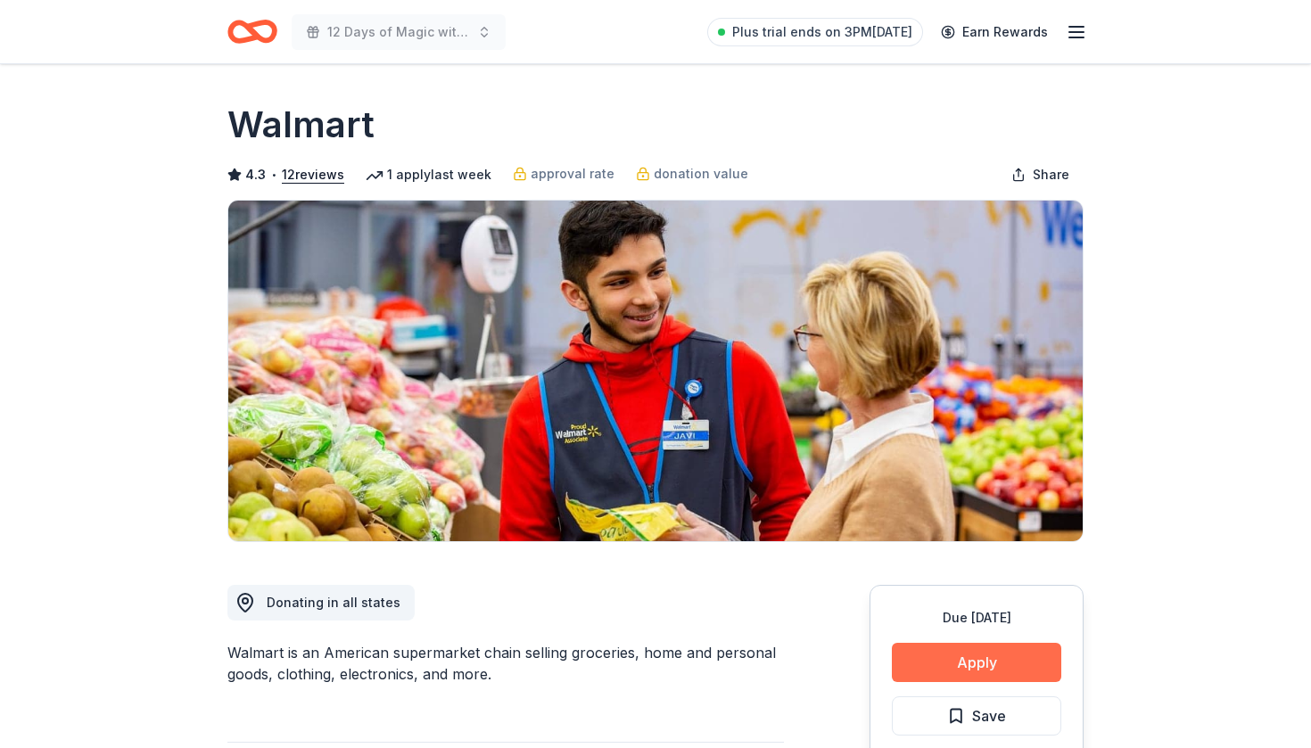
click at [973, 662] on button "Apply" at bounding box center [976, 662] width 169 height 39
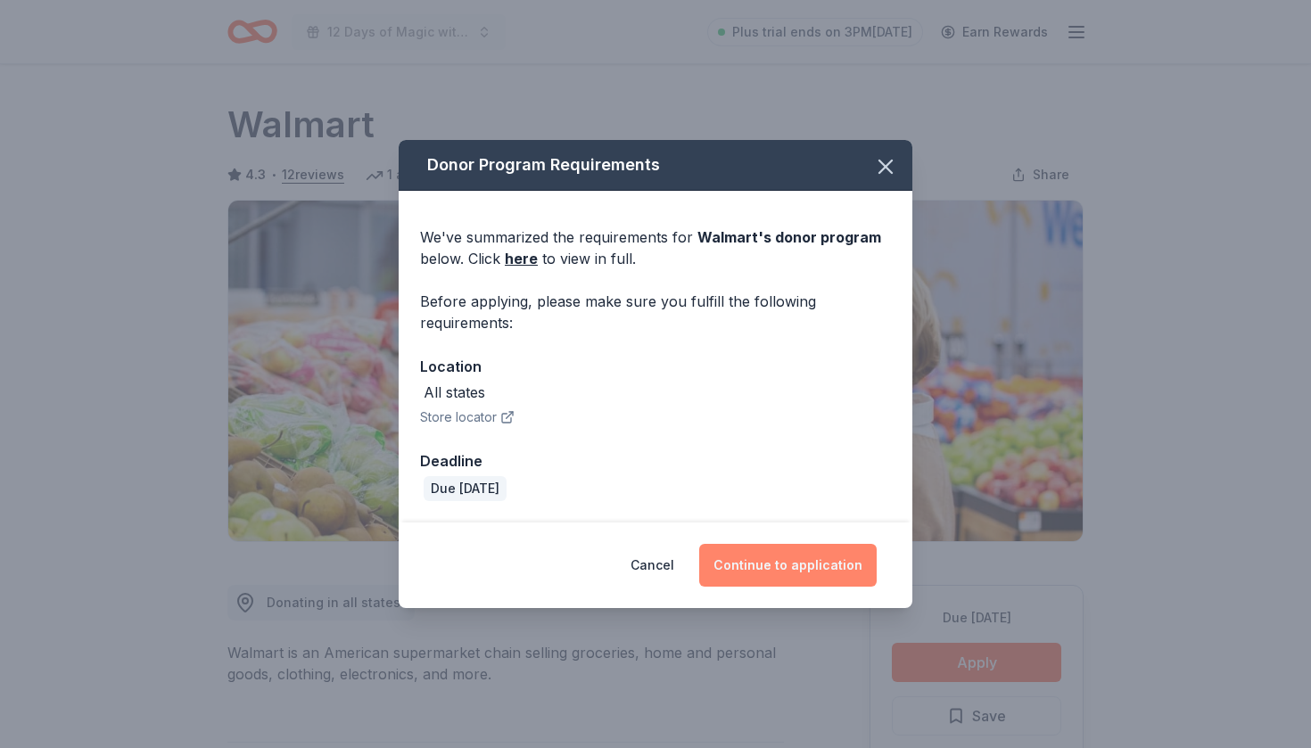
click at [793, 568] on button "Continue to application" at bounding box center [787, 565] width 177 height 43
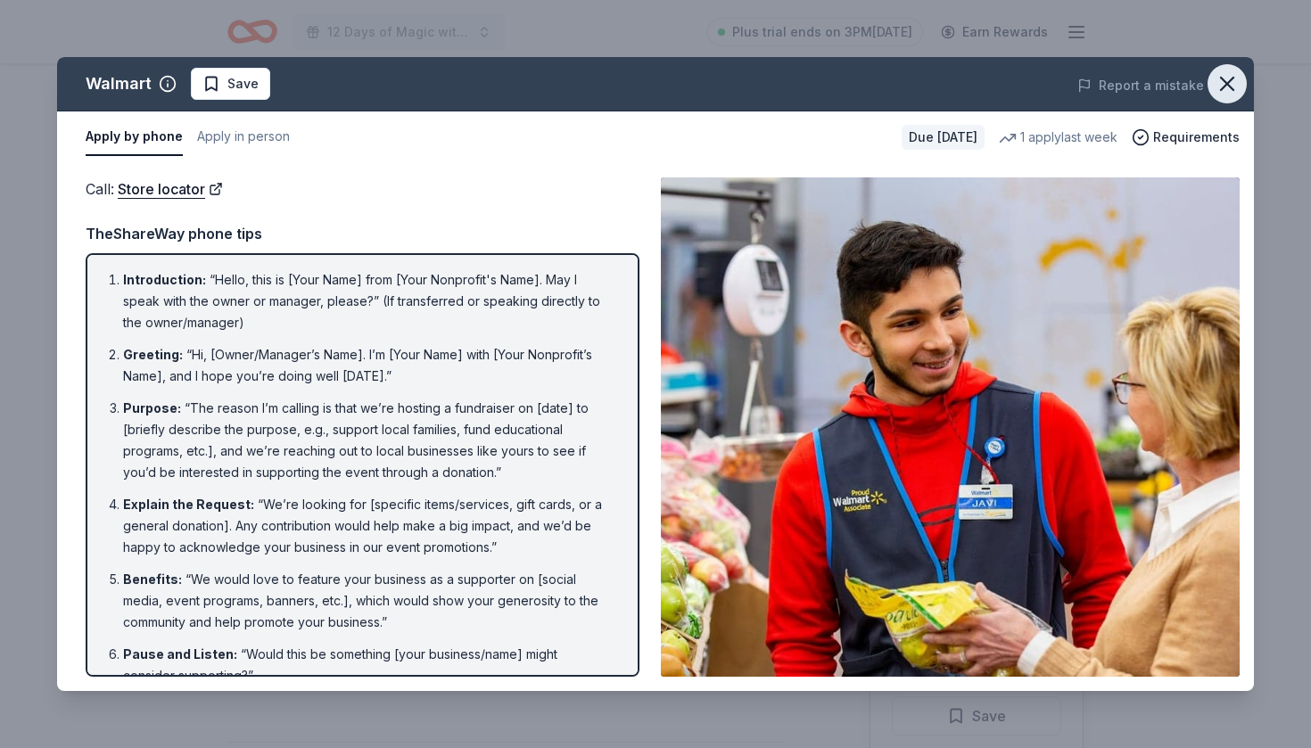
click at [1229, 92] on icon "button" at bounding box center [1226, 83] width 25 height 25
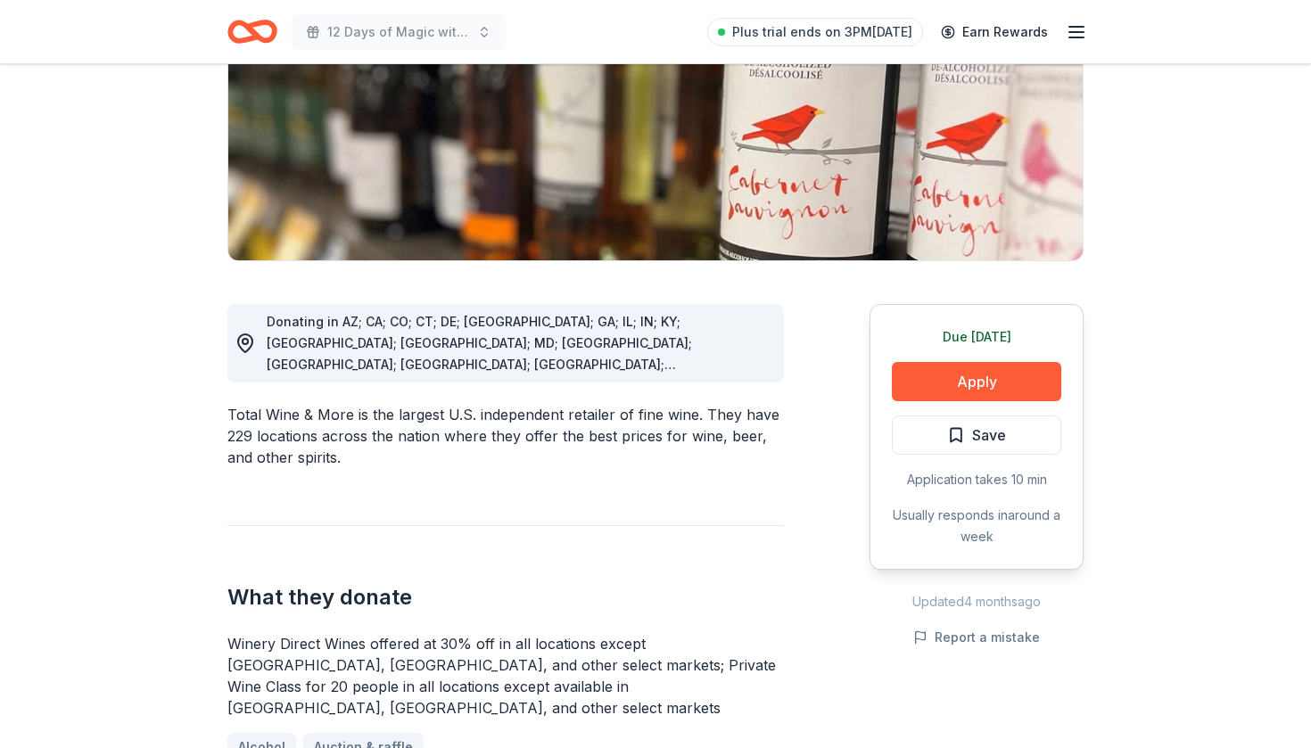
scroll to position [284, 0]
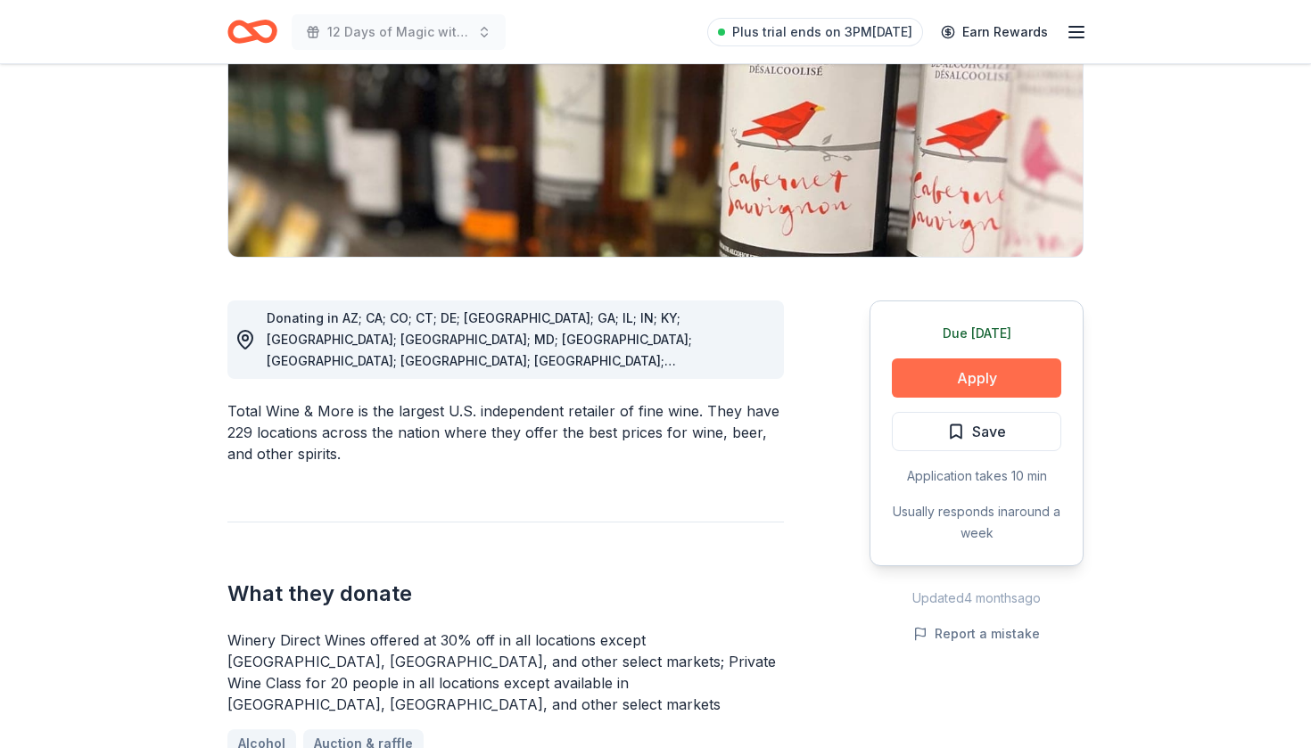
click at [942, 376] on button "Apply" at bounding box center [976, 377] width 169 height 39
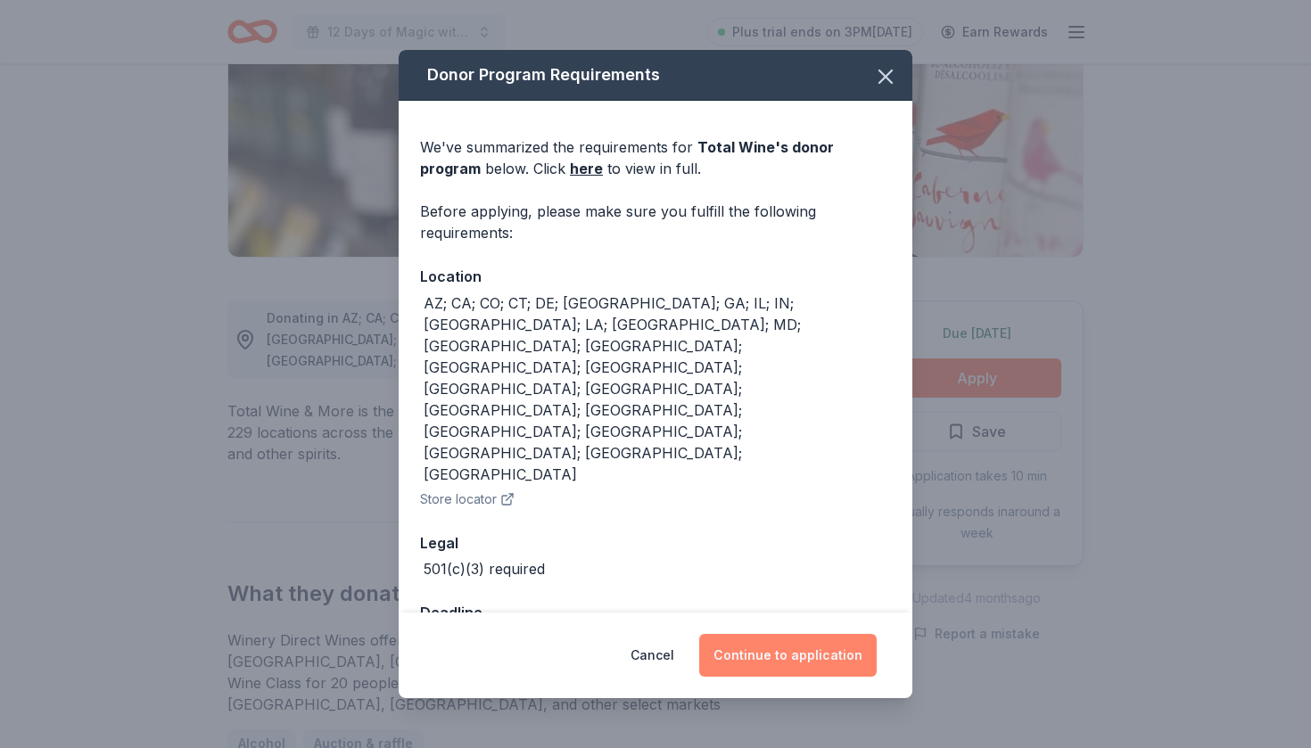
click at [812, 634] on button "Continue to application" at bounding box center [787, 655] width 177 height 43
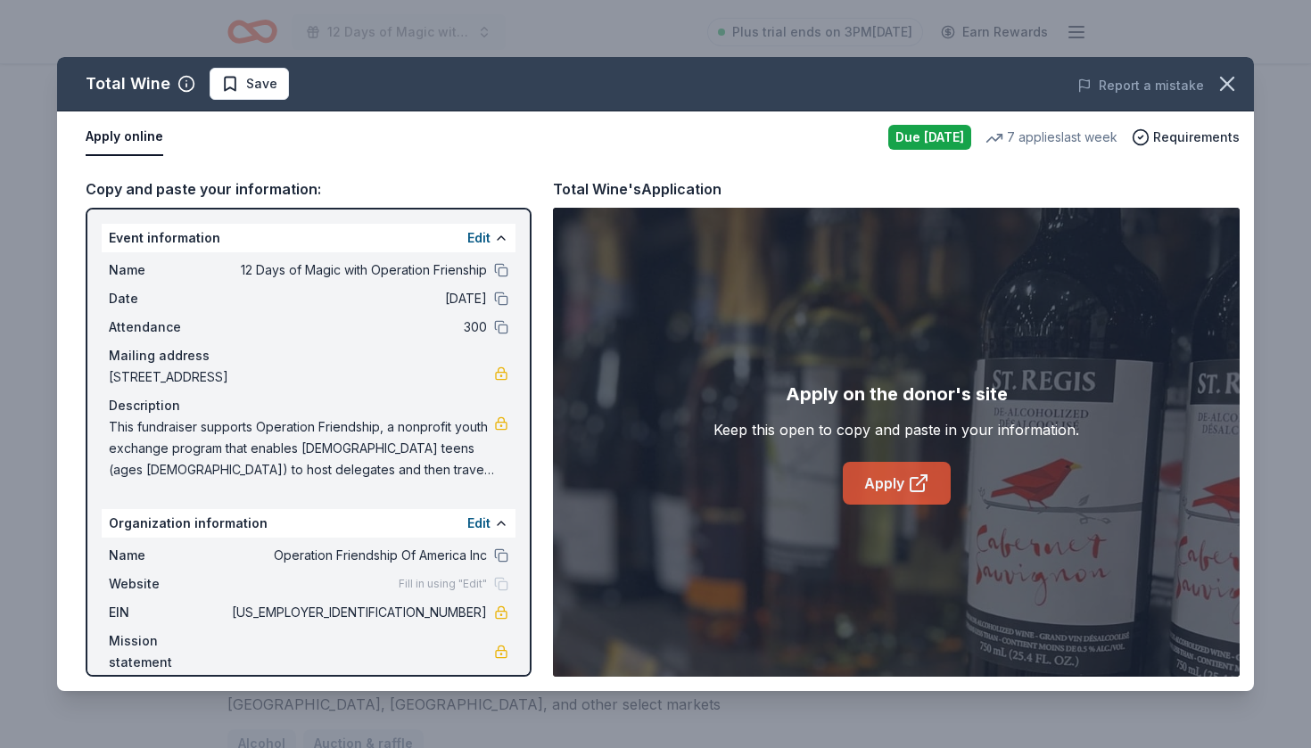
click at [900, 480] on link "Apply" at bounding box center [897, 483] width 108 height 43
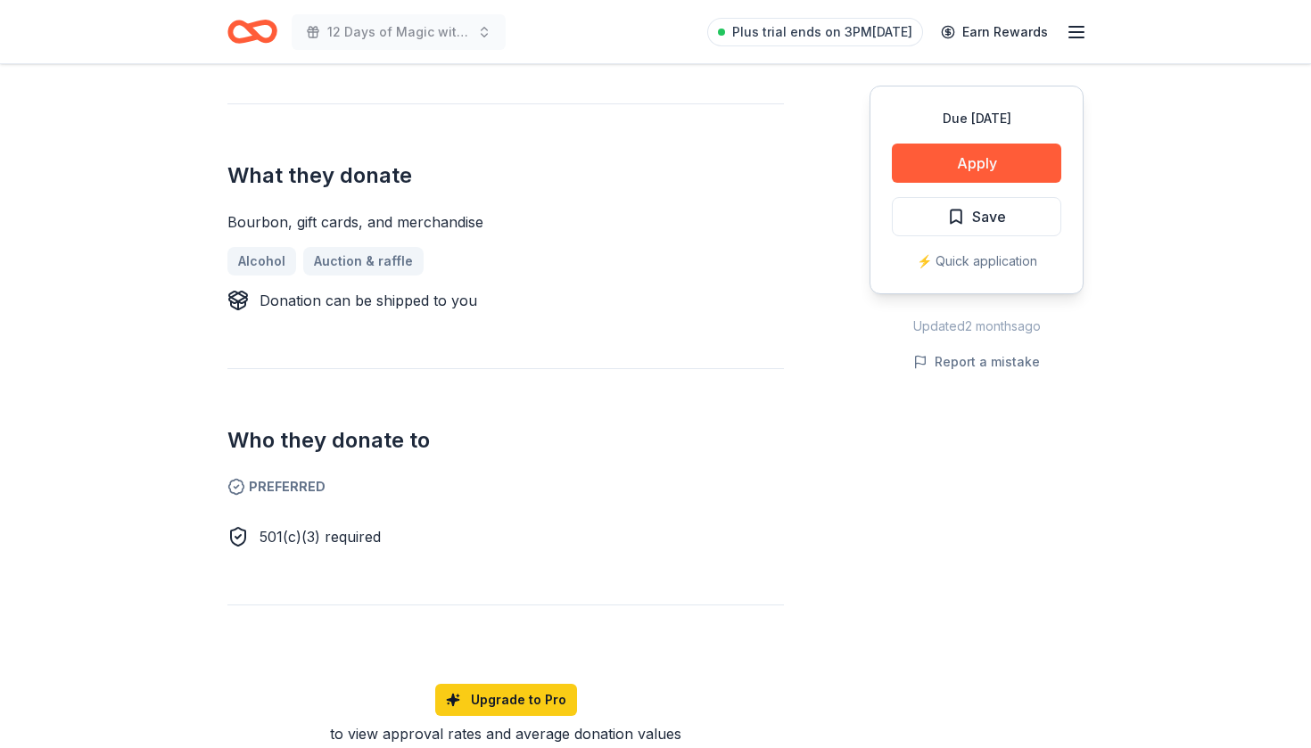
scroll to position [638, 0]
click at [972, 160] on button "Apply" at bounding box center [976, 163] width 169 height 39
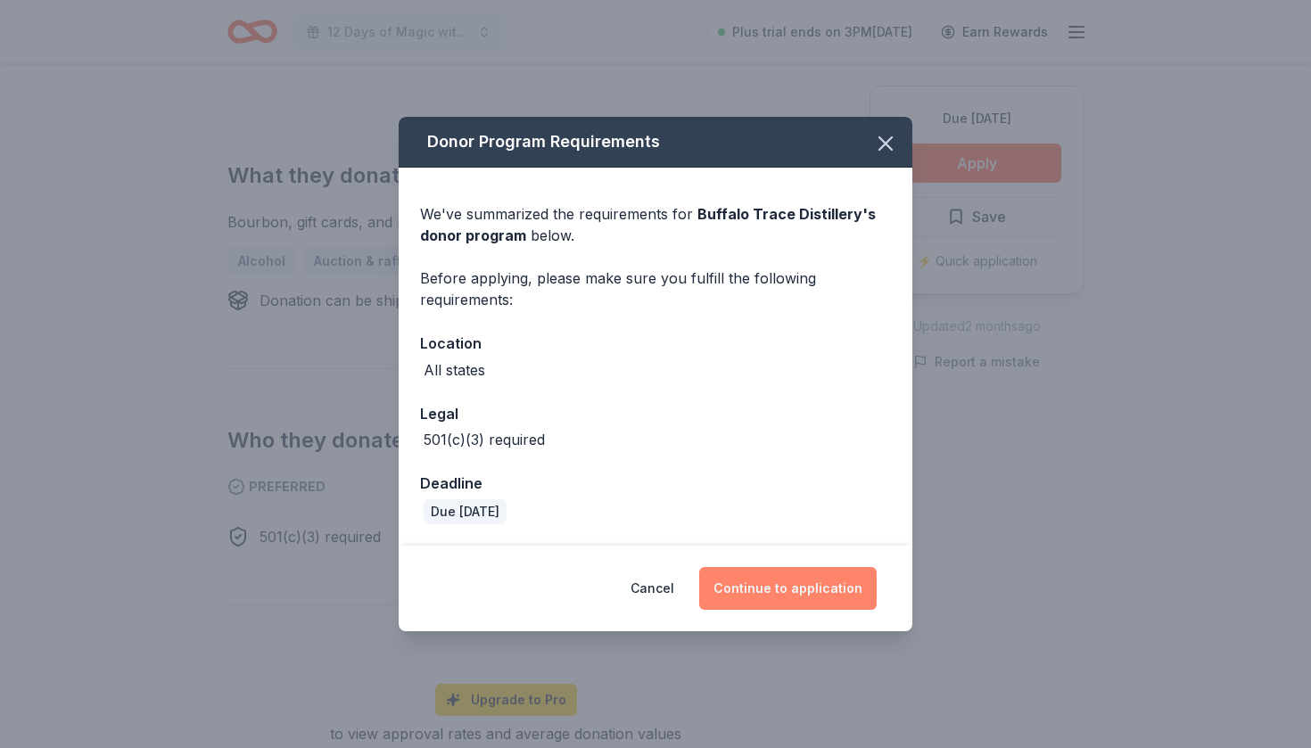
click at [787, 586] on button "Continue to application" at bounding box center [787, 588] width 177 height 43
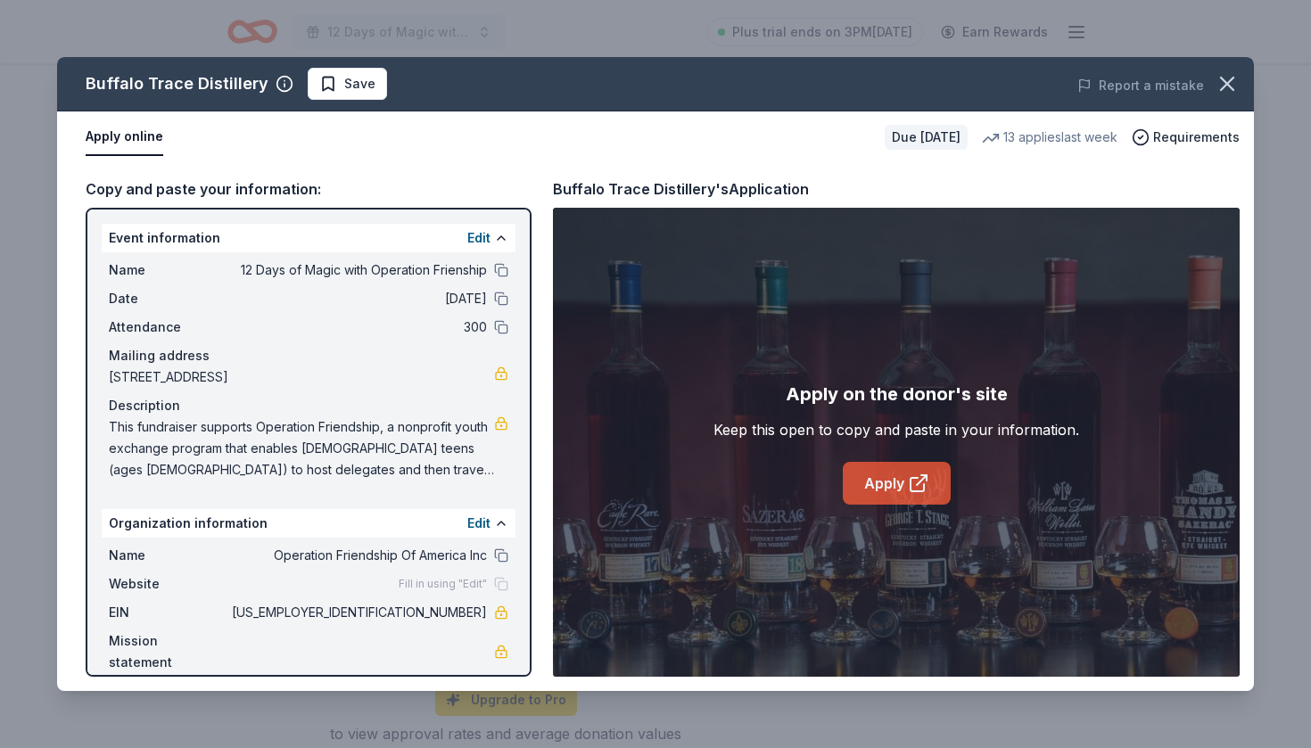
click at [887, 478] on link "Apply" at bounding box center [897, 483] width 108 height 43
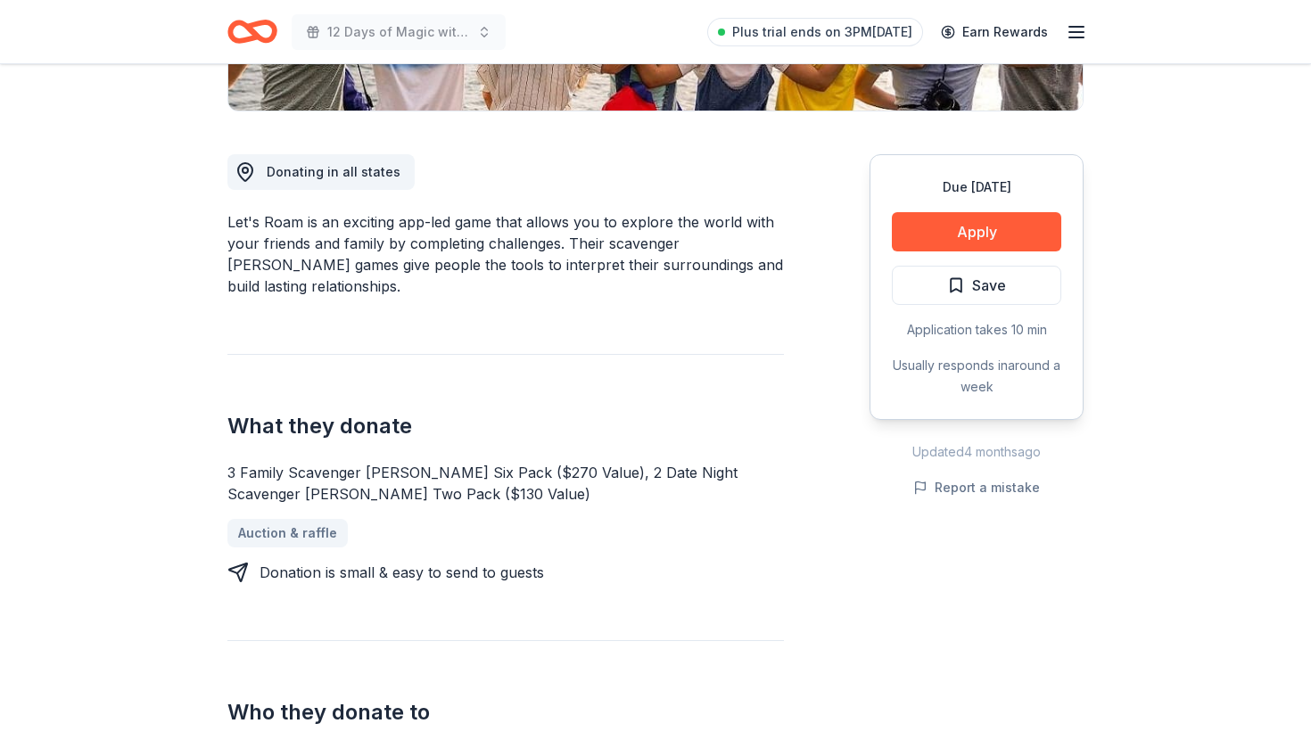
scroll to position [442, 0]
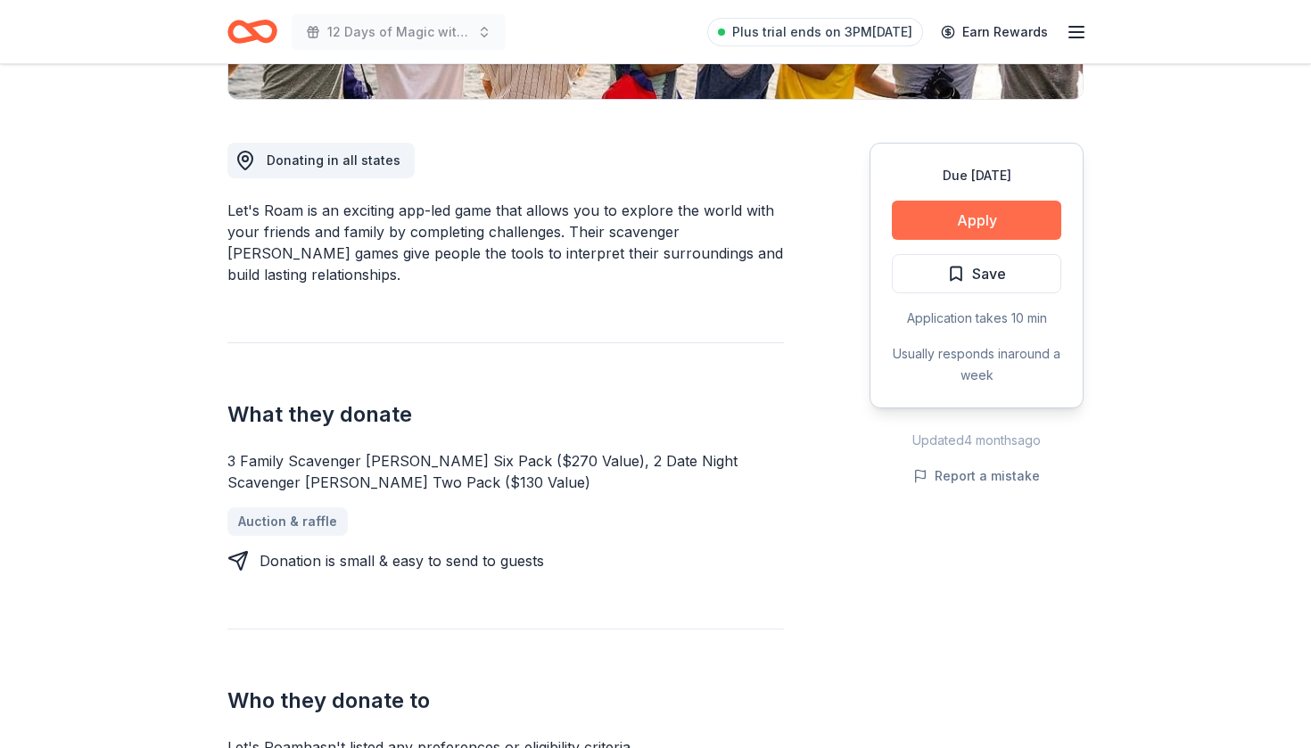
click at [948, 226] on button "Apply" at bounding box center [976, 220] width 169 height 39
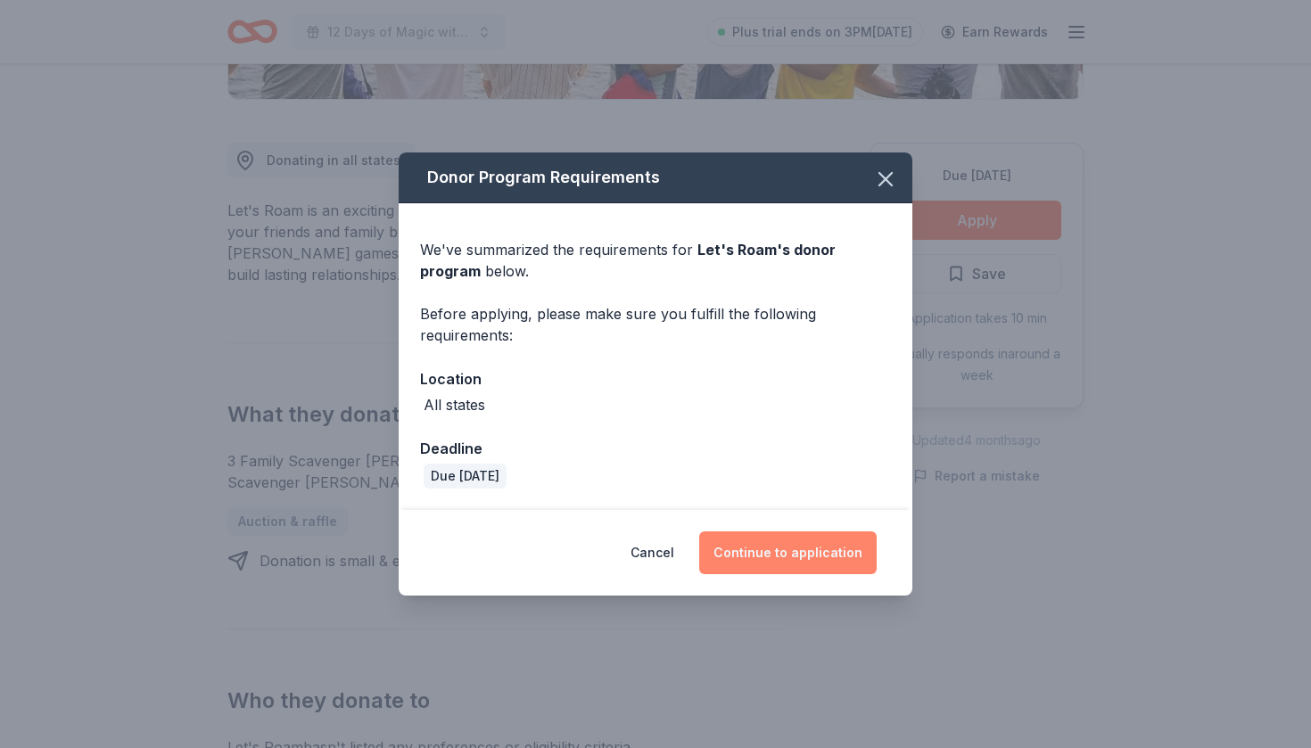
click at [825, 552] on button "Continue to application" at bounding box center [787, 552] width 177 height 43
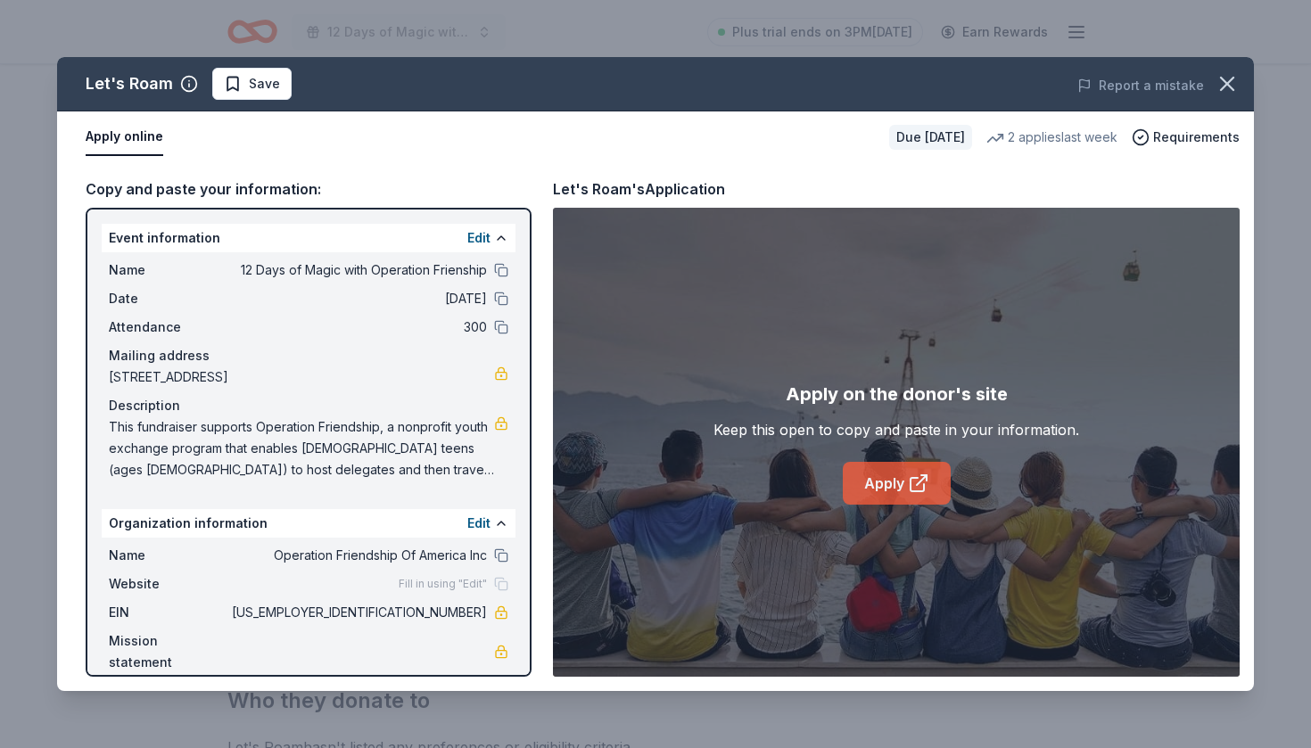
click at [908, 481] on icon at bounding box center [918, 483] width 21 height 21
